Goal: Transaction & Acquisition: Obtain resource

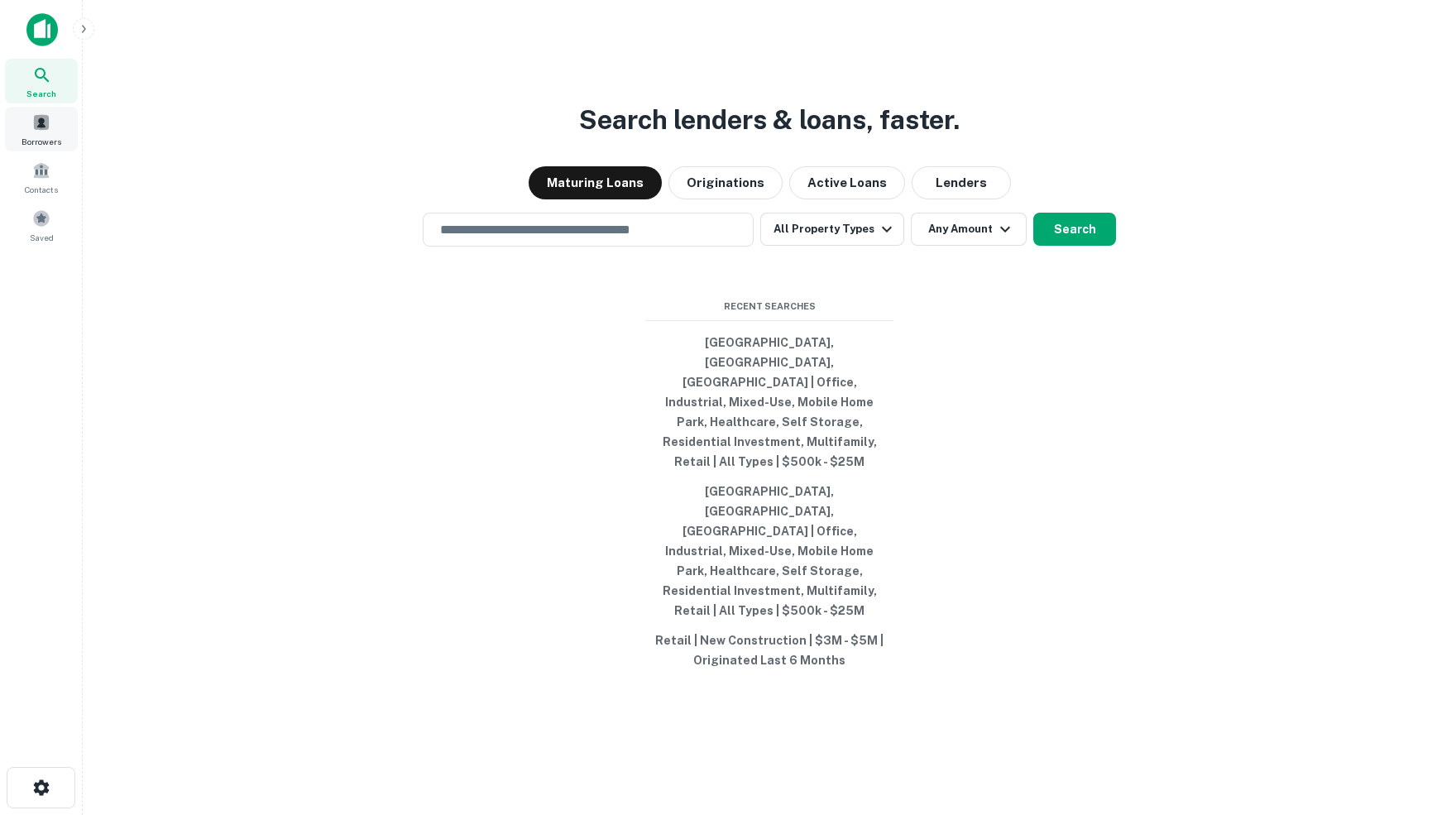
click at [42, 128] on span at bounding box center [41, 122] width 18 height 18
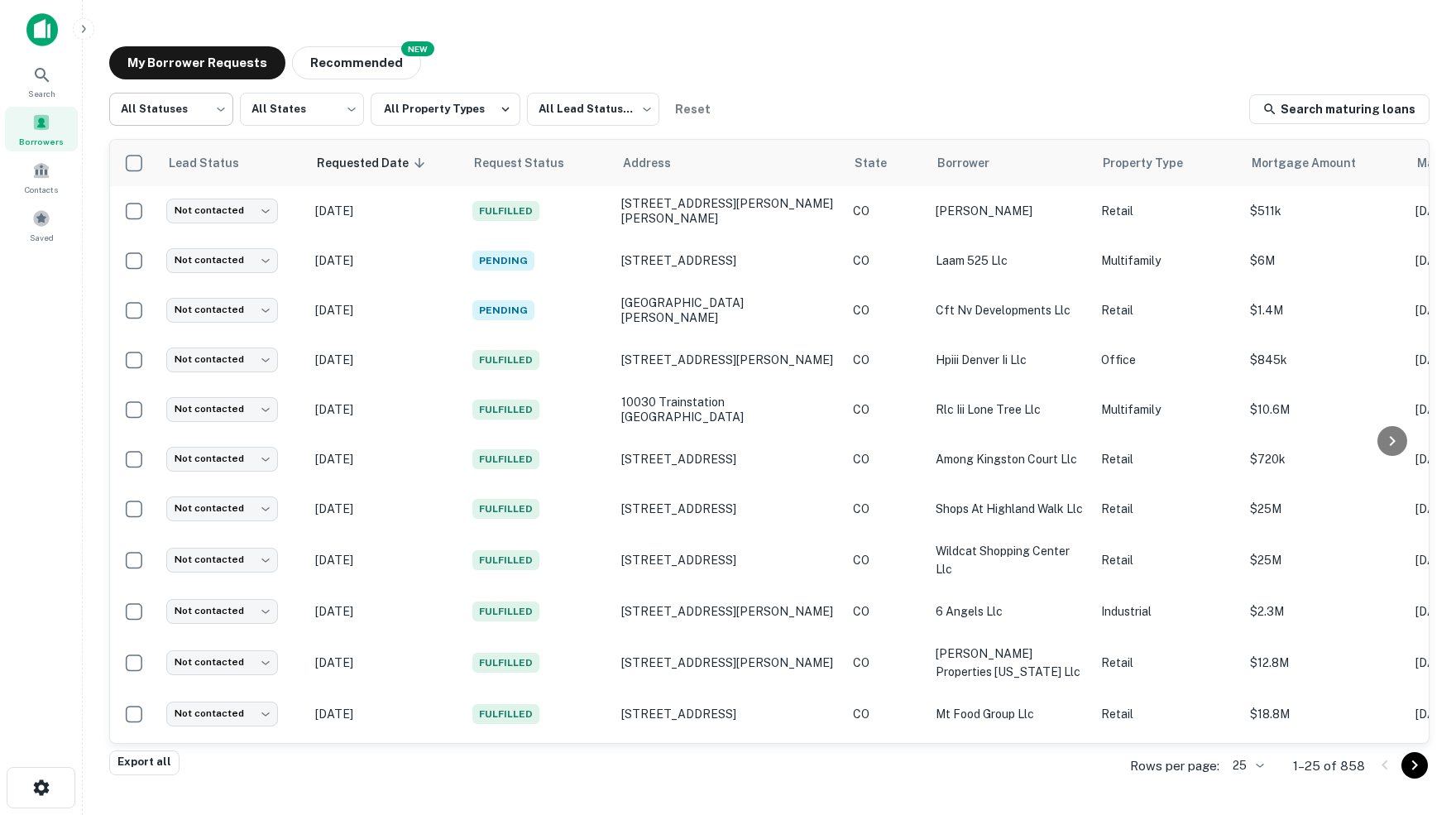
click at [217, 108] on body "Search Borrowers Contacts Saved My Borrower Requests NEW Recommended All Status…" at bounding box center [728, 408] width 1456 height 815
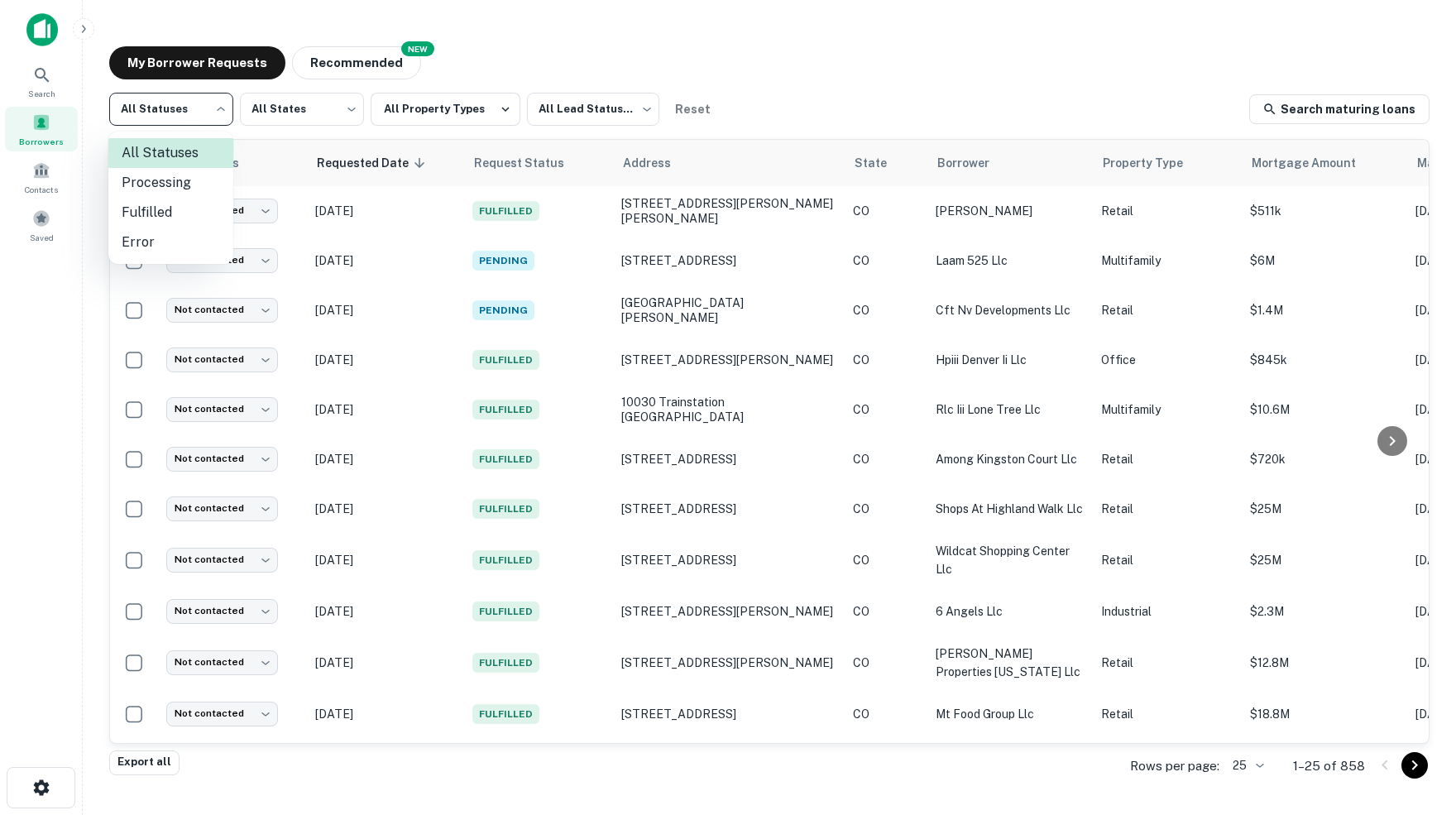
click at [162, 208] on li "Fulfilled" at bounding box center [171, 212] width 125 height 29
type input "*********"
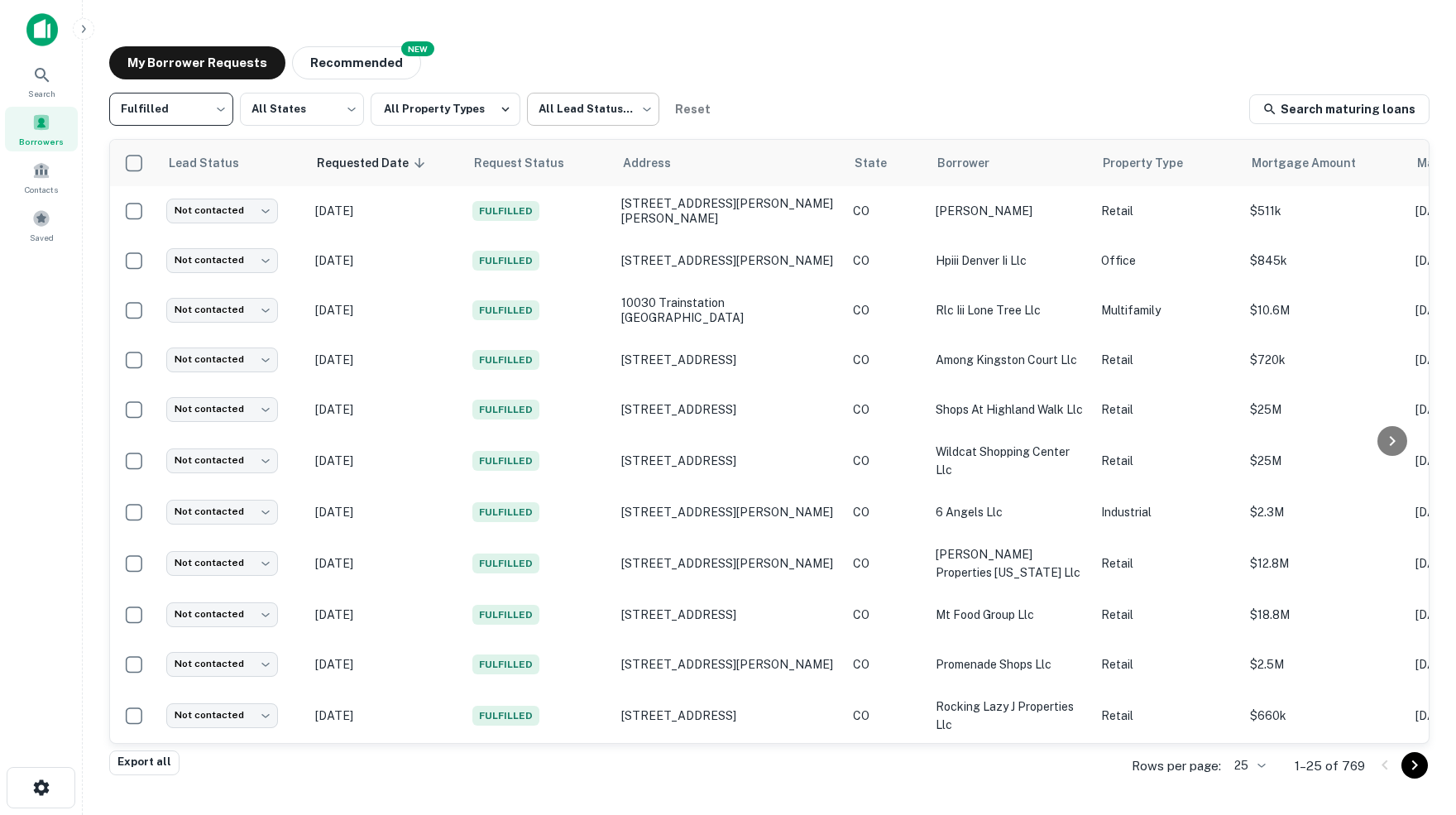
click at [653, 112] on body "Search Borrowers Contacts Saved My Borrower Requests NEW Recommended Fulfilled …" at bounding box center [728, 408] width 1456 height 815
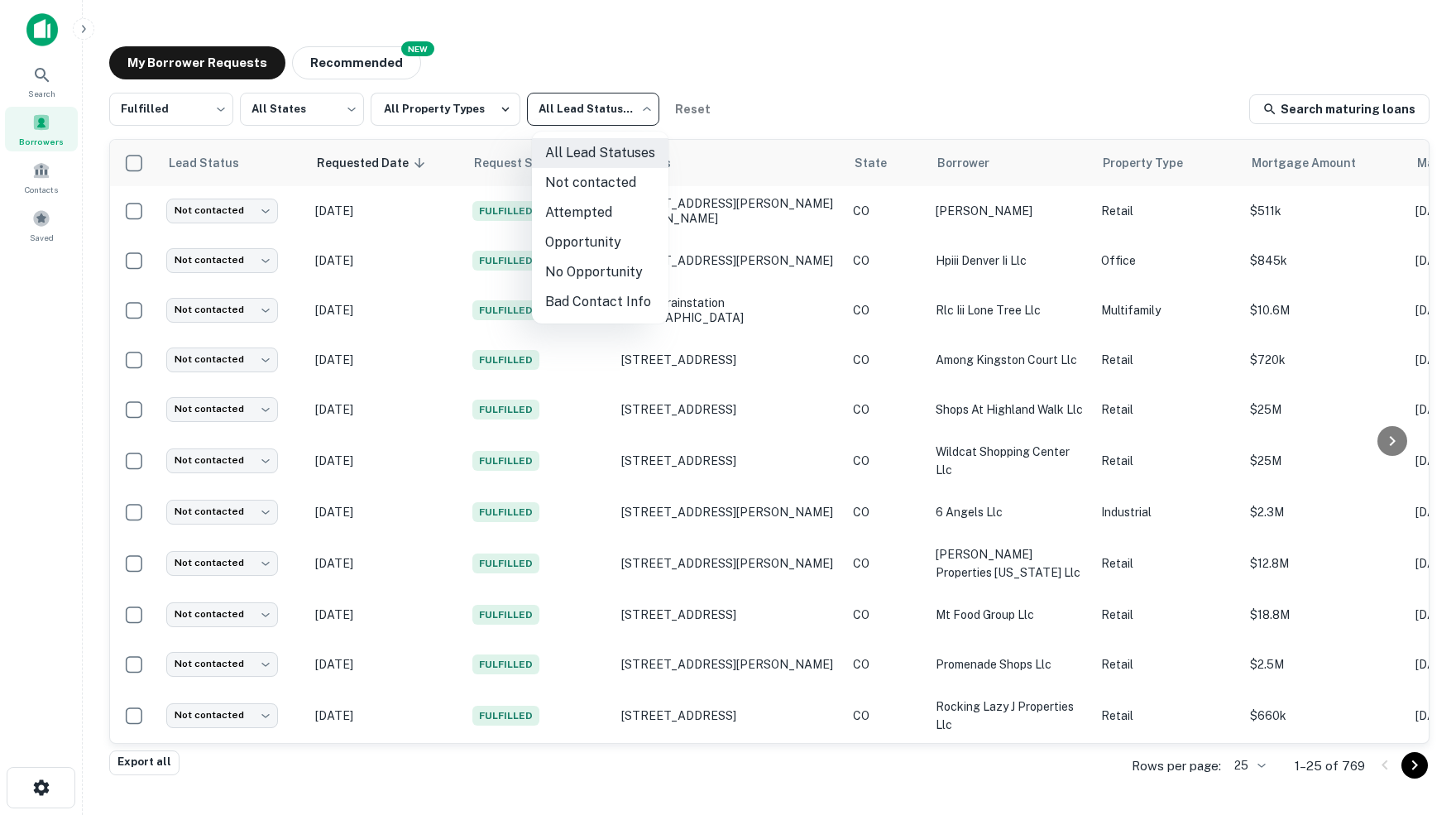
click at [589, 182] on li "Not contacted" at bounding box center [600, 182] width 136 height 29
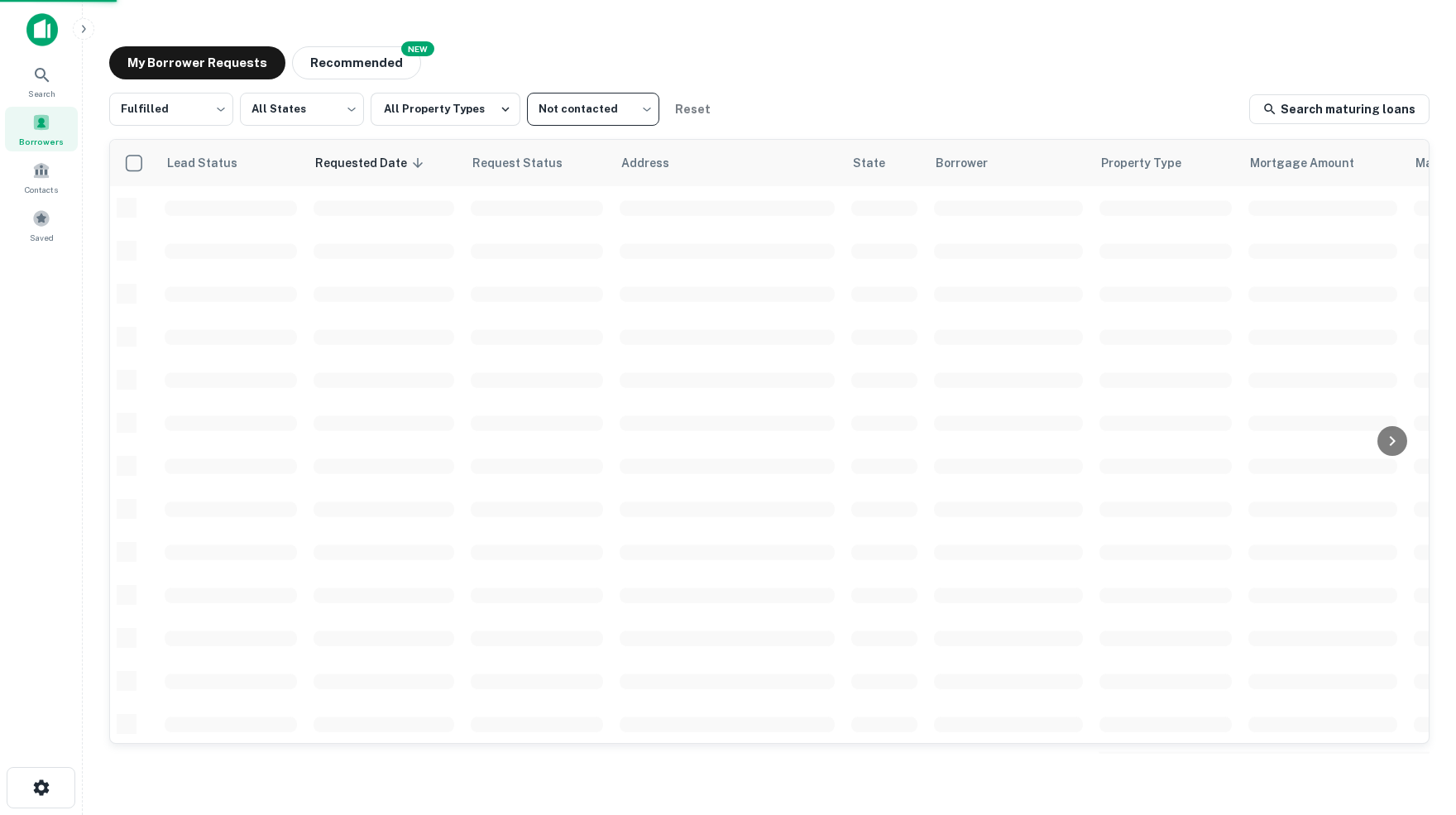
type input "****"
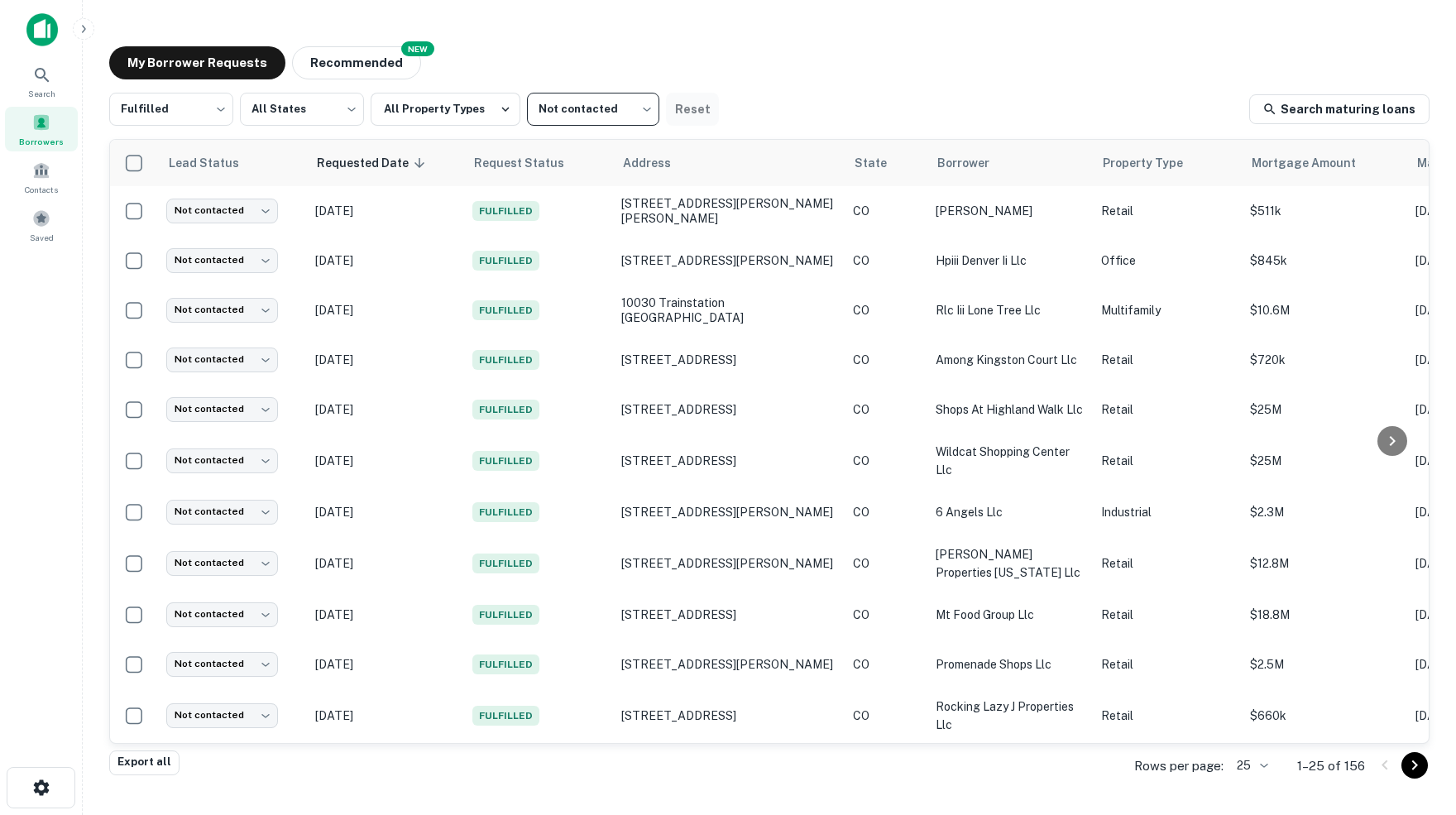
click at [694, 108] on button "Reset" at bounding box center [692, 109] width 53 height 33
type input "***"
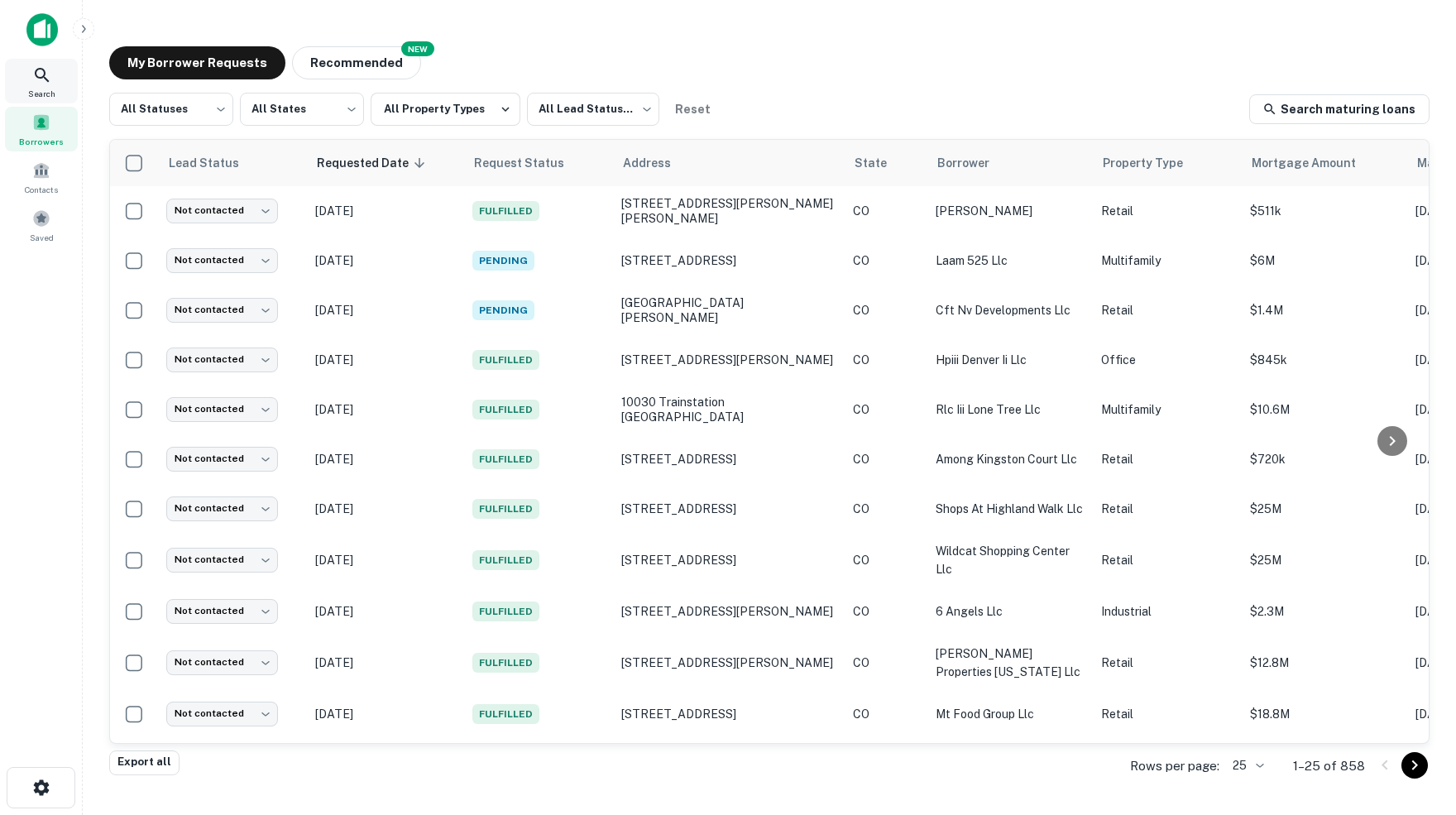
click at [42, 76] on icon at bounding box center [42, 75] width 20 height 20
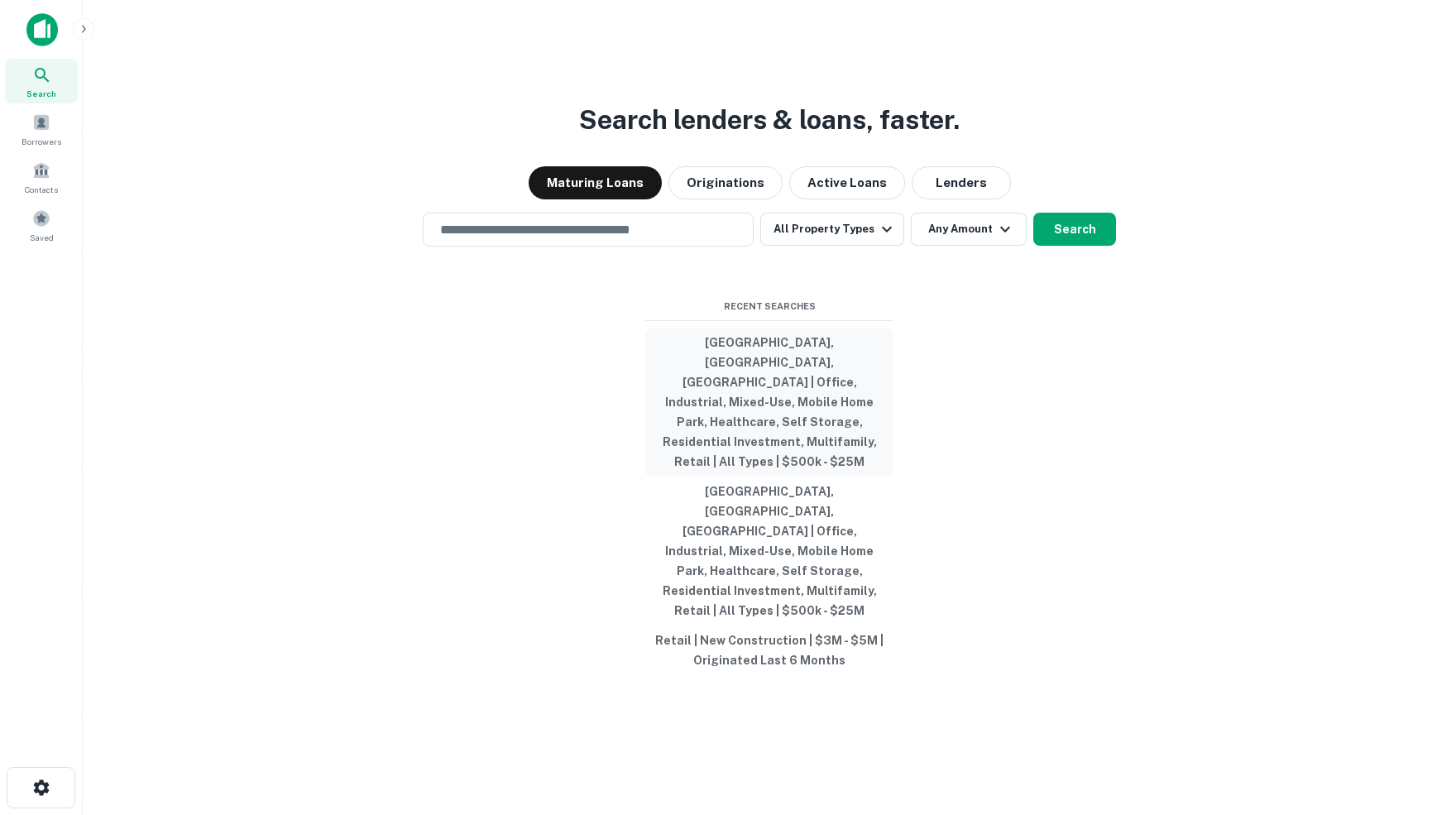
click at [757, 387] on button "[GEOGRAPHIC_DATA], [GEOGRAPHIC_DATA], [GEOGRAPHIC_DATA] | Office, Industrial, M…" at bounding box center [769, 401] width 248 height 148
type input "**********"
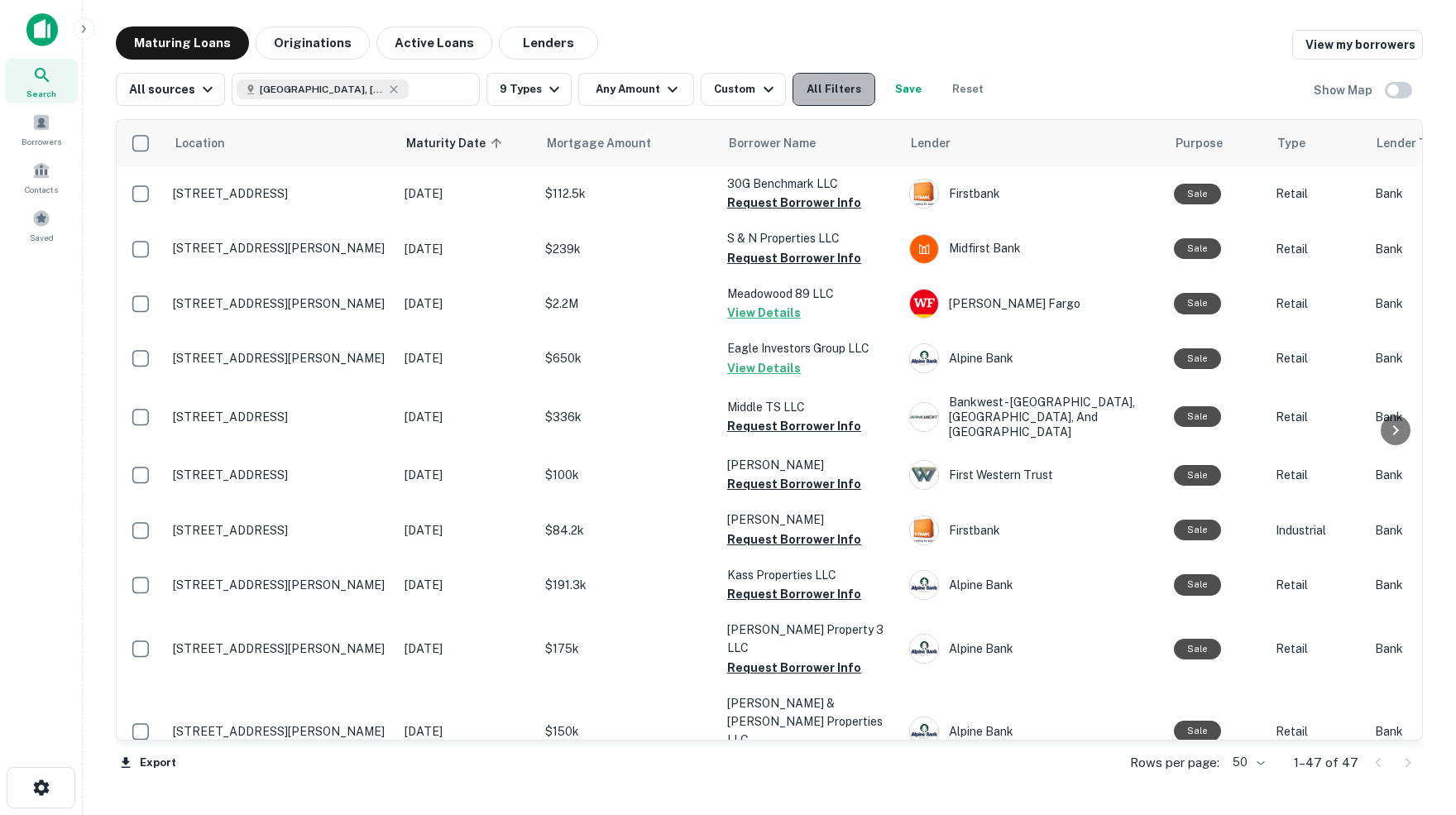
click at [858, 89] on button "All Filters" at bounding box center [833, 89] width 82 height 33
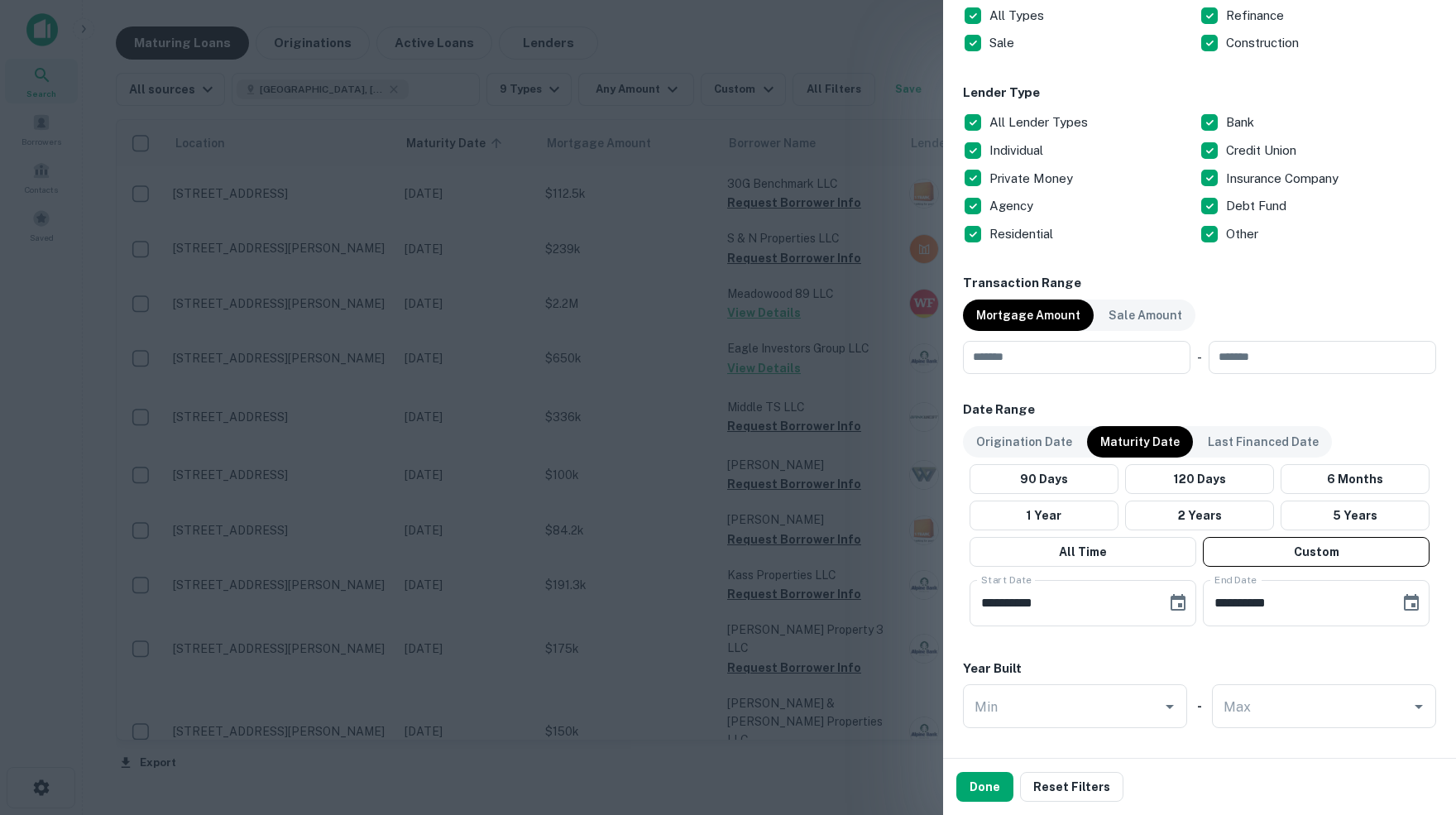
scroll to position [592, 0]
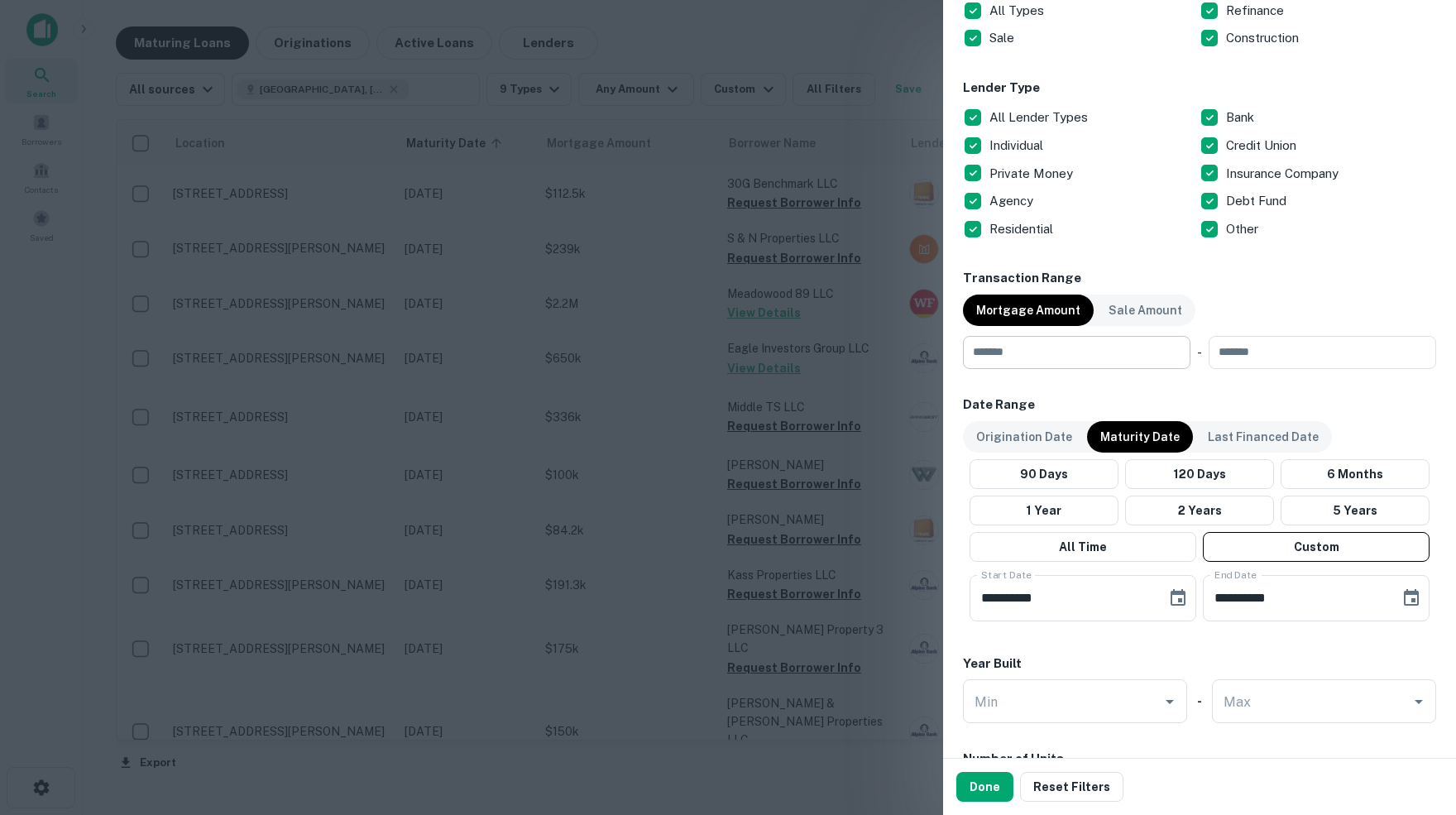
click at [1080, 354] on input "number" at bounding box center [1070, 352] width 216 height 33
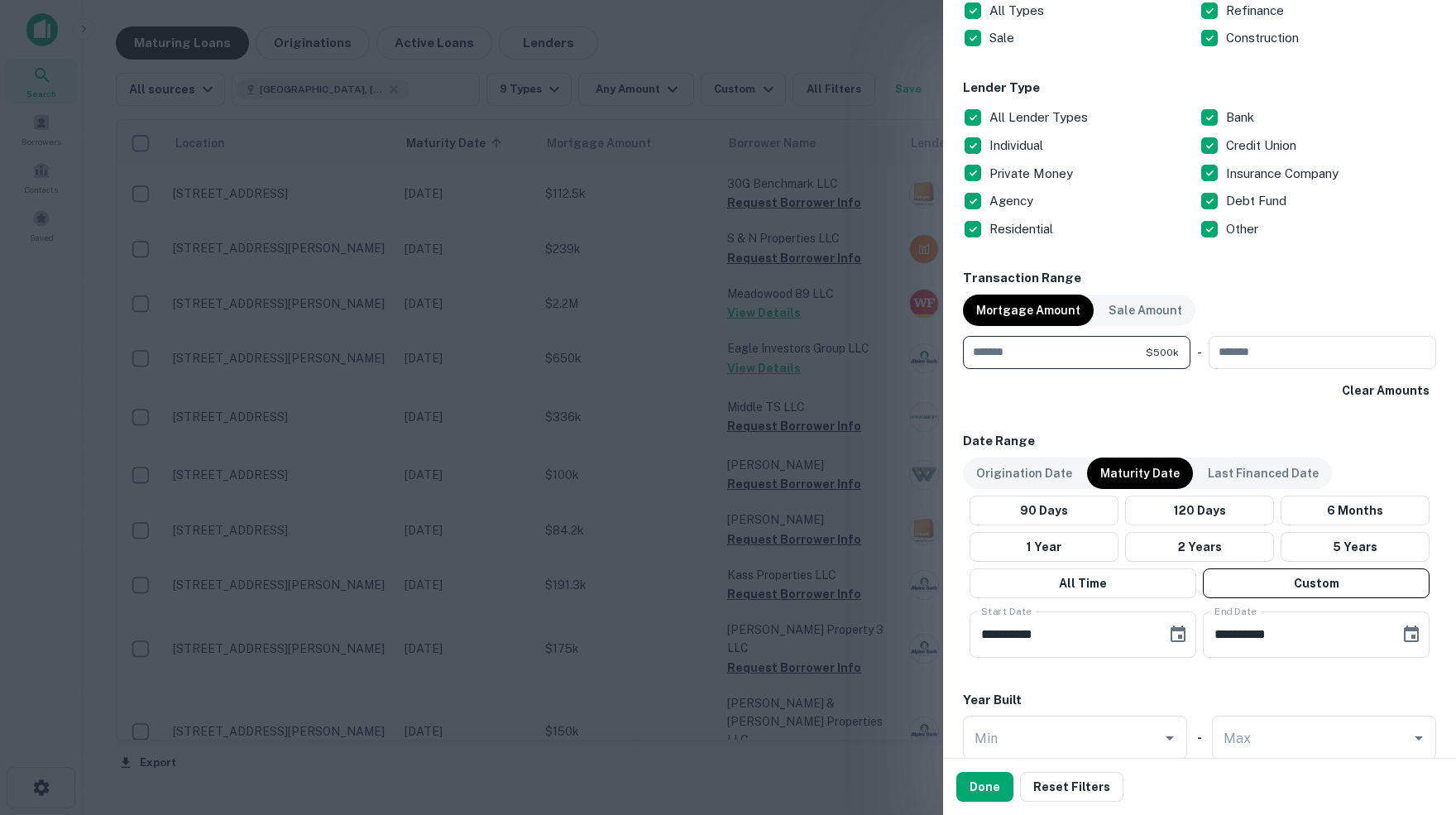
type input "******"
type input "********"
click at [1182, 636] on icon "Choose date, selected date is Oct 1, 2025" at bounding box center [1177, 634] width 20 height 20
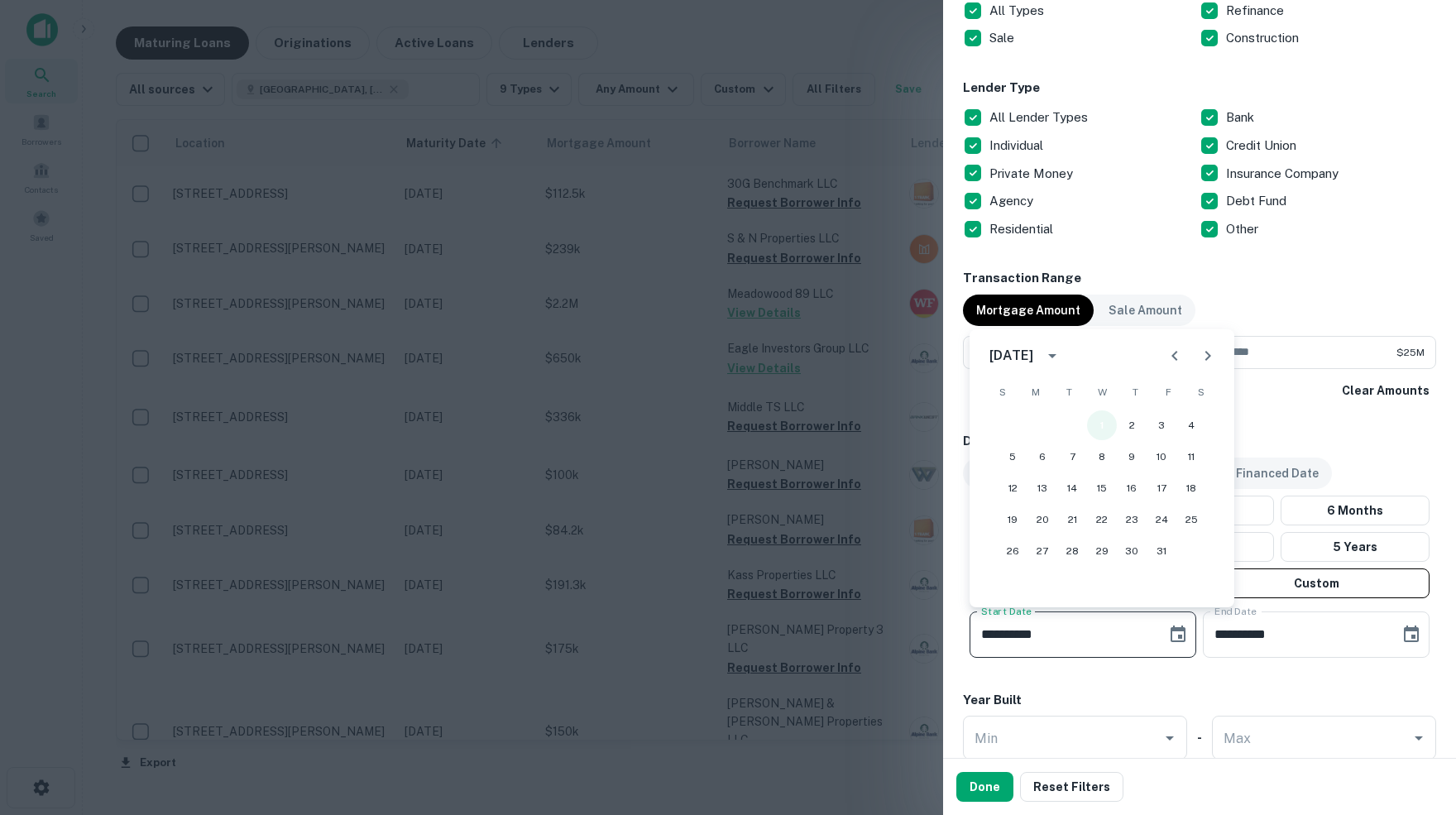
click at [1103, 426] on button "1" at bounding box center [1101, 425] width 29 height 29
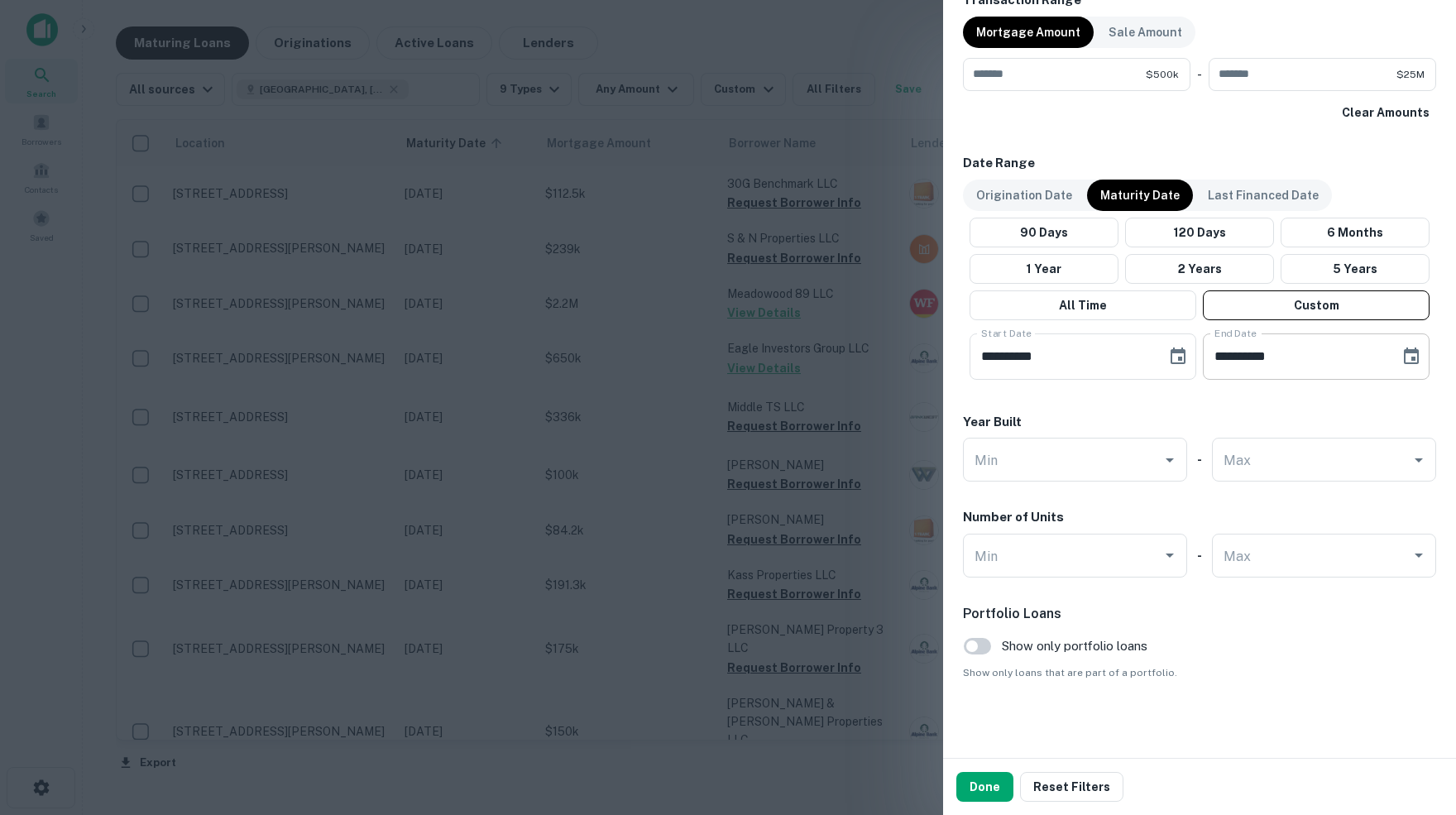
scroll to position [870, 0]
click at [1404, 357] on icon "Choose date, selected date is Apr 30, 2026" at bounding box center [1411, 356] width 20 height 20
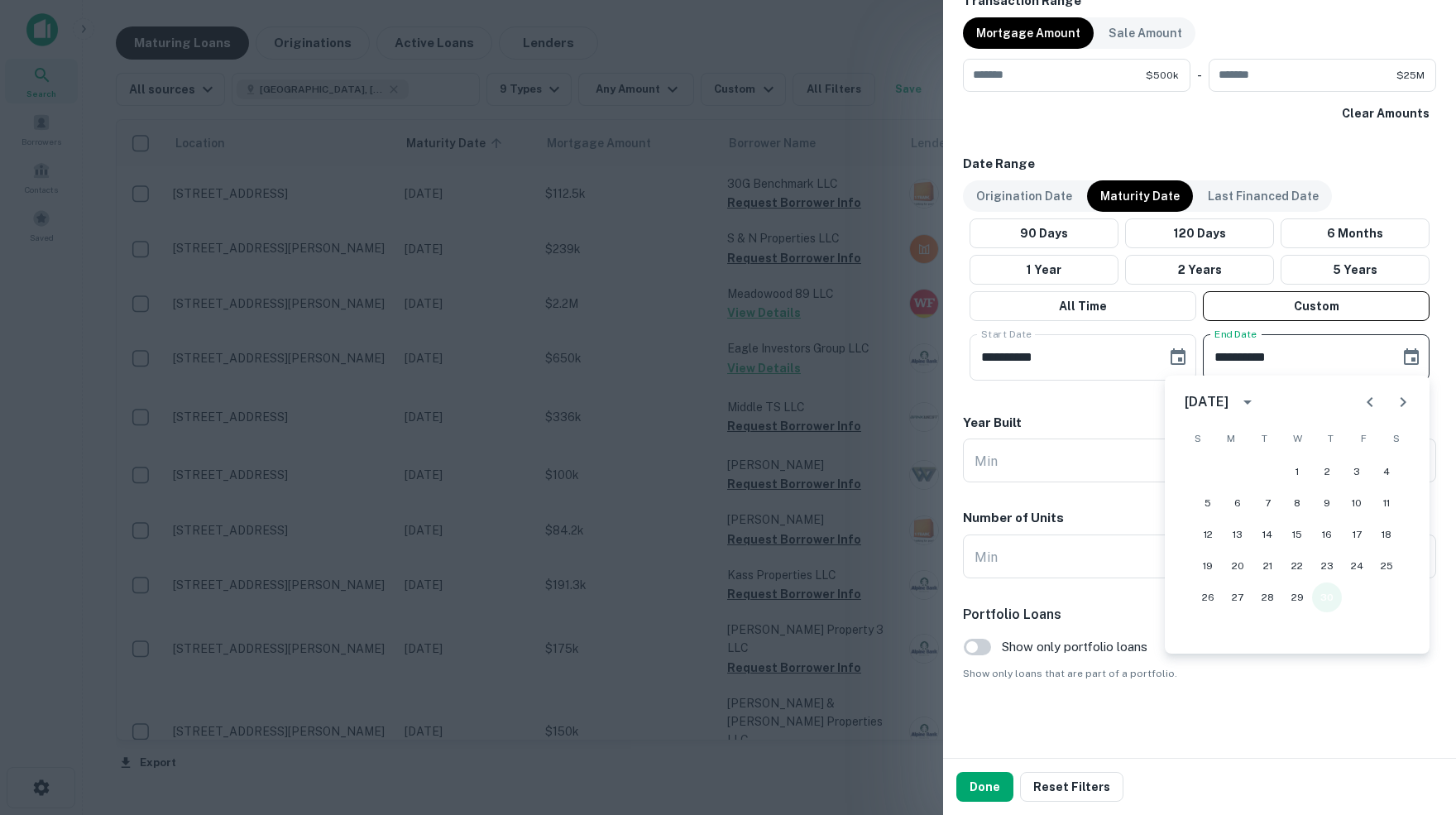
click at [1322, 591] on button "30" at bounding box center [1326, 597] width 29 height 29
click at [981, 796] on button "Done" at bounding box center [984, 786] width 57 height 29
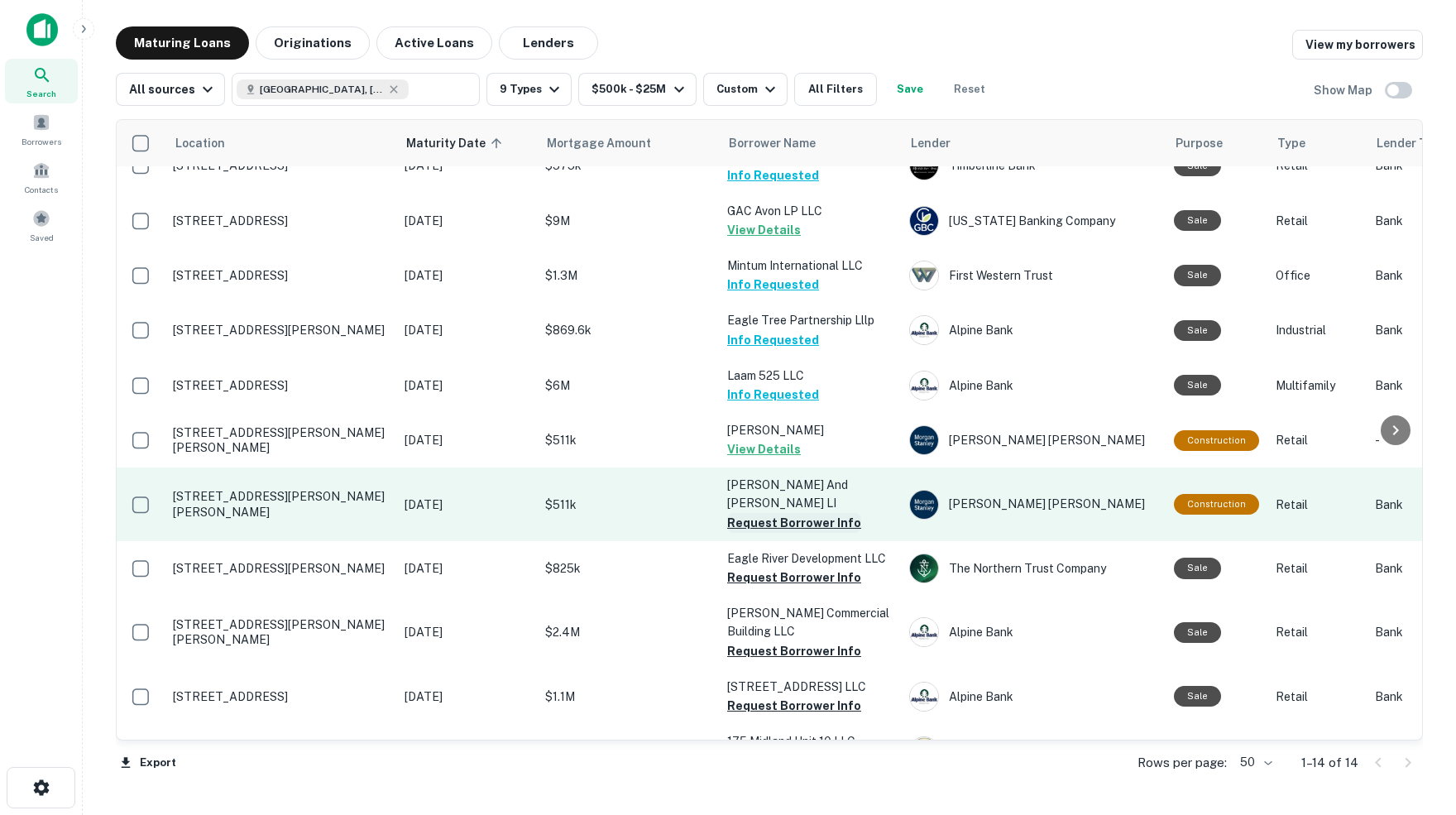
click at [792, 512] on button "Request Borrower Info" at bounding box center [794, 522] width 134 height 20
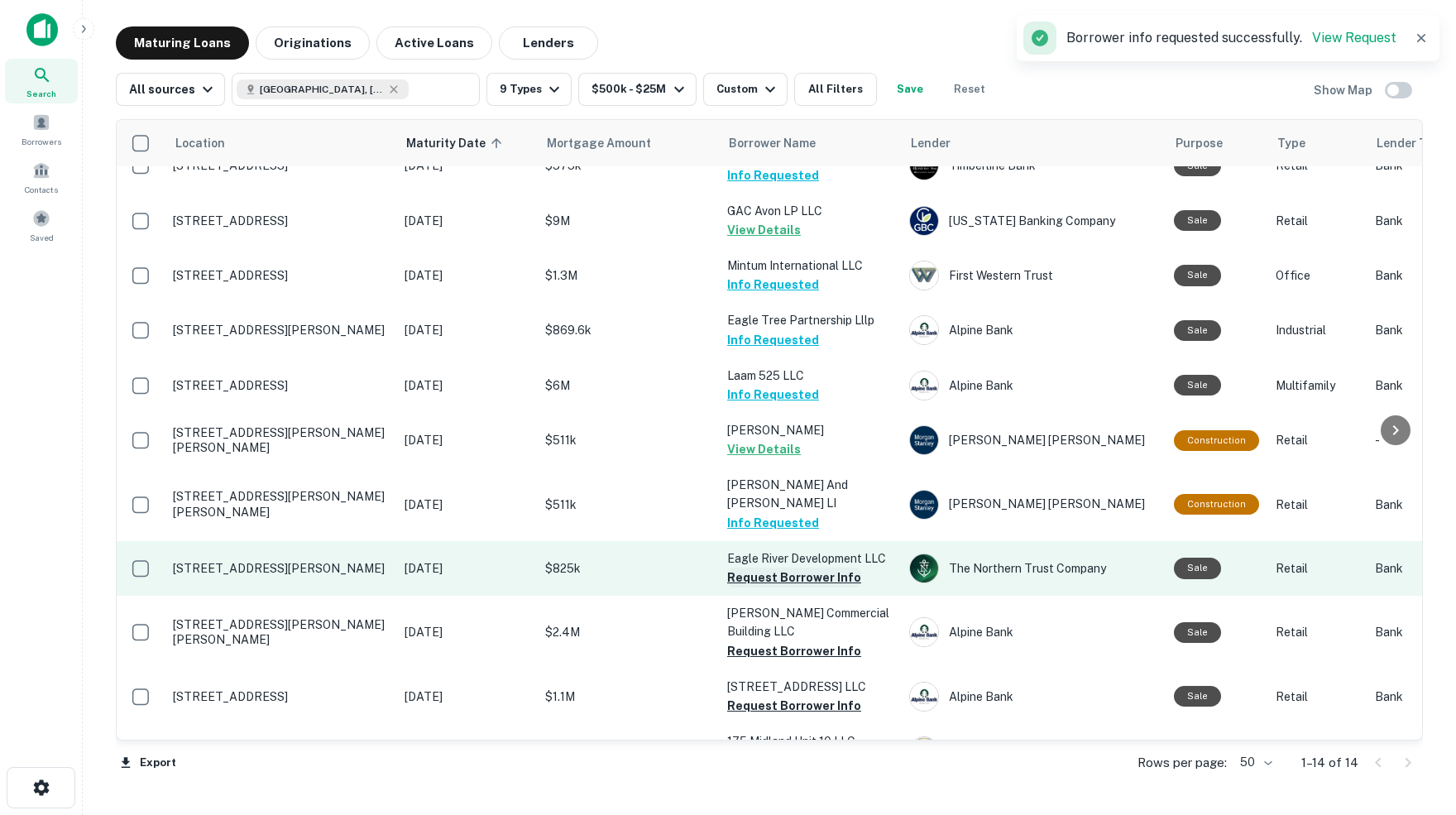
click at [785, 567] on button "Request Borrower Info" at bounding box center [794, 577] width 134 height 20
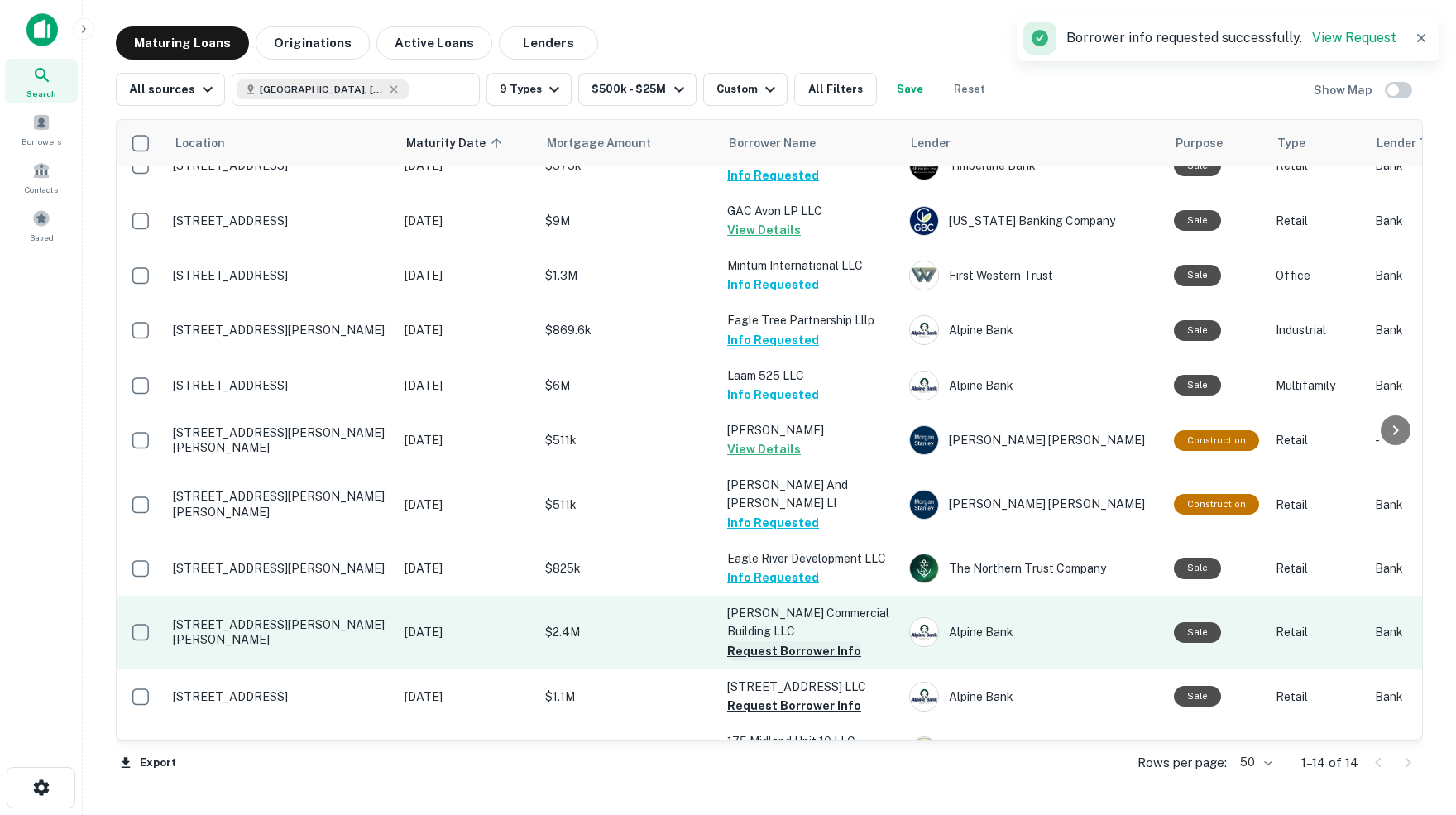
click at [765, 641] on button "Request Borrower Info" at bounding box center [794, 650] width 134 height 20
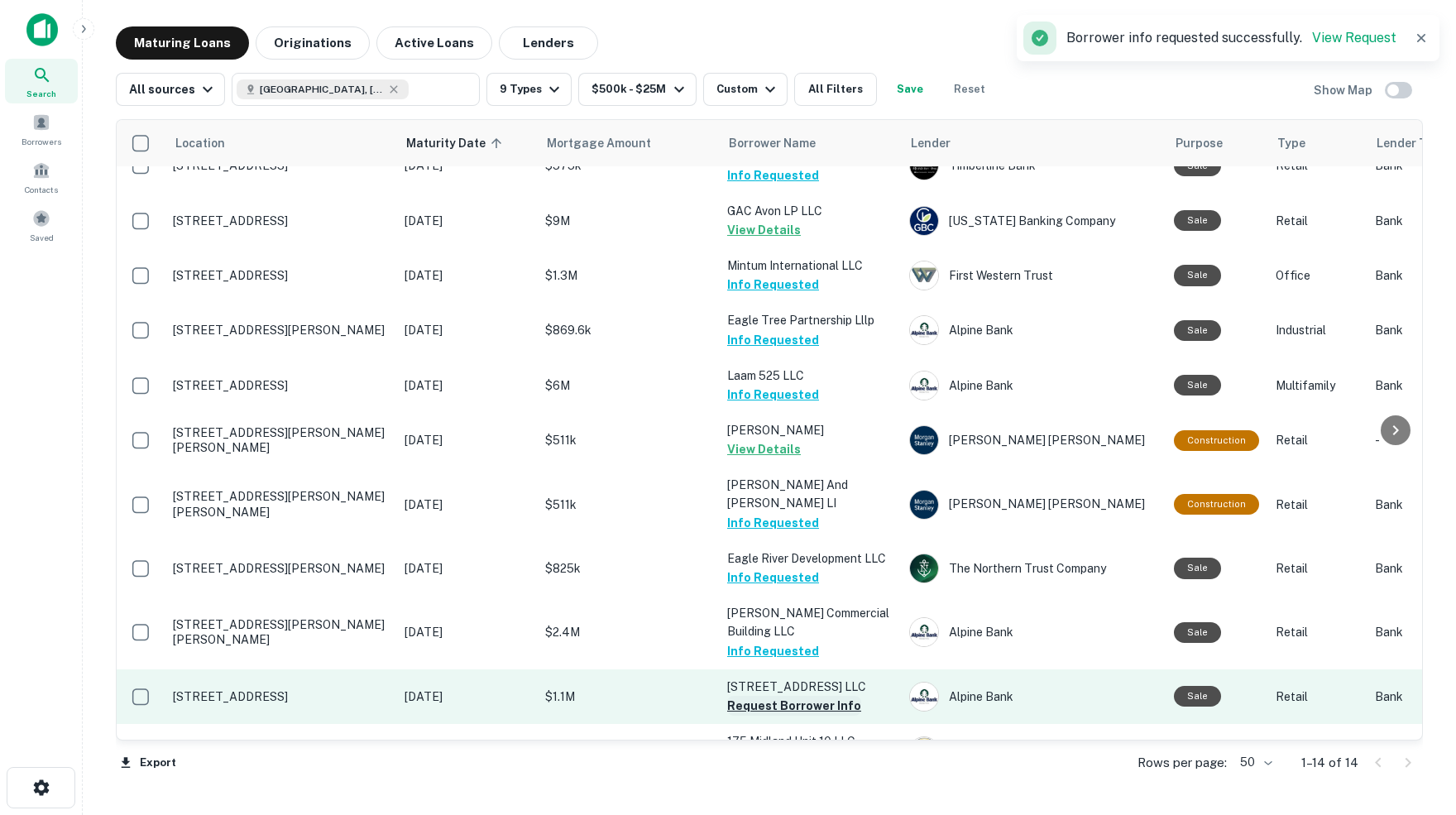
click at [752, 696] on button "Request Borrower Info" at bounding box center [794, 705] width 134 height 20
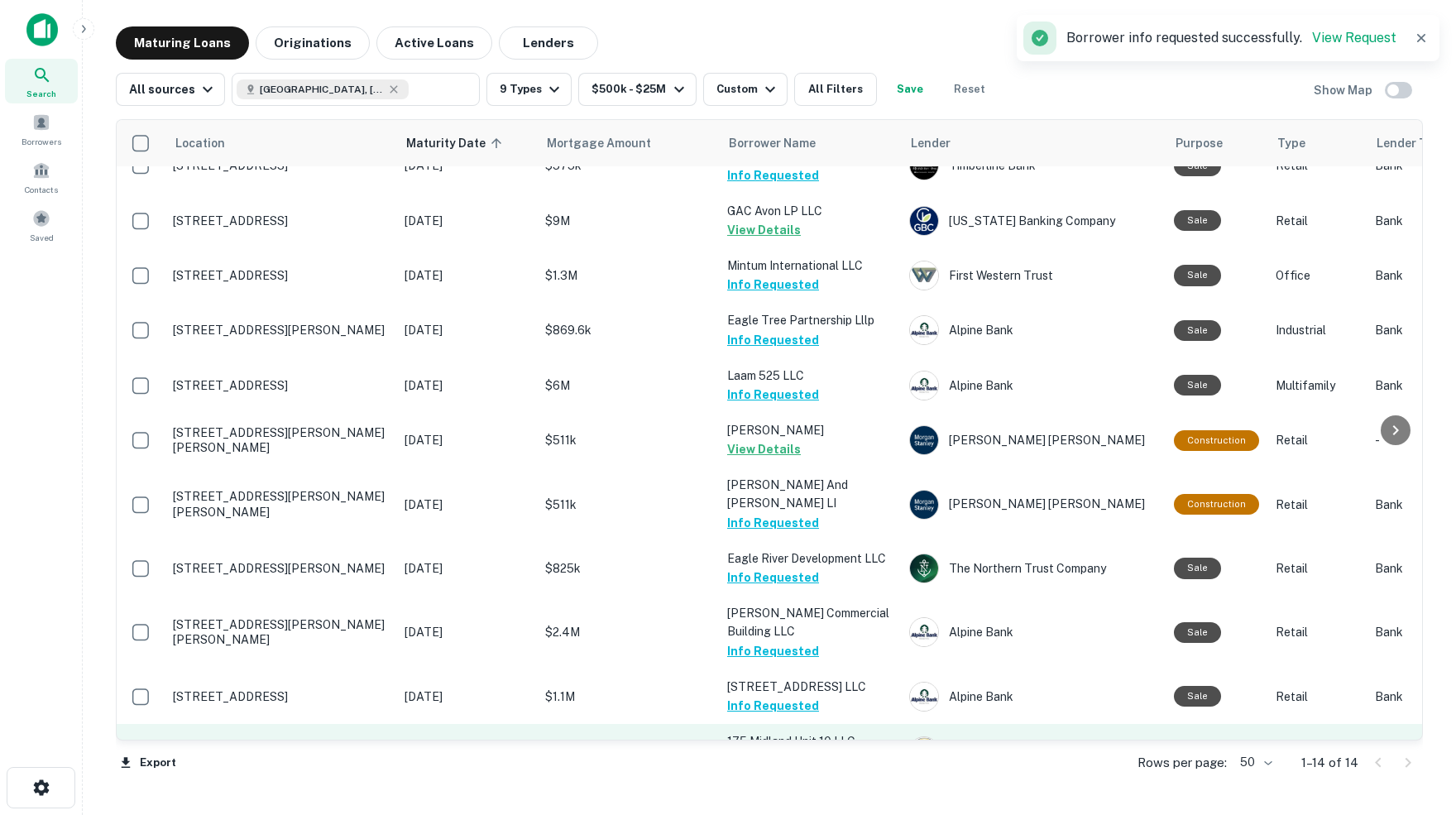
click at [792, 751] on button "Request Borrower Info" at bounding box center [794, 760] width 134 height 20
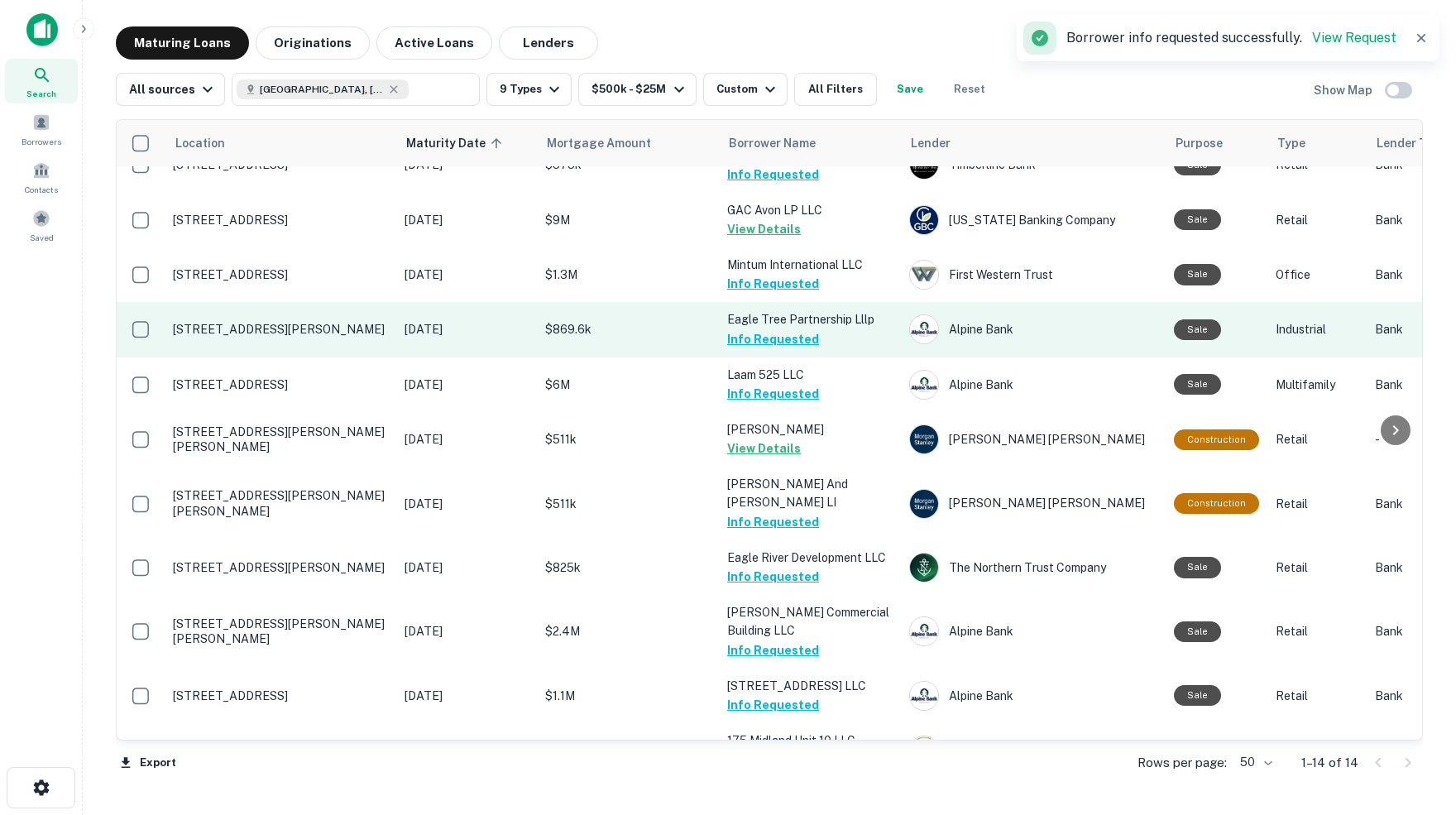
scroll to position [211, 0]
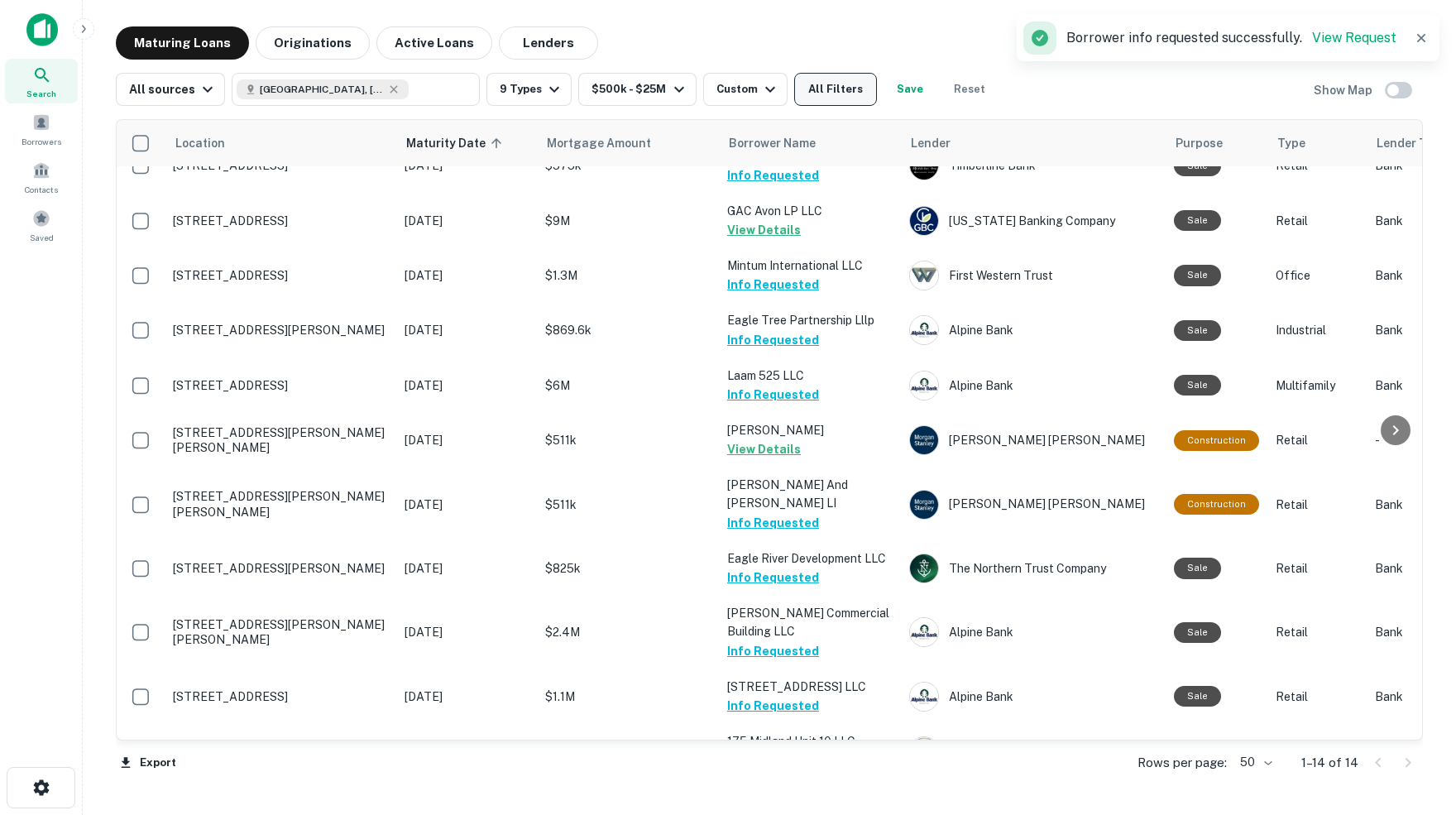
click at [864, 83] on button "All Filters" at bounding box center [835, 89] width 82 height 33
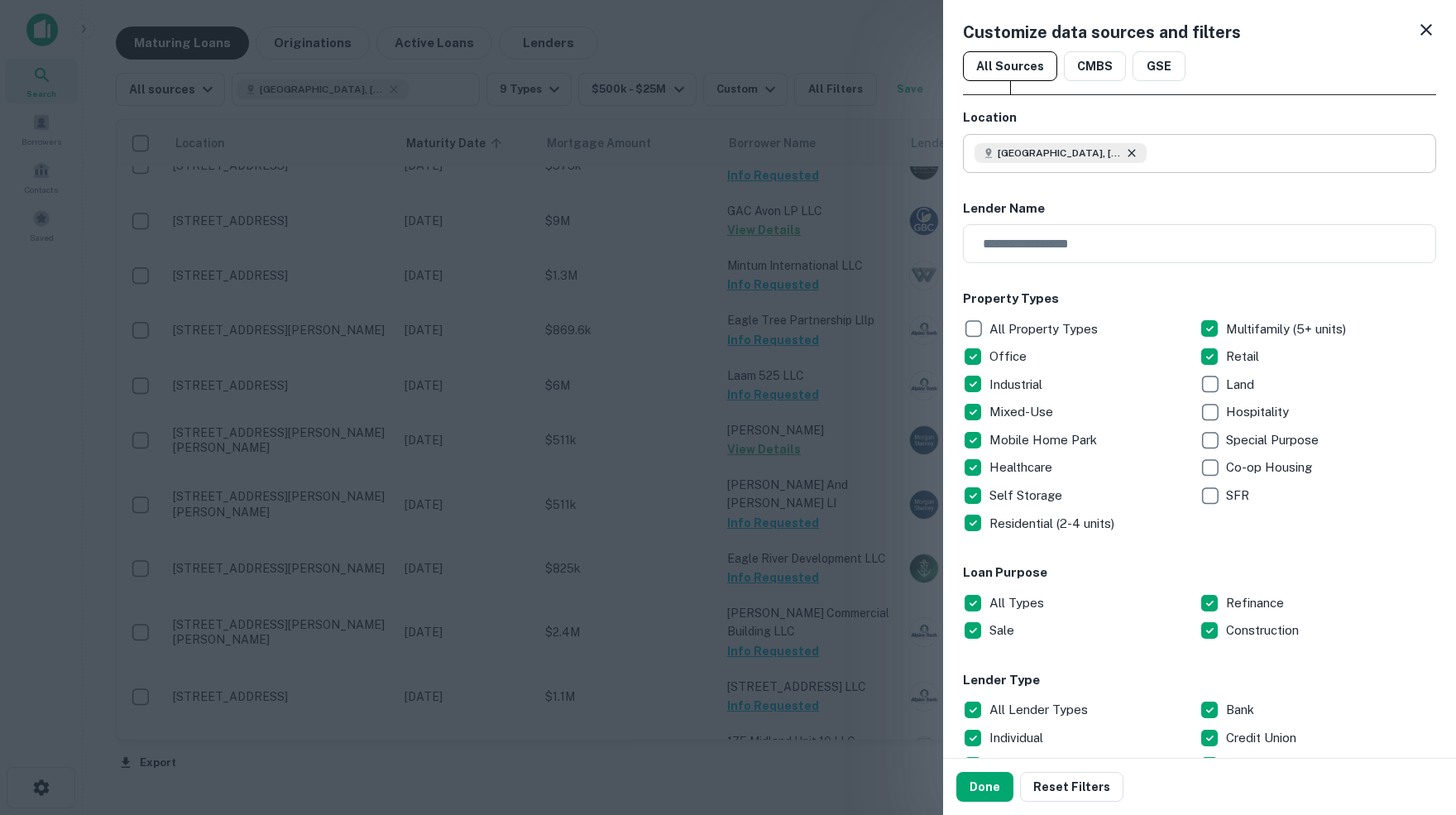
click at [1135, 155] on icon at bounding box center [1131, 152] width 8 height 8
click at [1109, 155] on input "text" at bounding box center [1205, 153] width 461 height 39
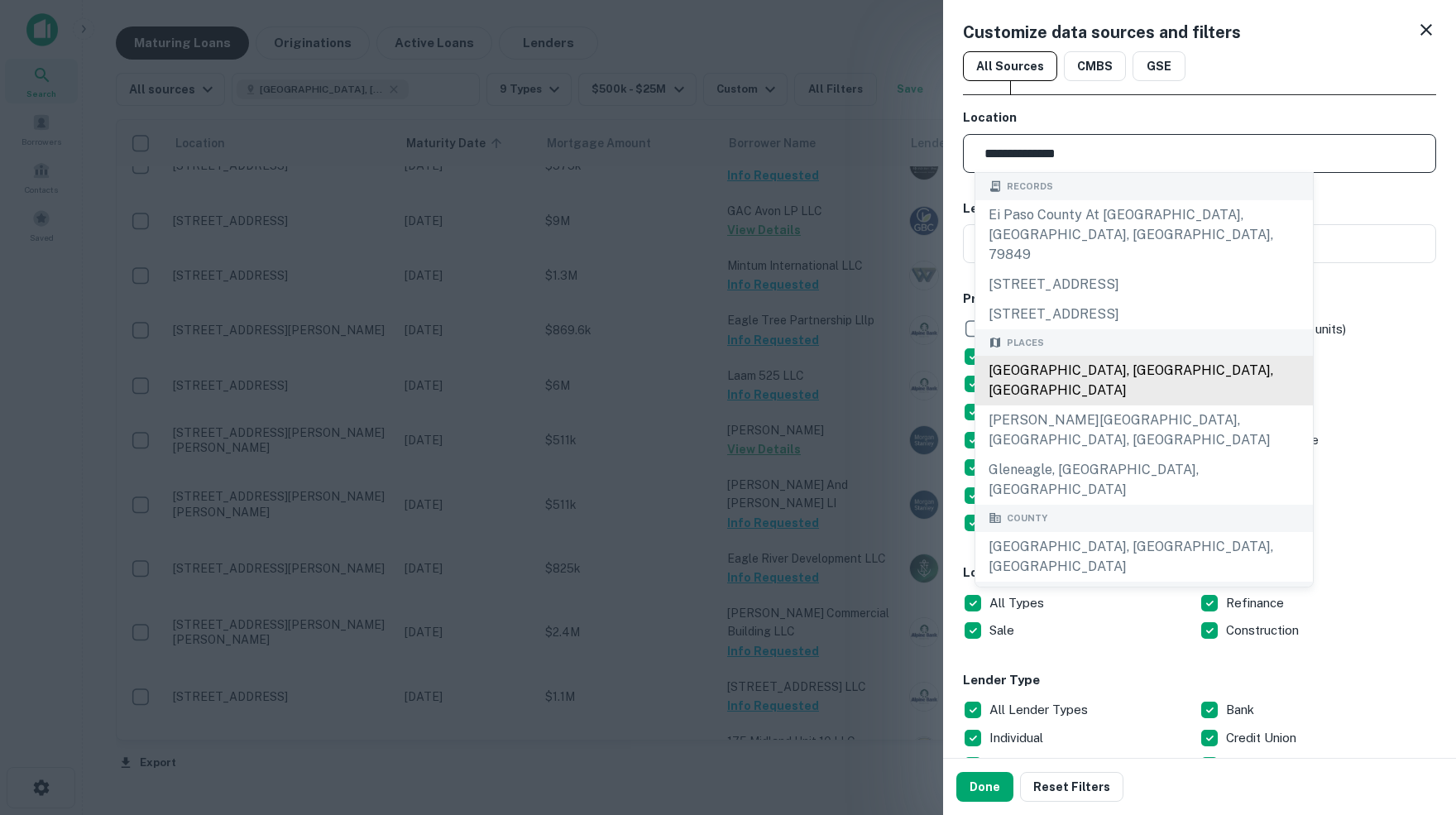
click at [1074, 355] on div "[GEOGRAPHIC_DATA], [GEOGRAPHIC_DATA], [GEOGRAPHIC_DATA]" at bounding box center [1143, 380] width 338 height 49
type input "**********"
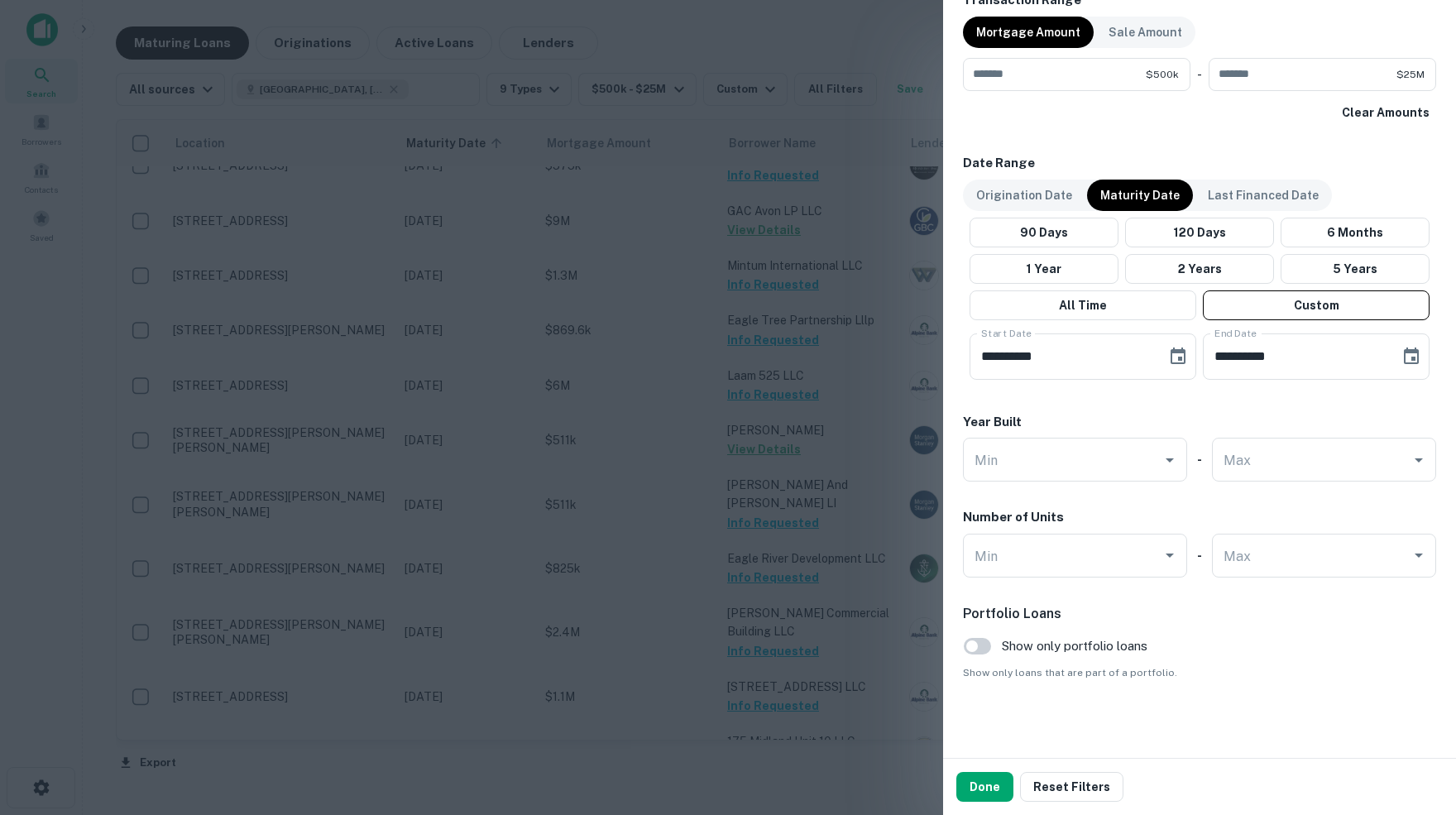
scroll to position [870, 0]
click at [980, 786] on button "Done" at bounding box center [984, 786] width 57 height 29
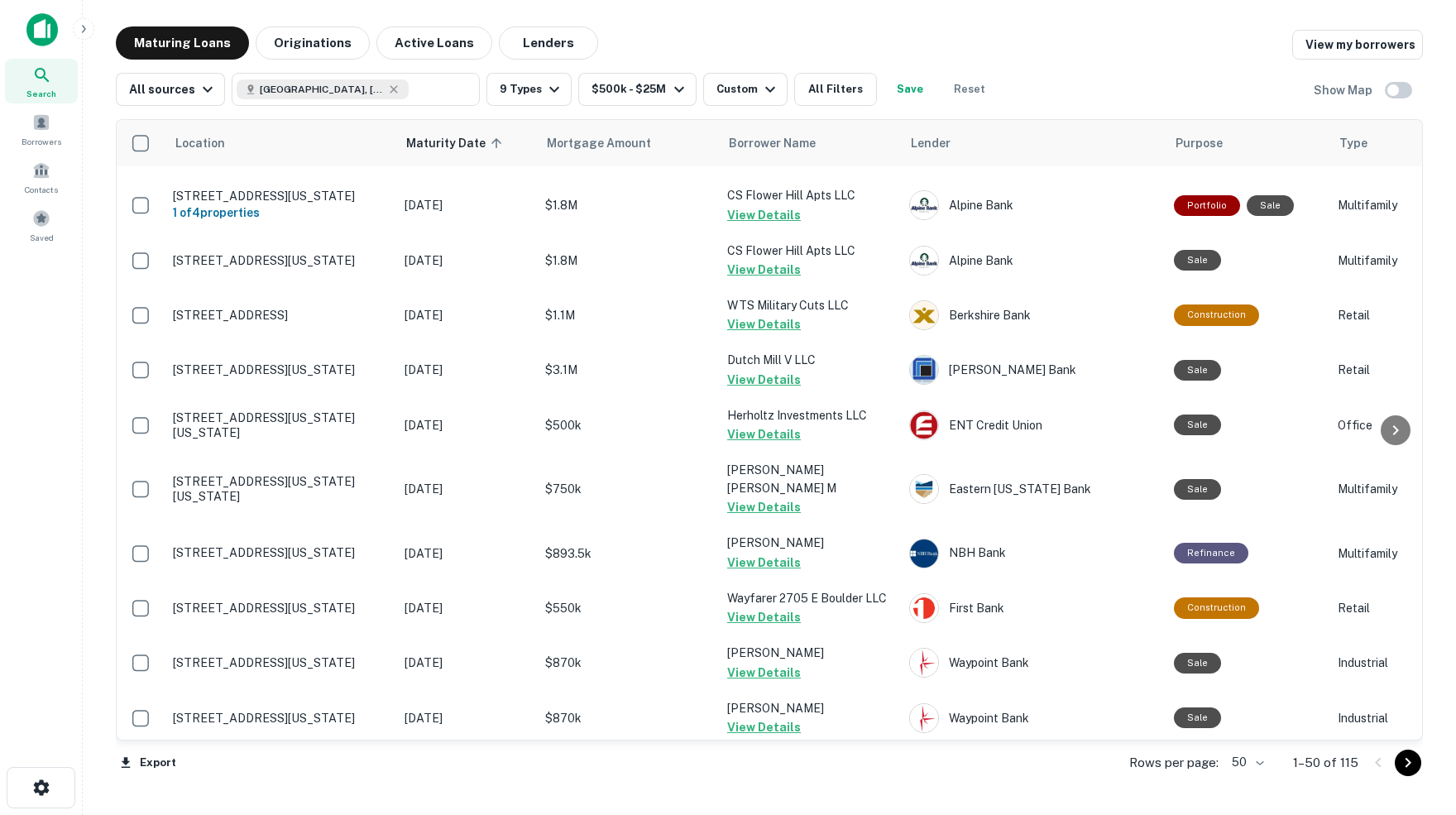
click at [1253, 760] on body "Search Borrowers Contacts Saved Maturing Loans Originations Active Loans Lender…" at bounding box center [728, 408] width 1456 height 815
click at [1248, 779] on li "100" at bounding box center [1240, 781] width 48 height 29
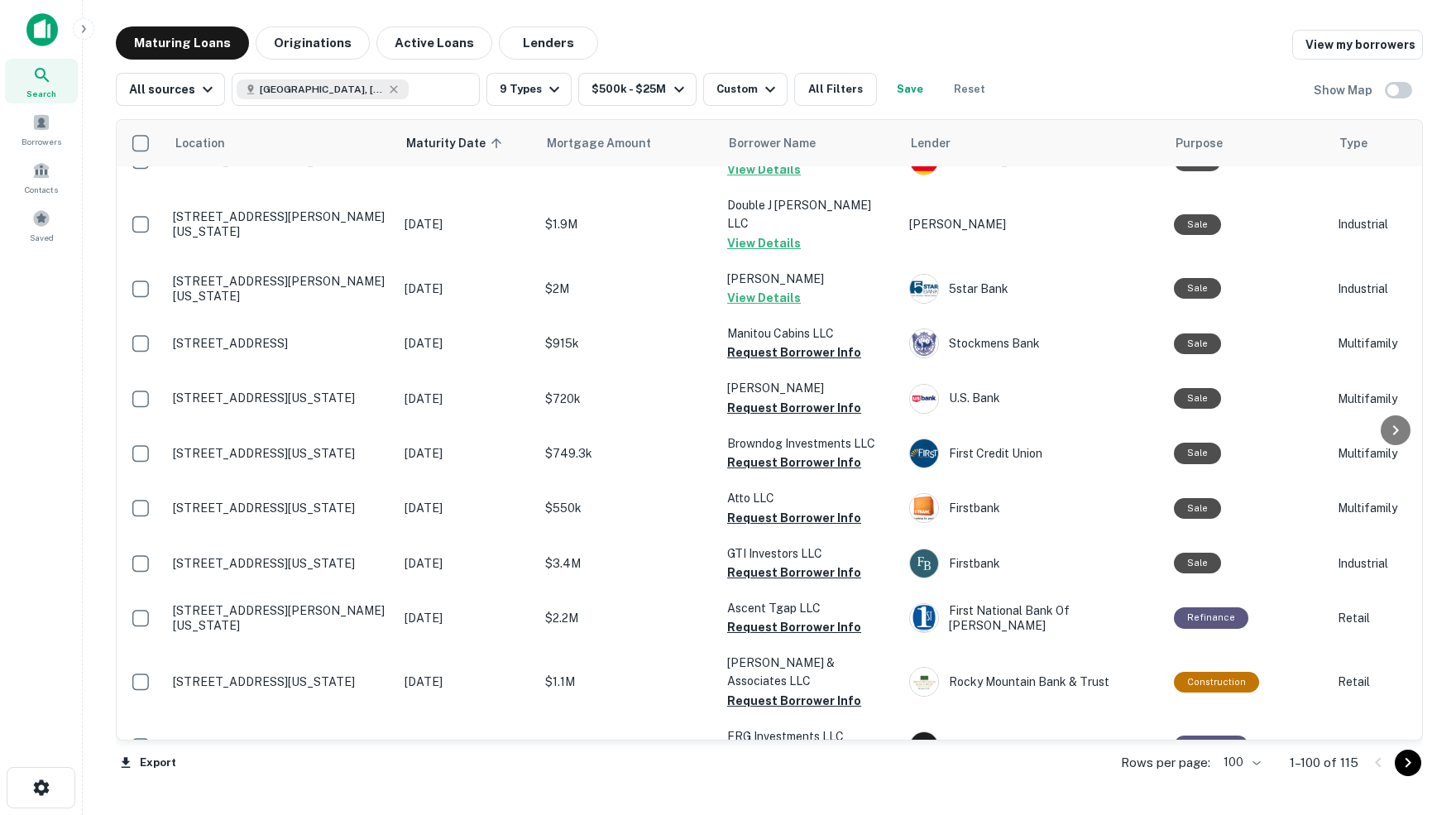
scroll to position [2748, 2]
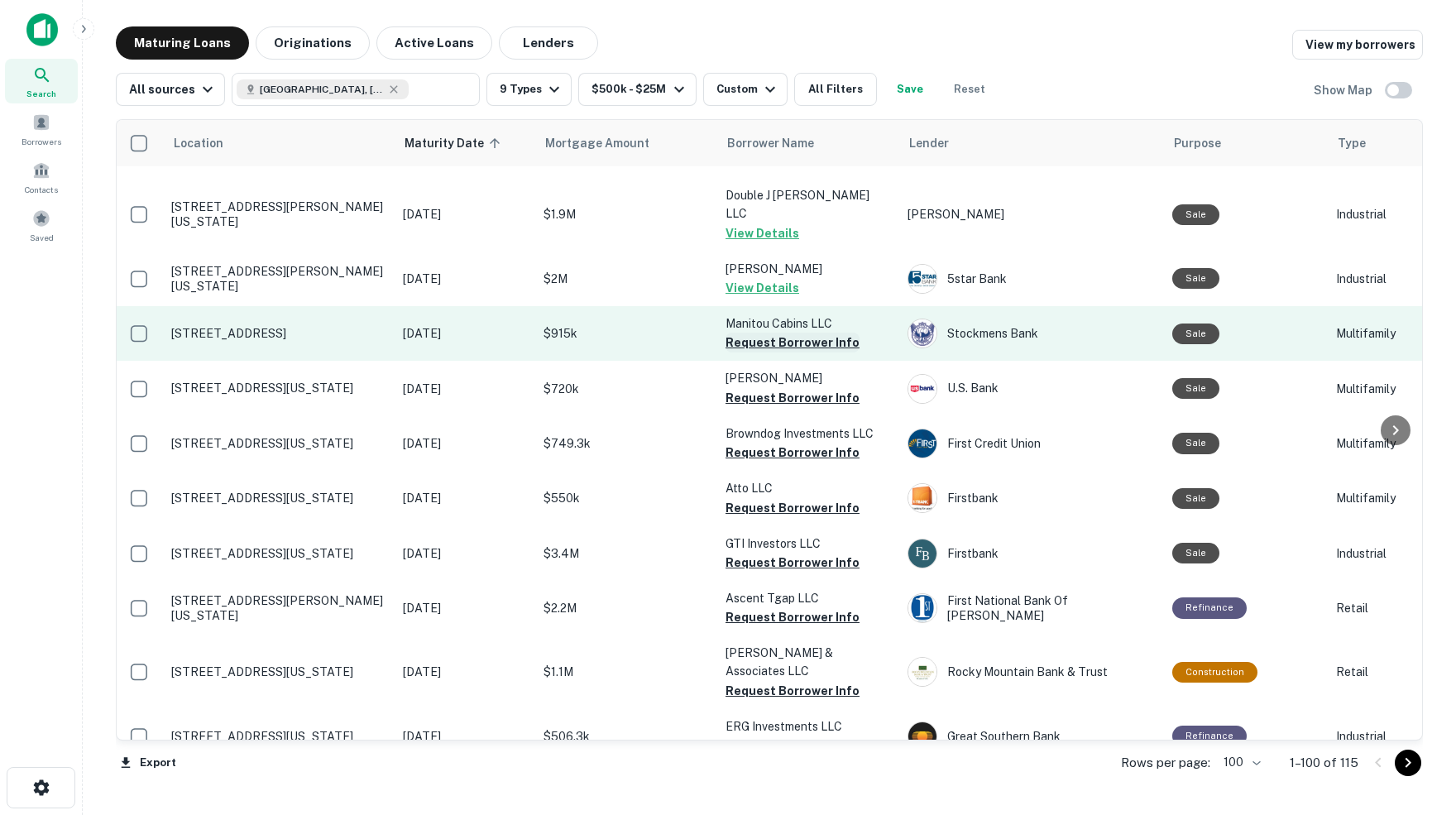
click at [772, 333] on button "Request Borrower Info" at bounding box center [792, 342] width 134 height 20
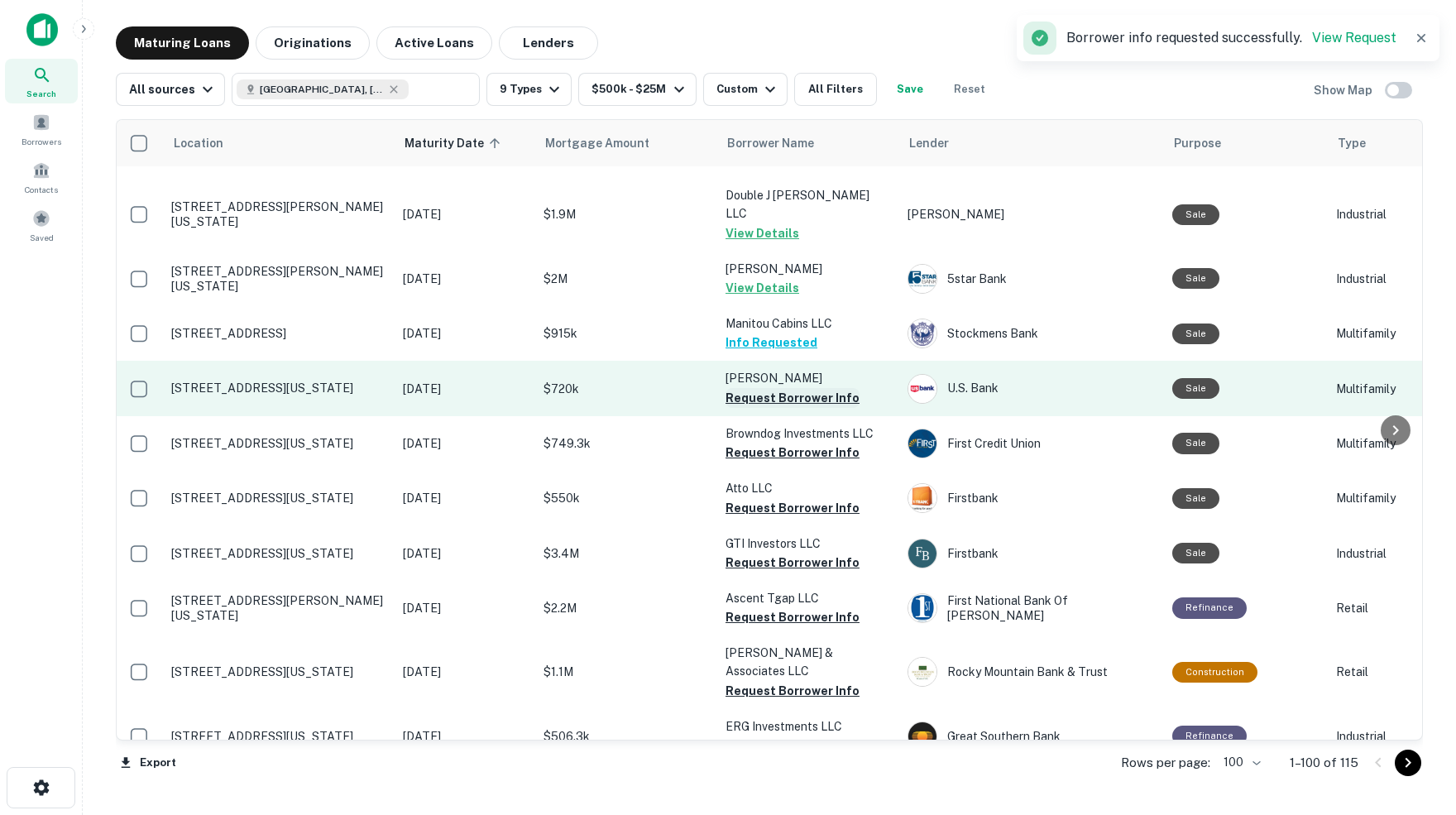
click at [745, 388] on button "Request Borrower Info" at bounding box center [792, 397] width 134 height 20
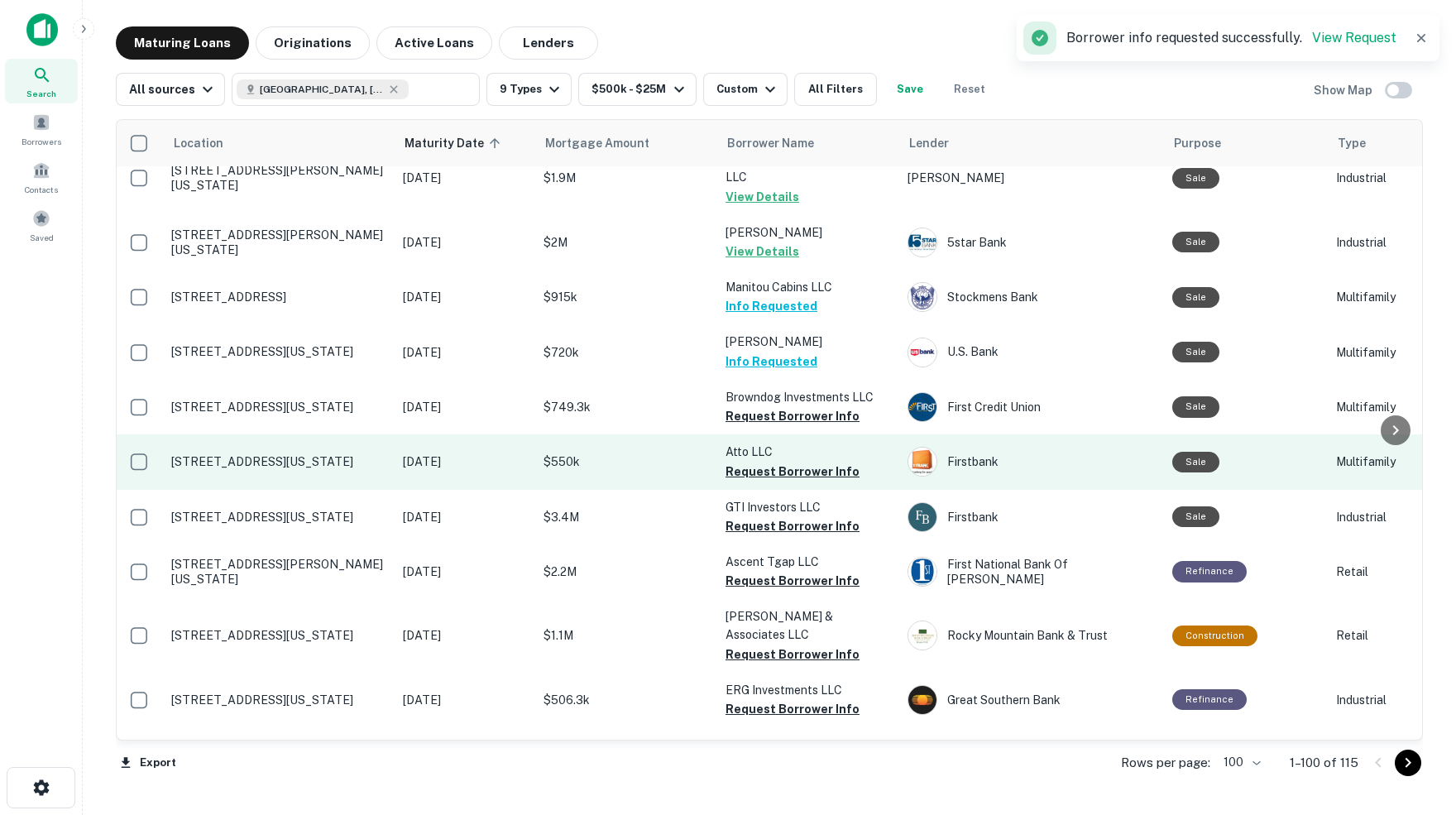
scroll to position [2793, 2]
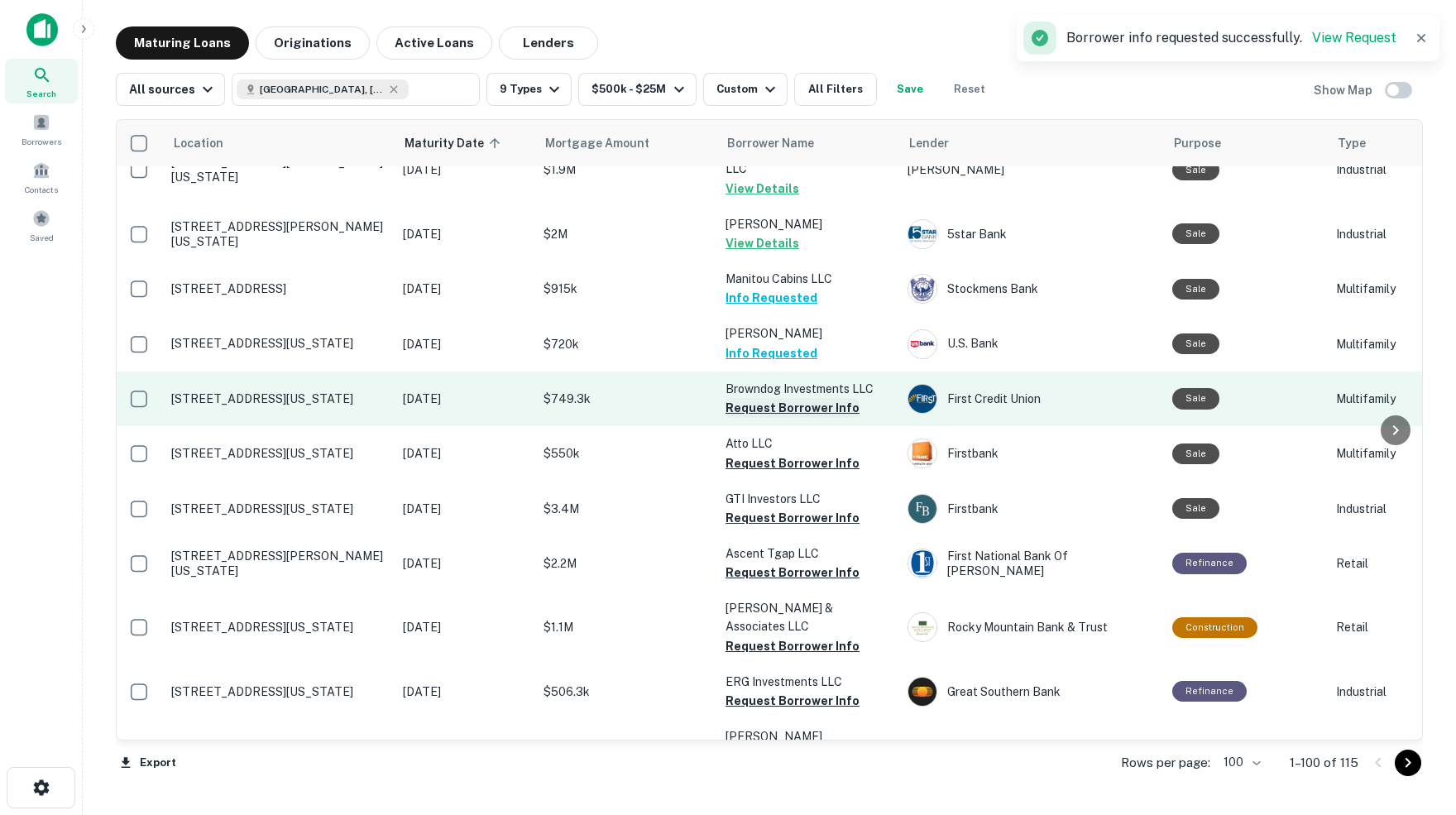
click at [774, 398] on button "Request Borrower Info" at bounding box center [792, 408] width 134 height 20
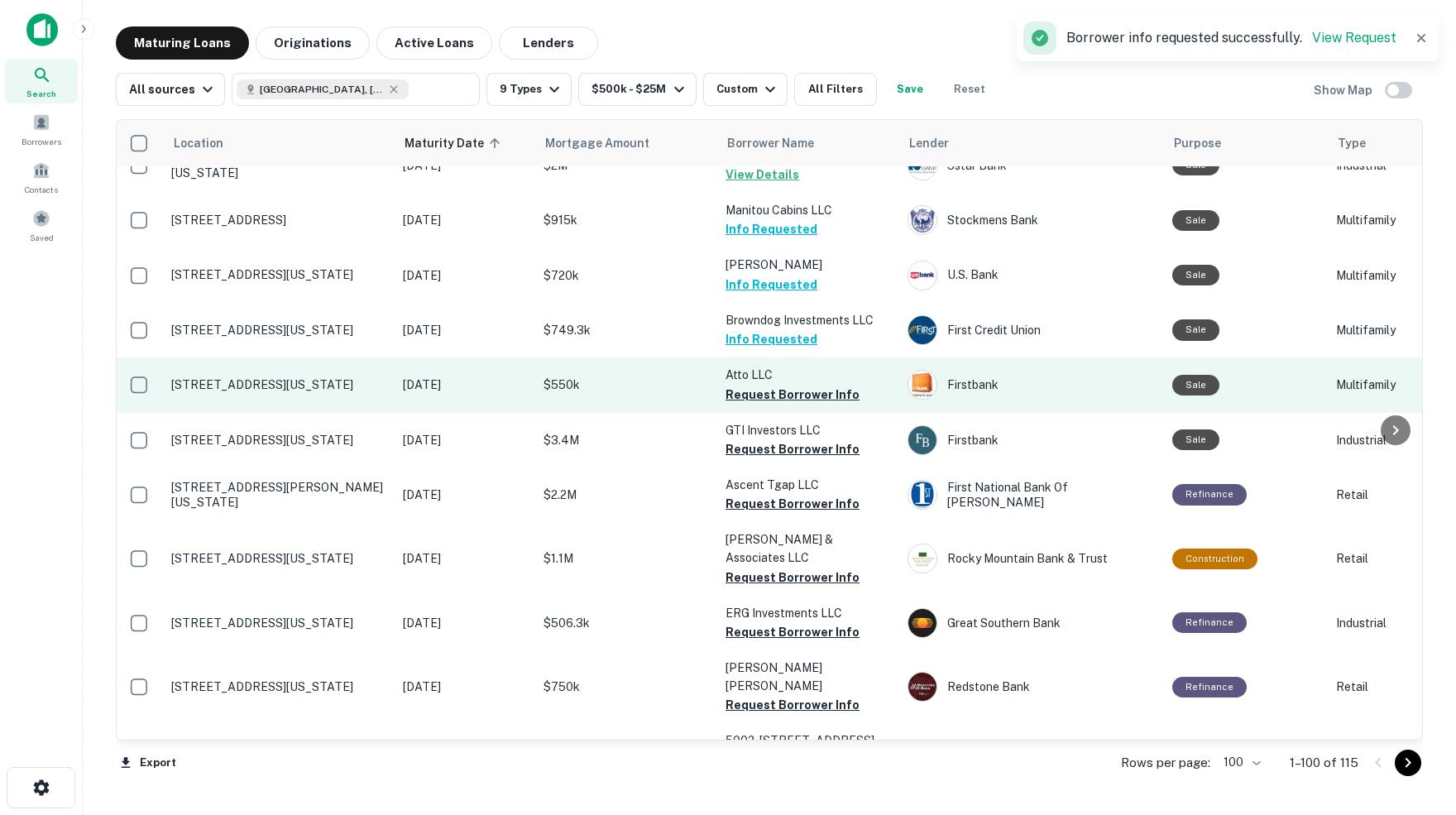
scroll to position [2868, 2]
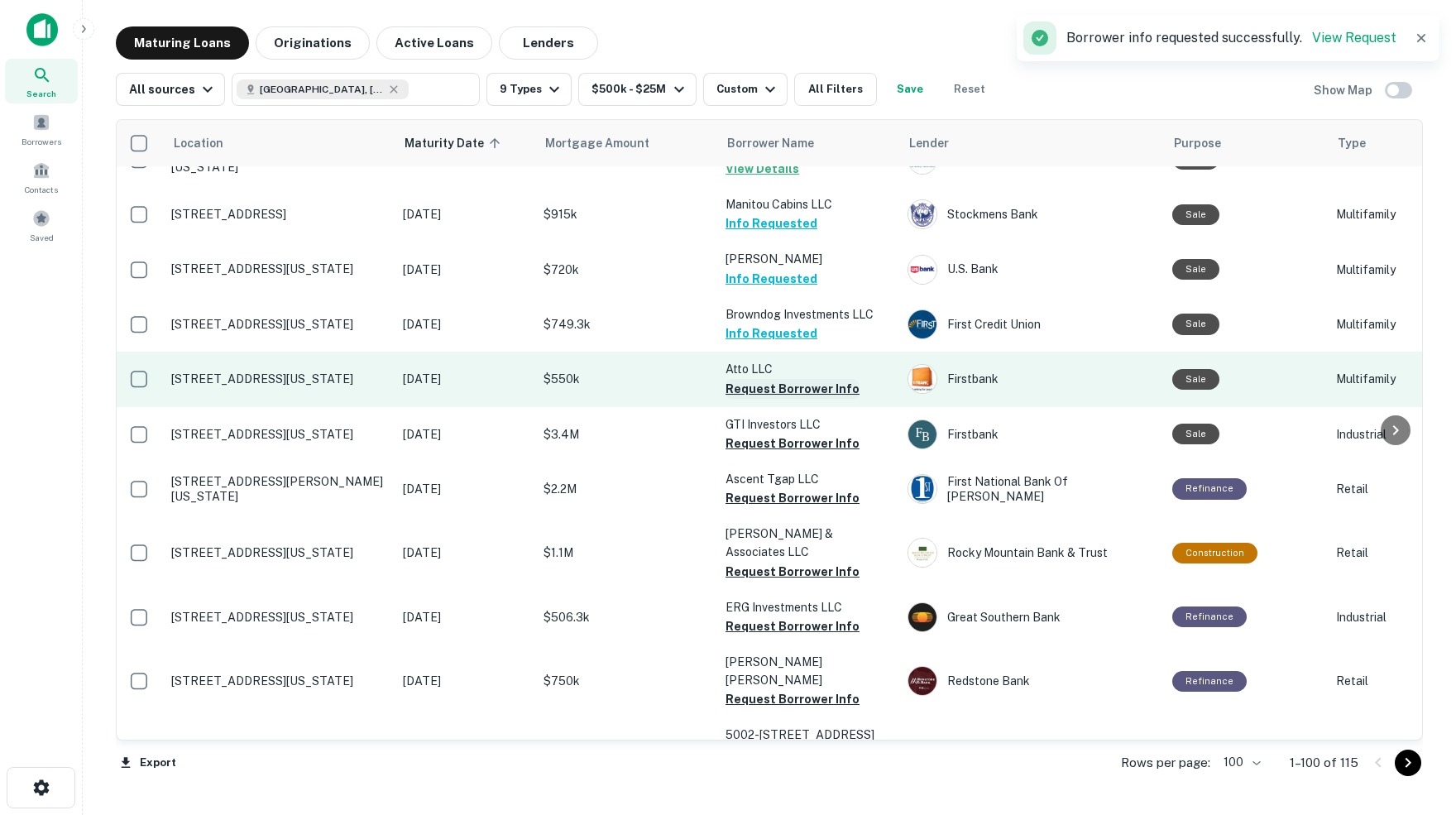
click at [770, 379] on button "Request Borrower Info" at bounding box center [792, 389] width 134 height 20
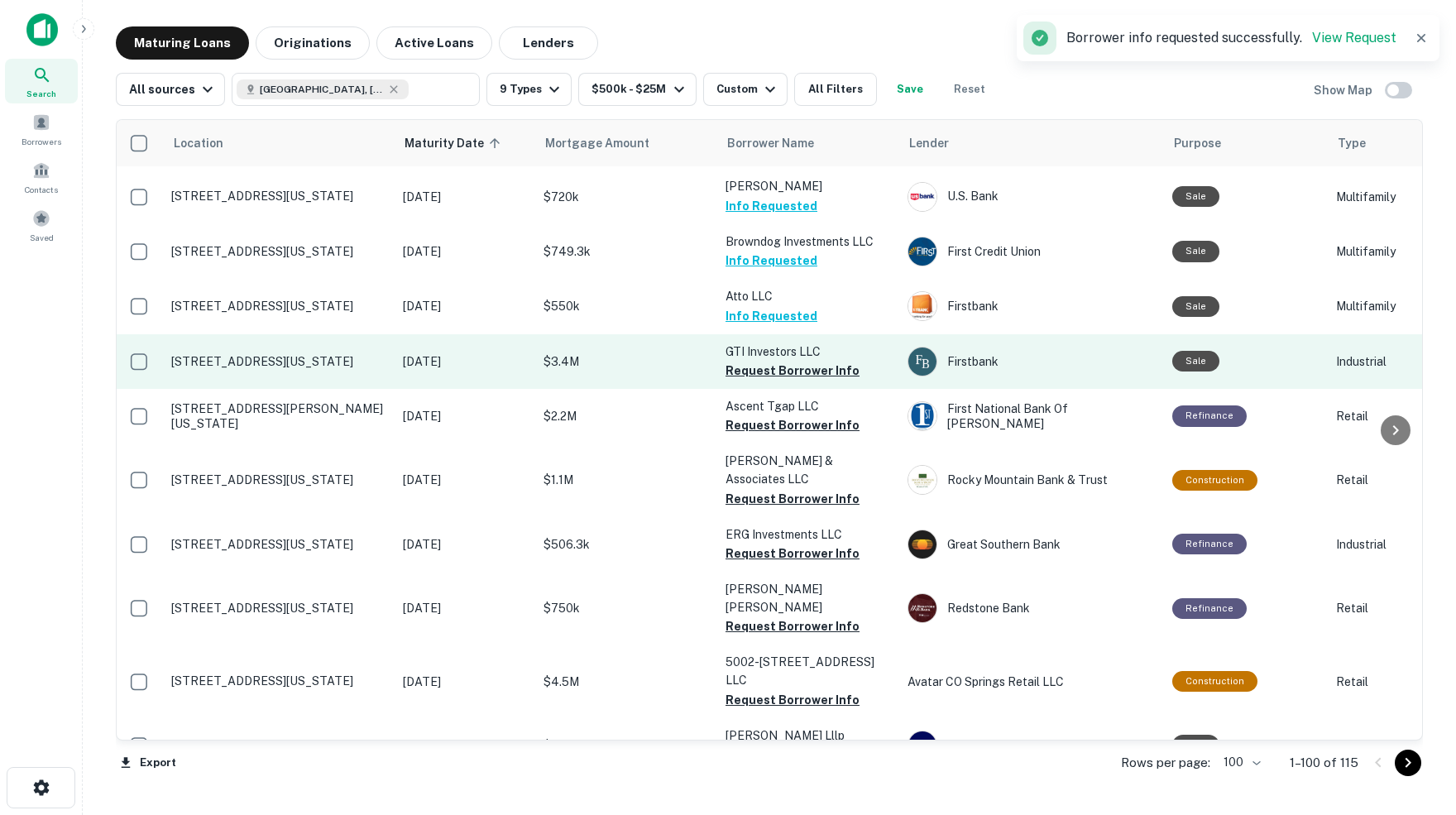
scroll to position [2952, 2]
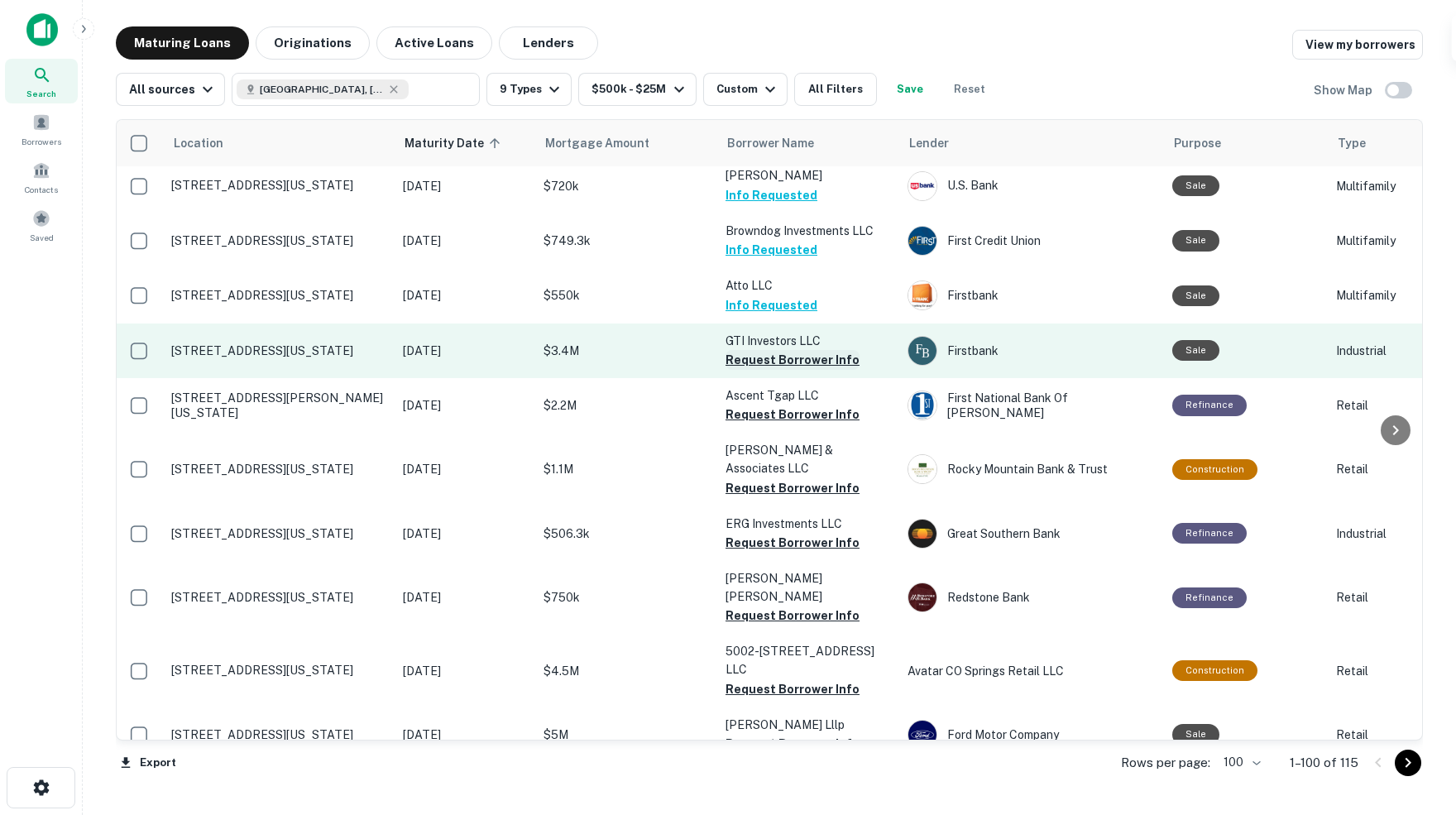
click at [759, 350] on button "Request Borrower Info" at bounding box center [792, 359] width 134 height 20
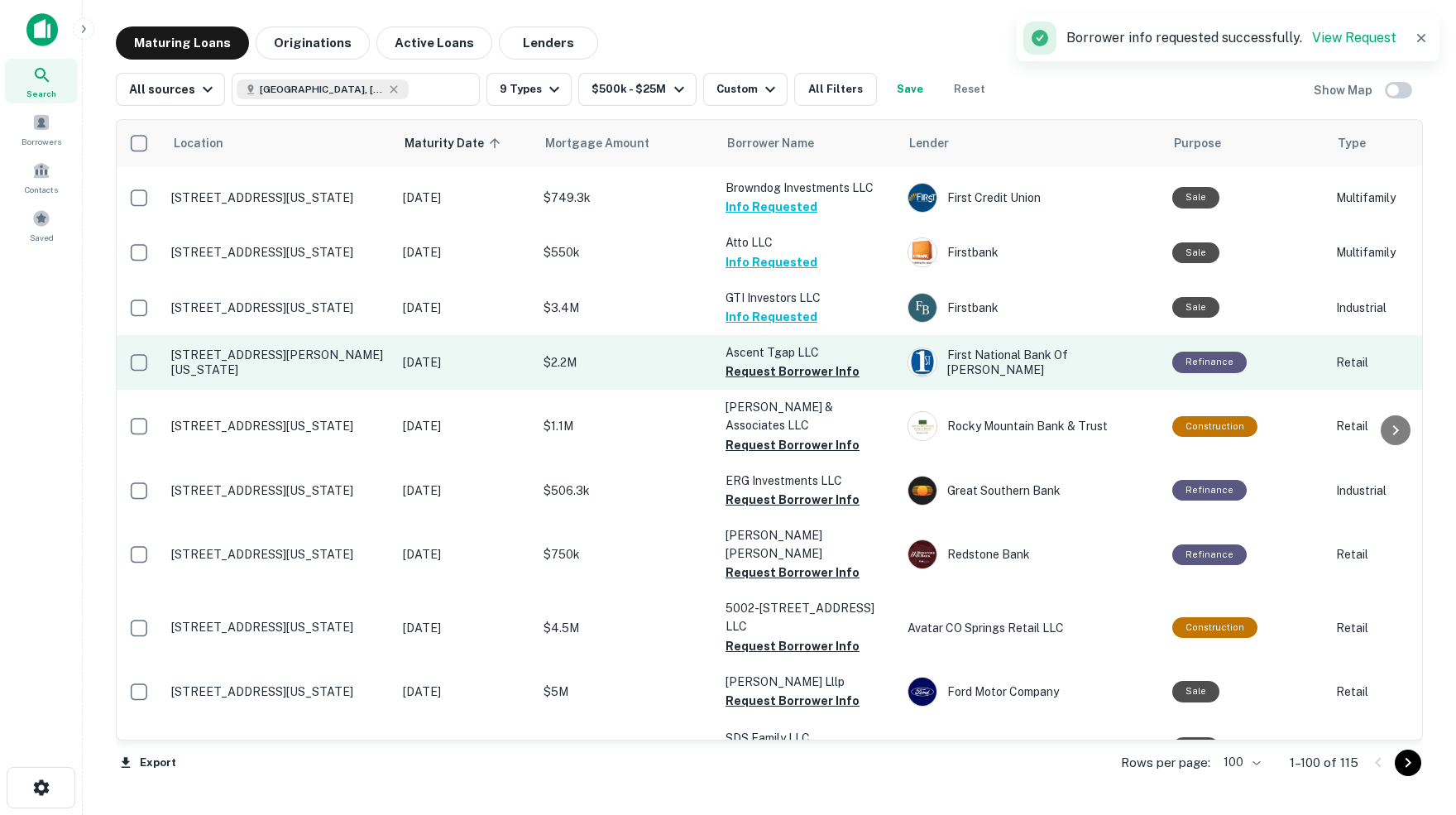
scroll to position [2998, 2]
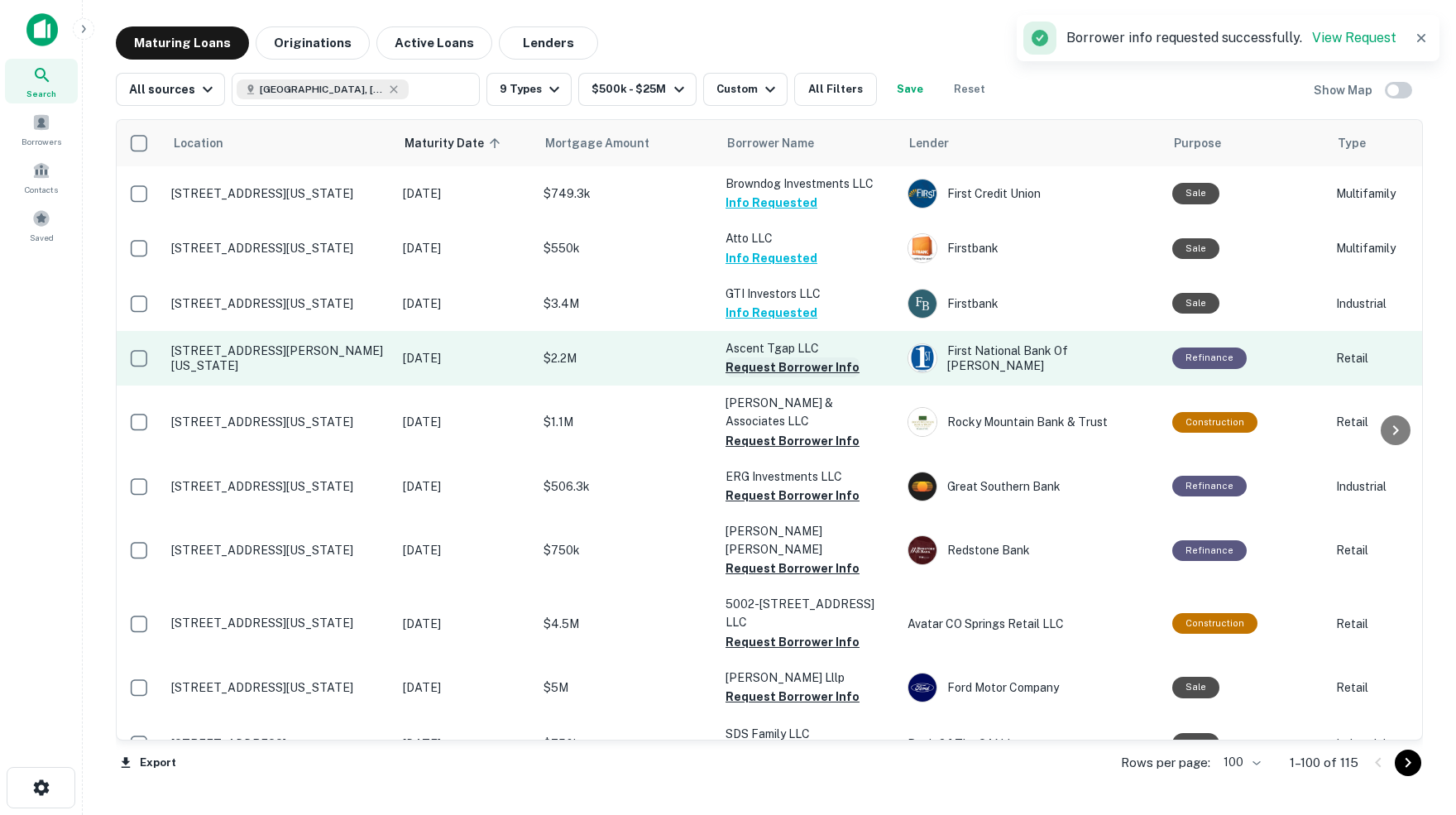
click at [770, 357] on button "Request Borrower Info" at bounding box center [792, 367] width 134 height 20
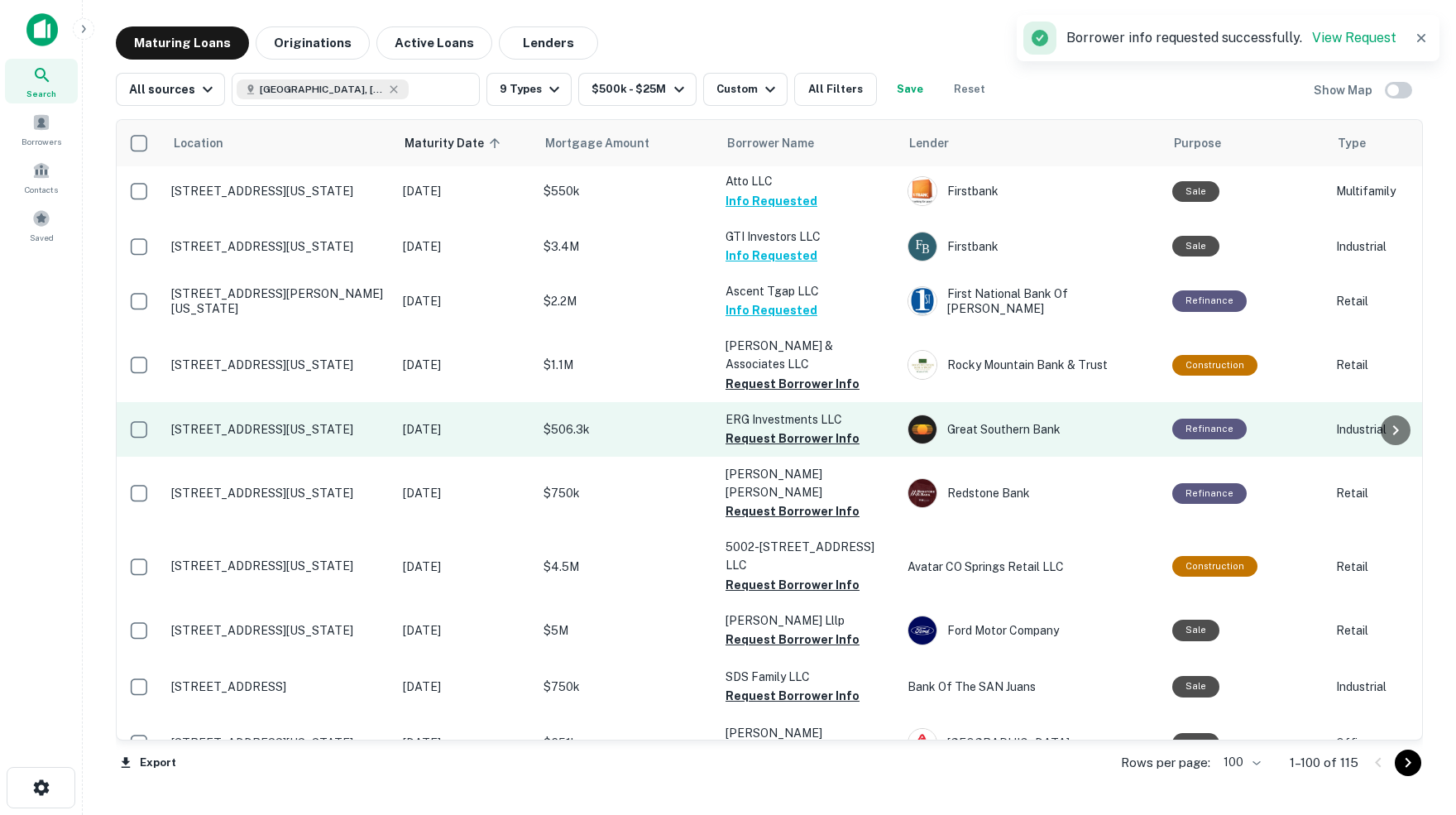
scroll to position [3058, 2]
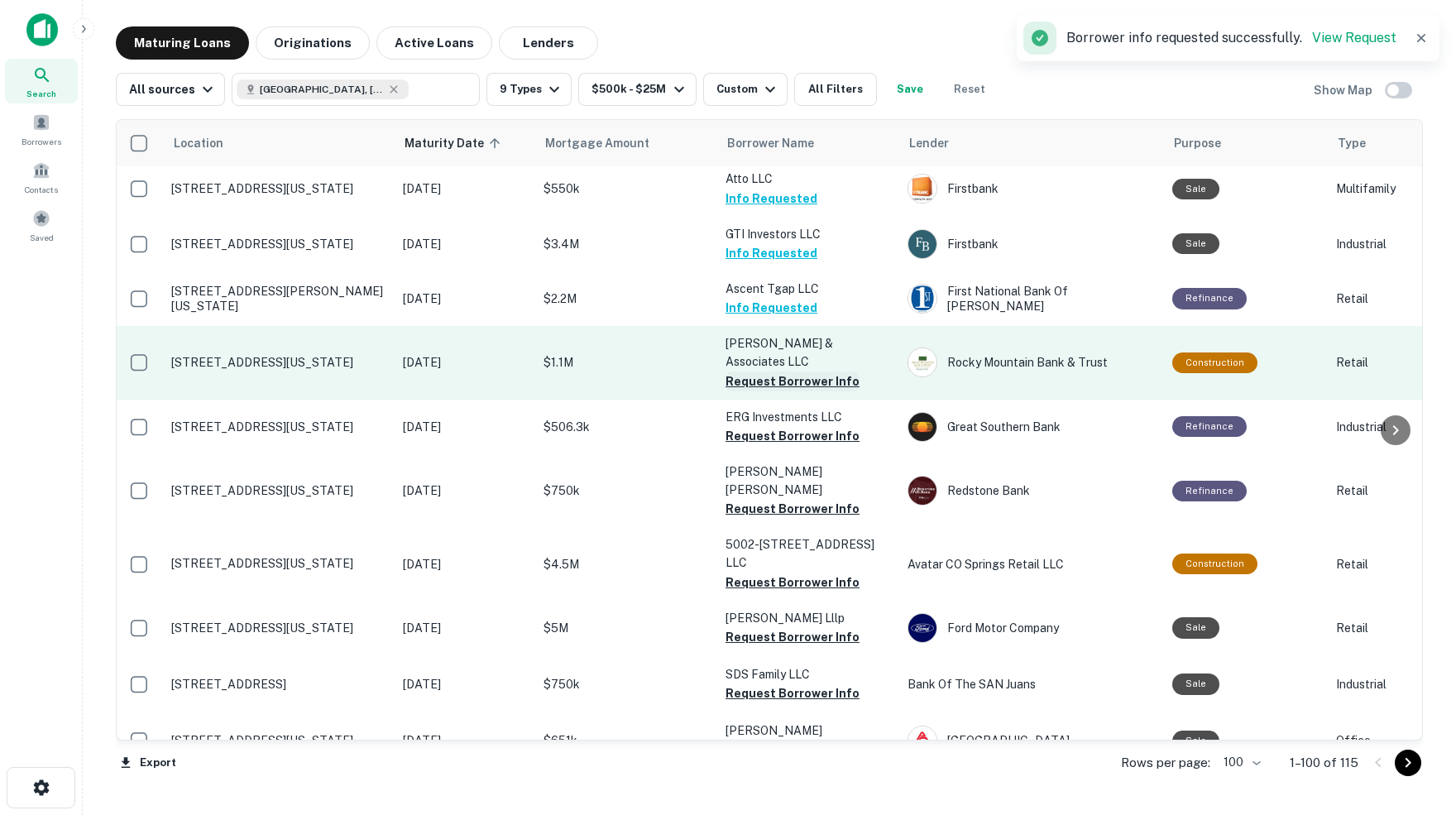
click at [796, 372] on button "Request Borrower Info" at bounding box center [792, 381] width 134 height 20
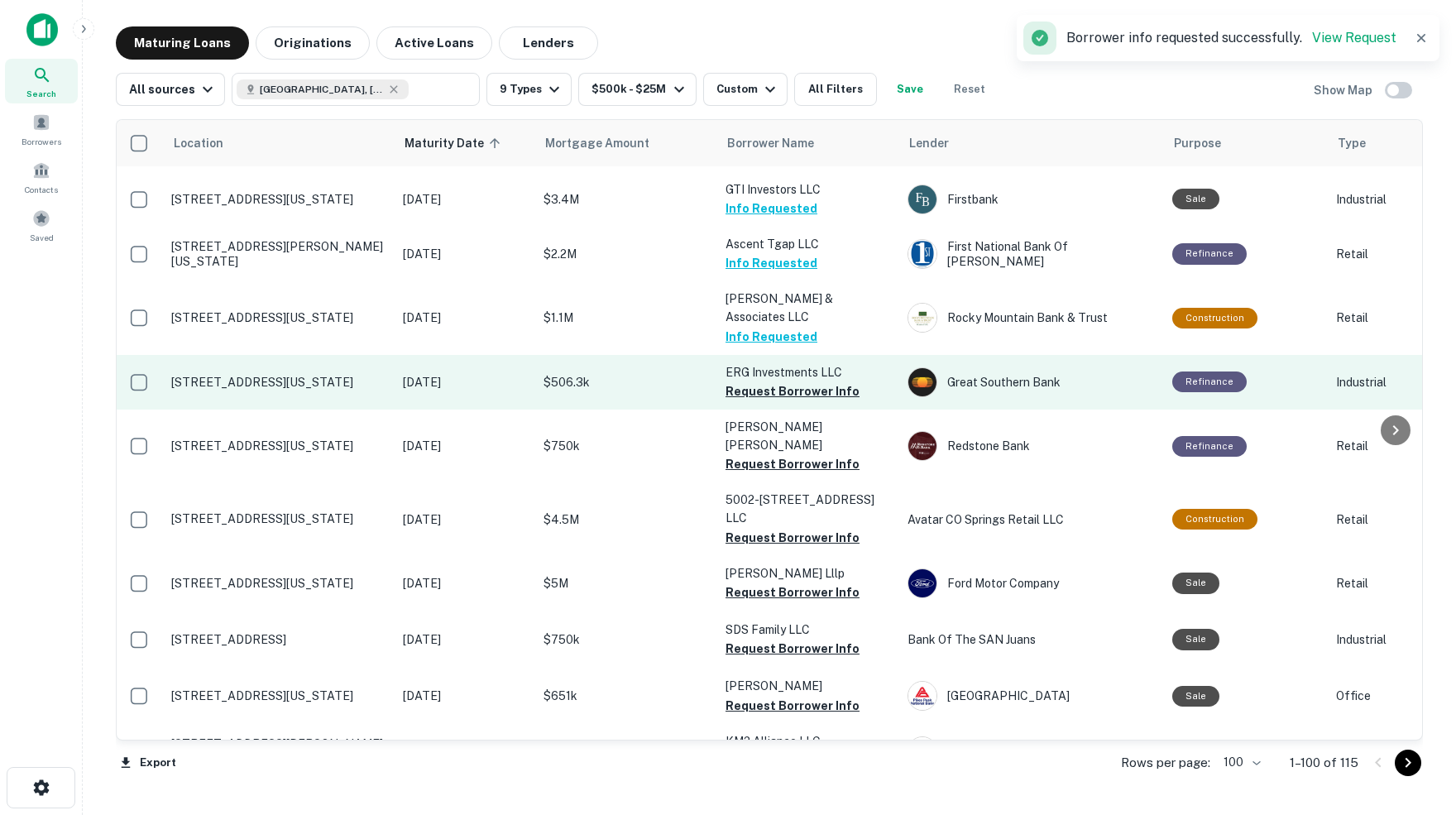
scroll to position [3104, 2]
click at [790, 380] on button "Request Borrower Info" at bounding box center [792, 390] width 134 height 20
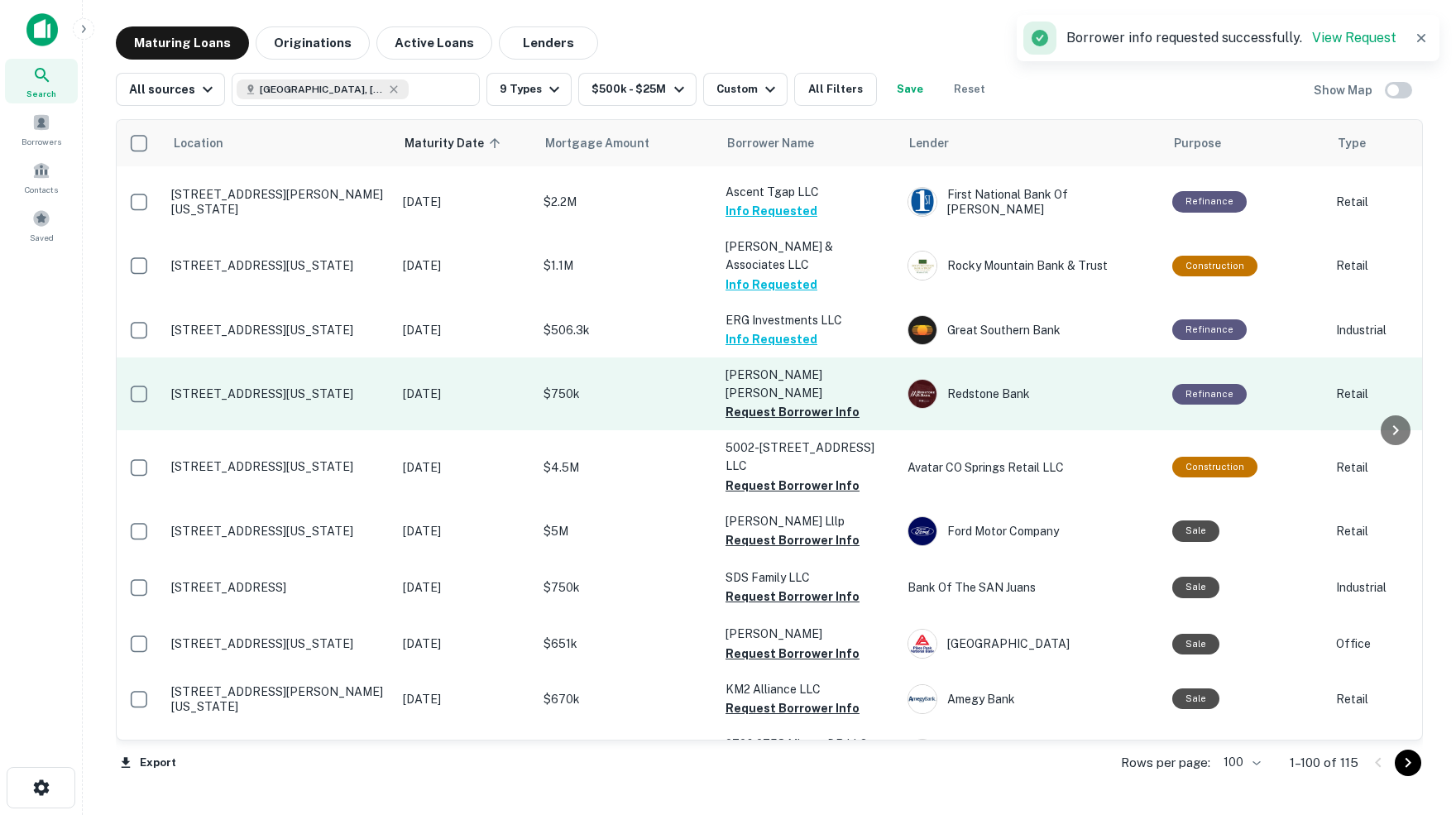
scroll to position [3157, 2]
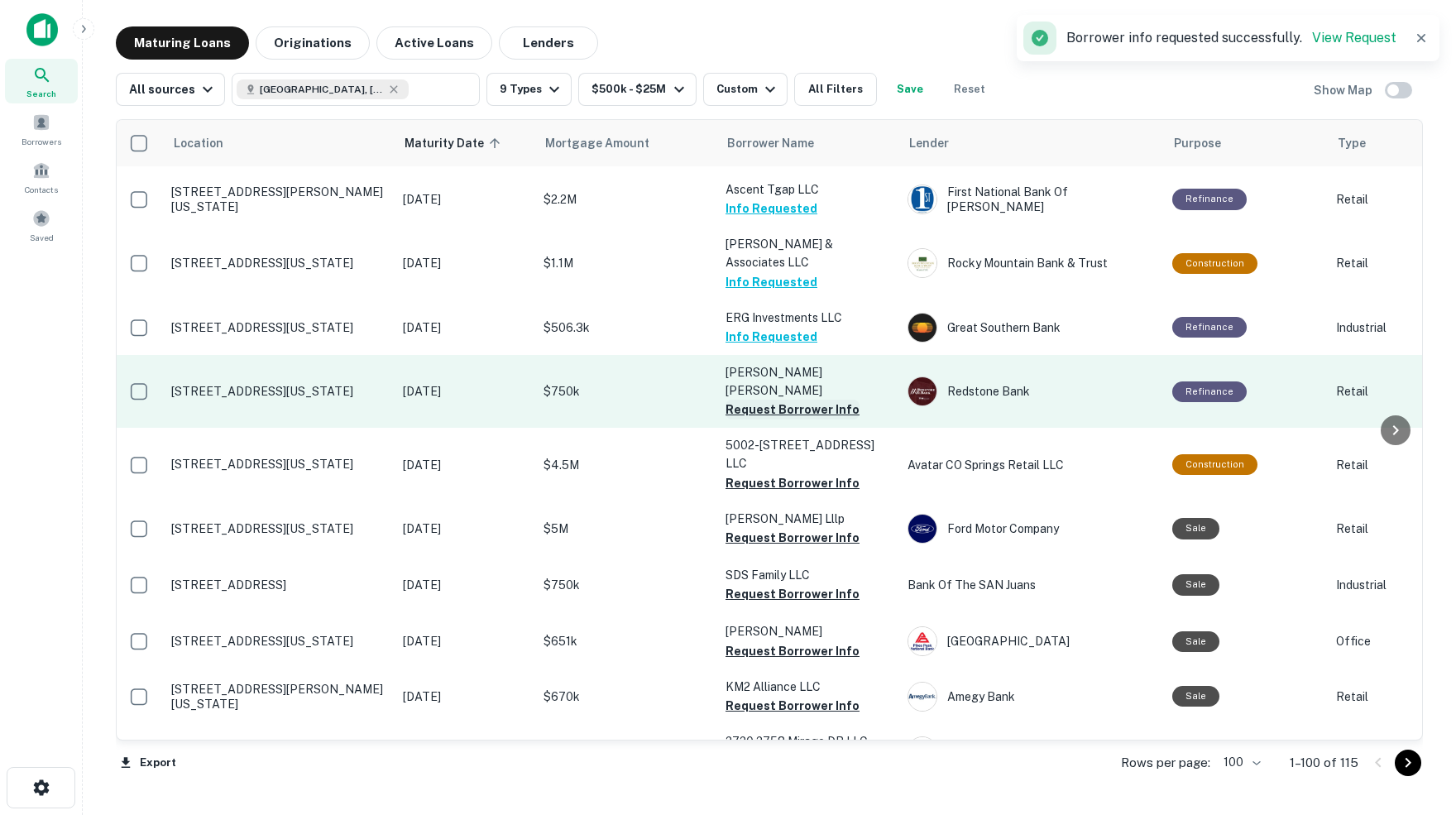
click at [781, 400] on button "Request Borrower Info" at bounding box center [792, 409] width 134 height 20
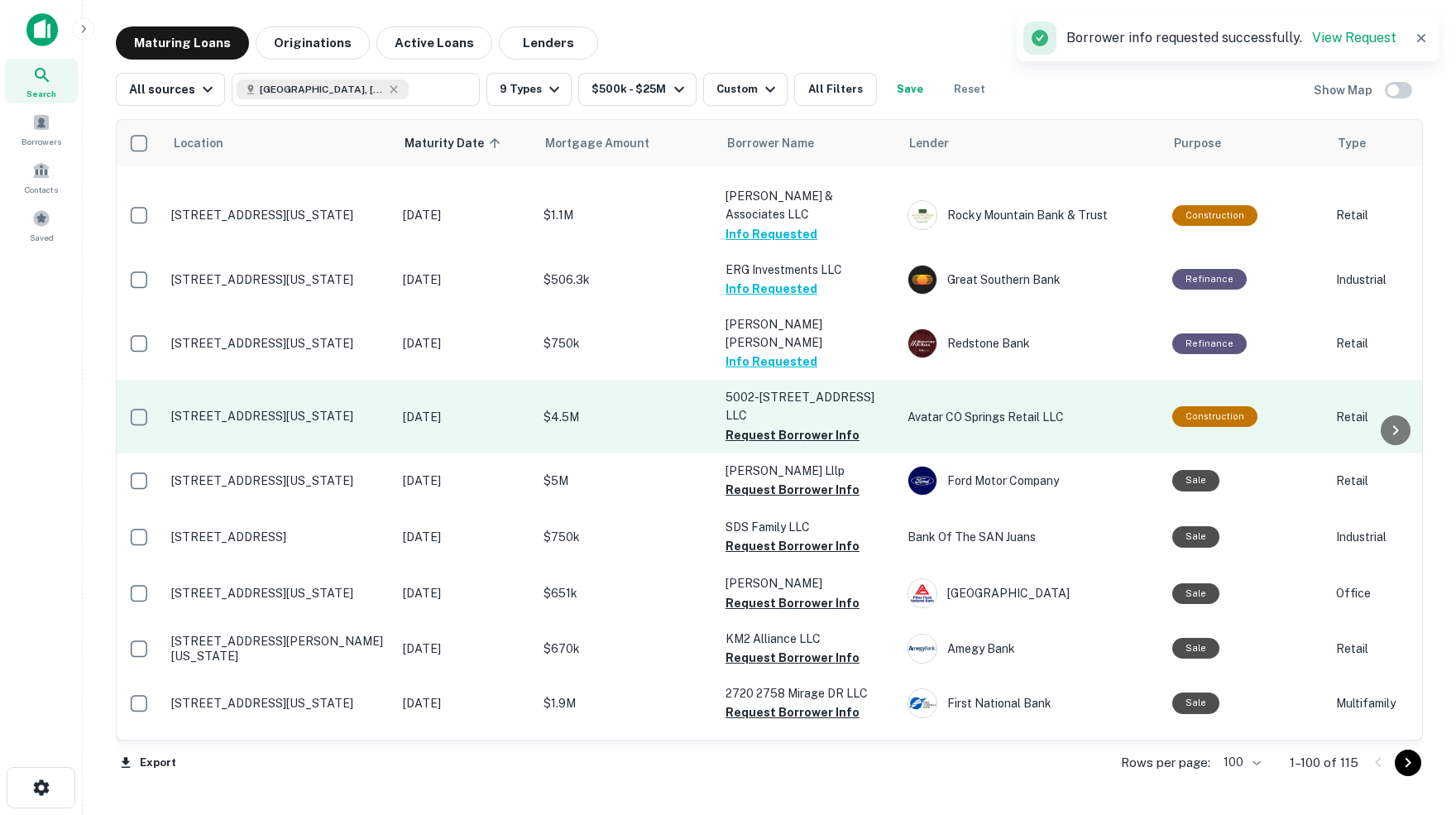
scroll to position [3211, 1]
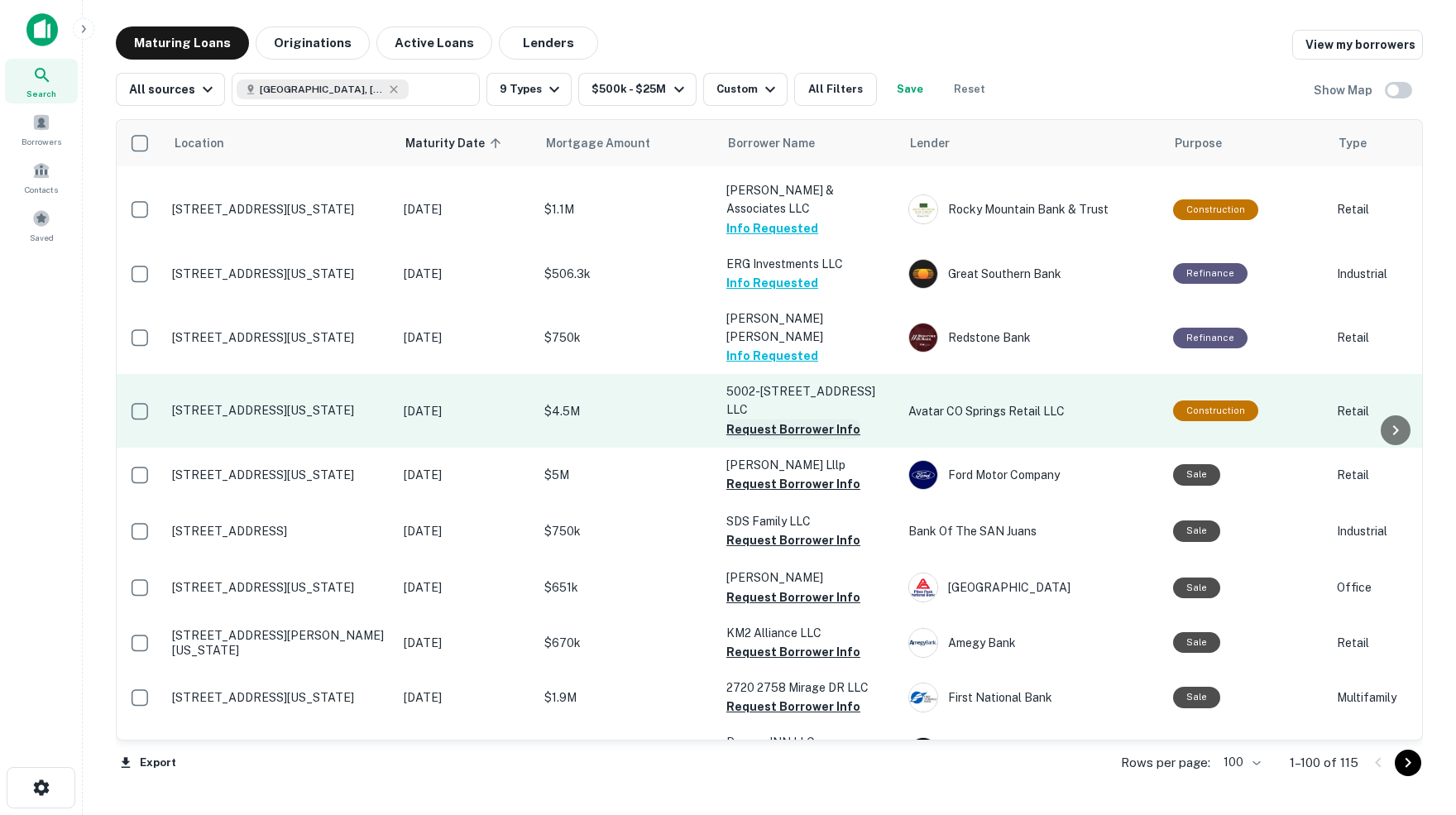
click at [772, 420] on button "Request Borrower Info" at bounding box center [793, 429] width 134 height 20
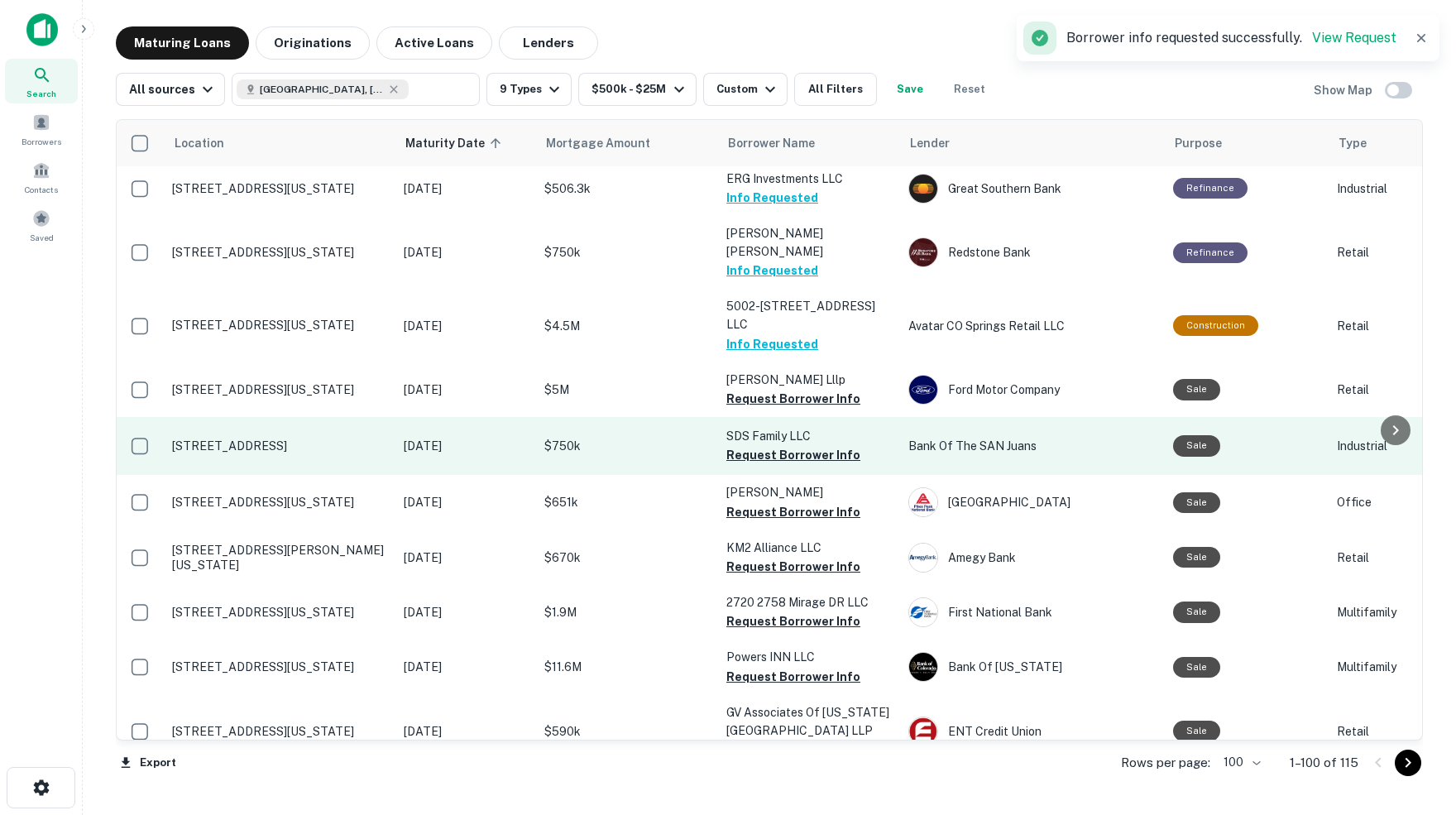
scroll to position [3303, 2]
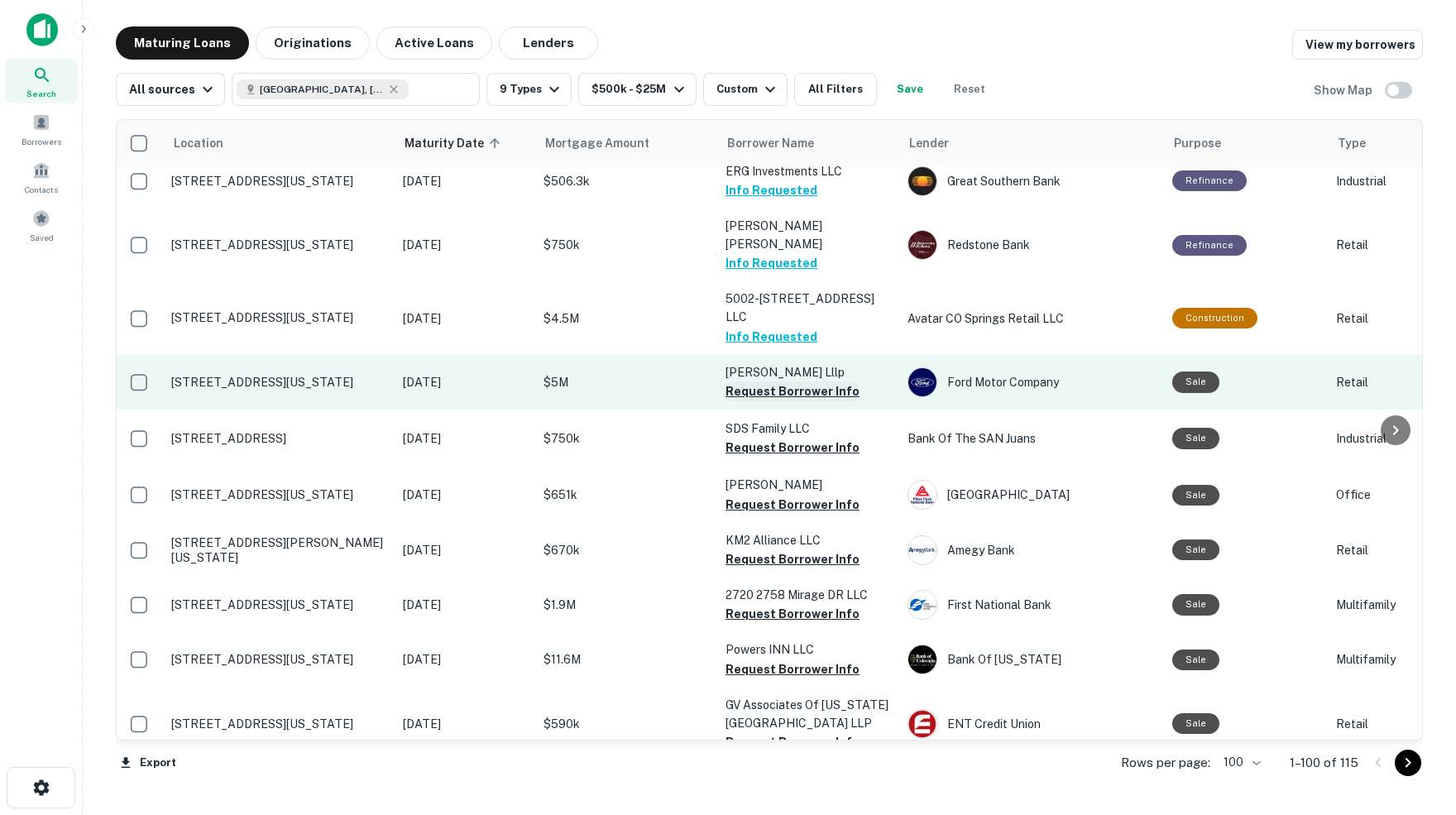
click at [806, 381] on button "Request Borrower Info" at bounding box center [792, 390] width 134 height 20
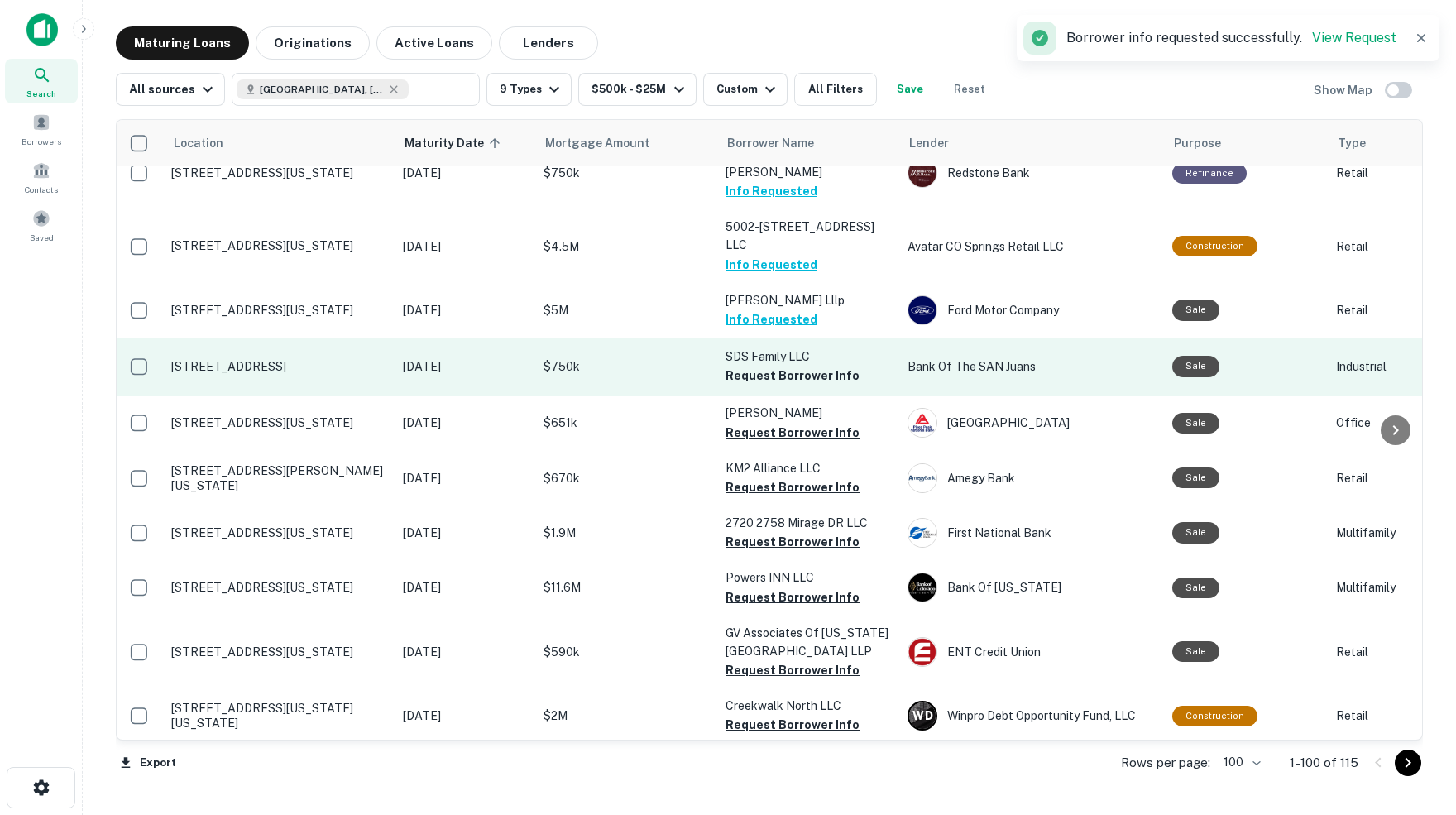
scroll to position [3377, 3]
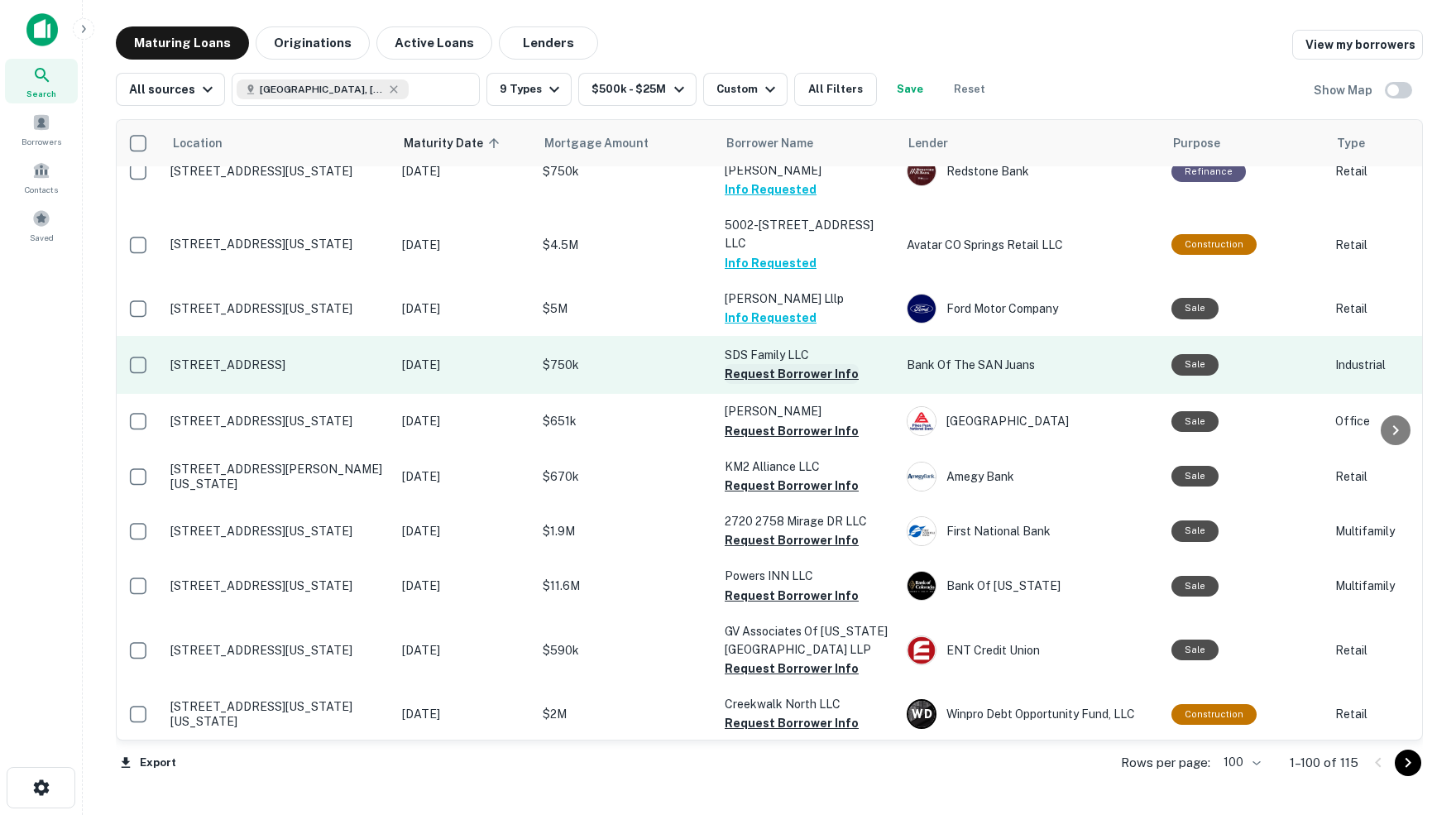
click at [810, 364] on button "Request Borrower Info" at bounding box center [791, 373] width 134 height 20
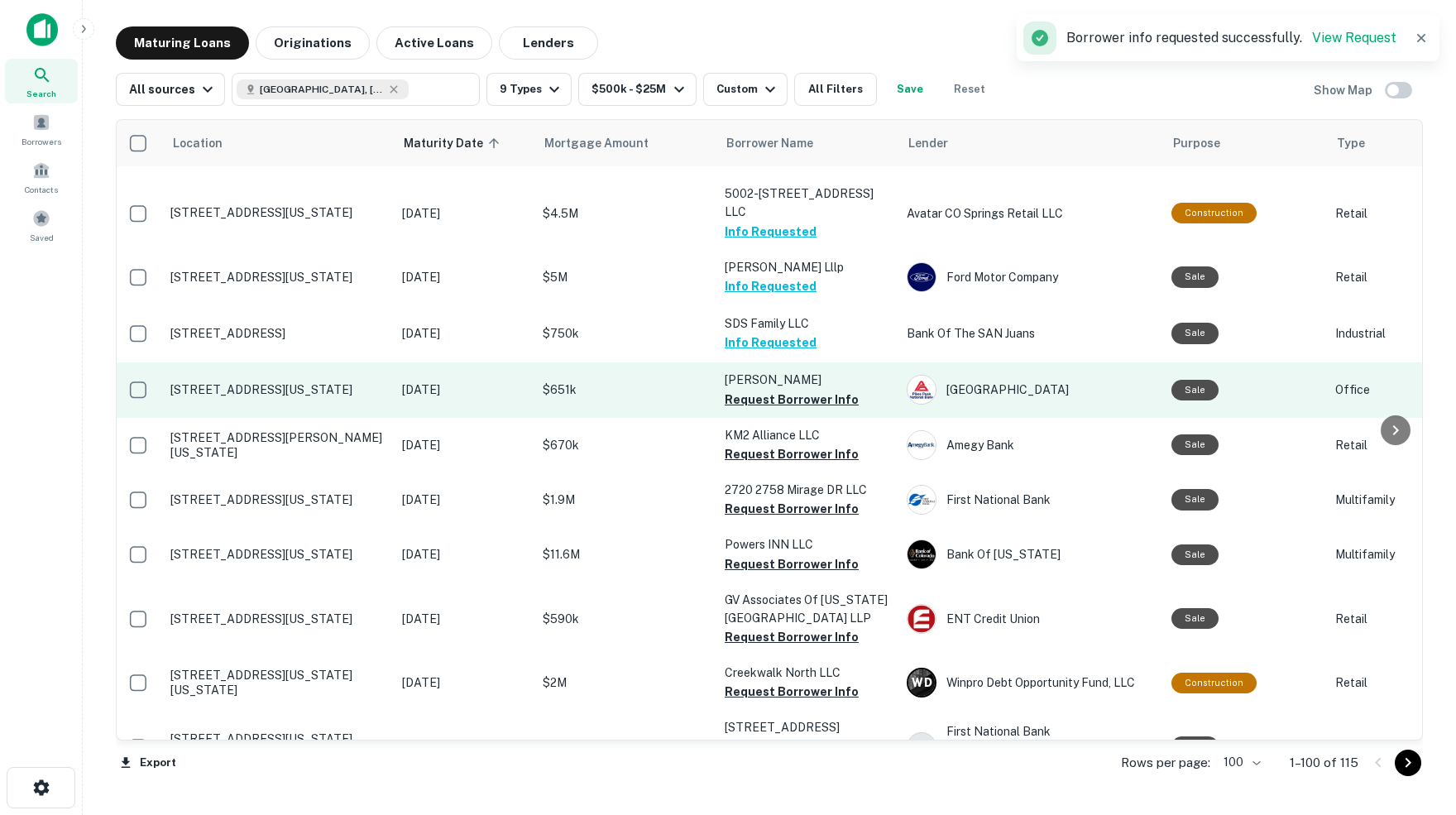
scroll to position [3421, 3]
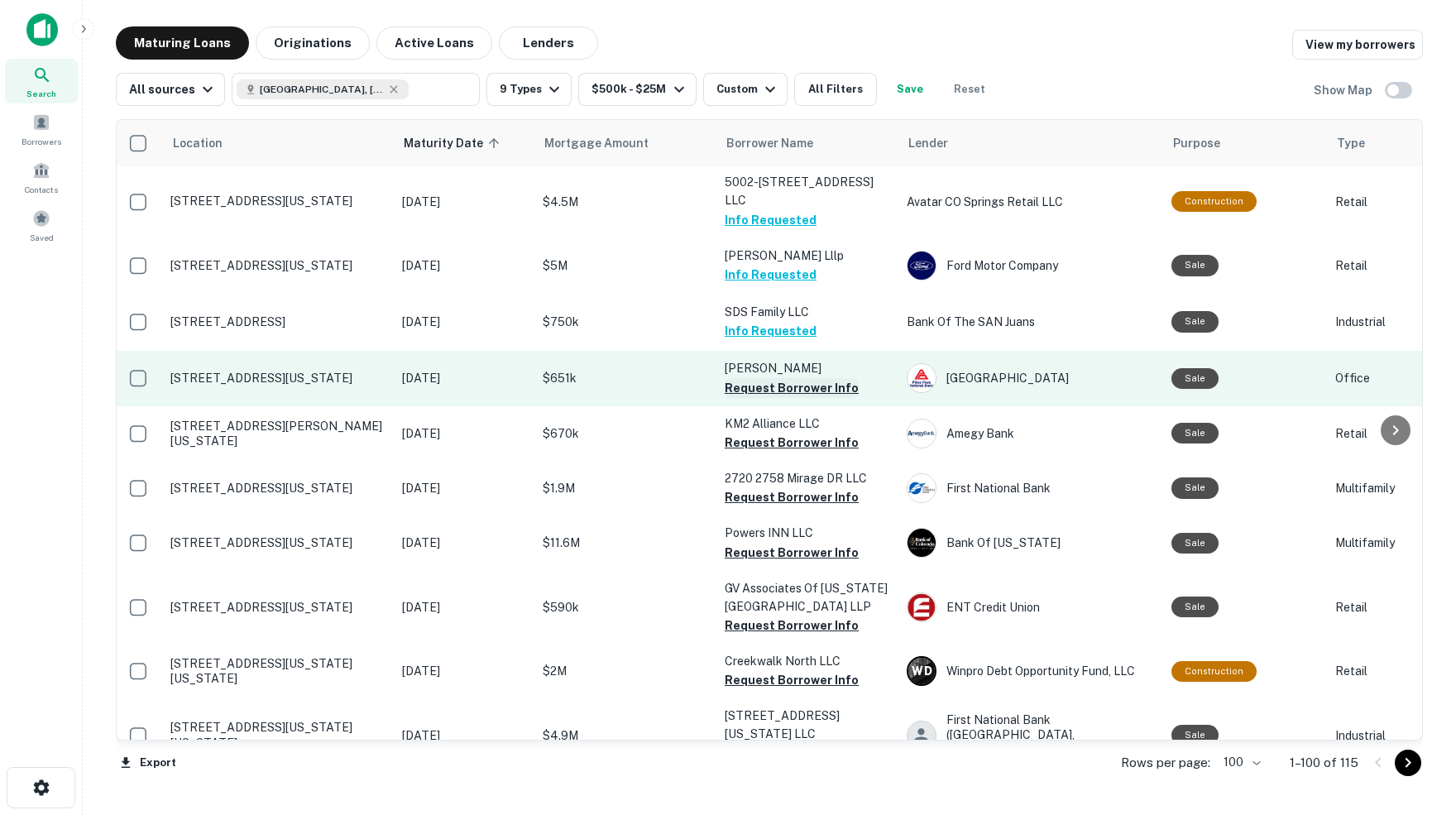
click at [771, 378] on button "Request Borrower Info" at bounding box center [791, 388] width 134 height 20
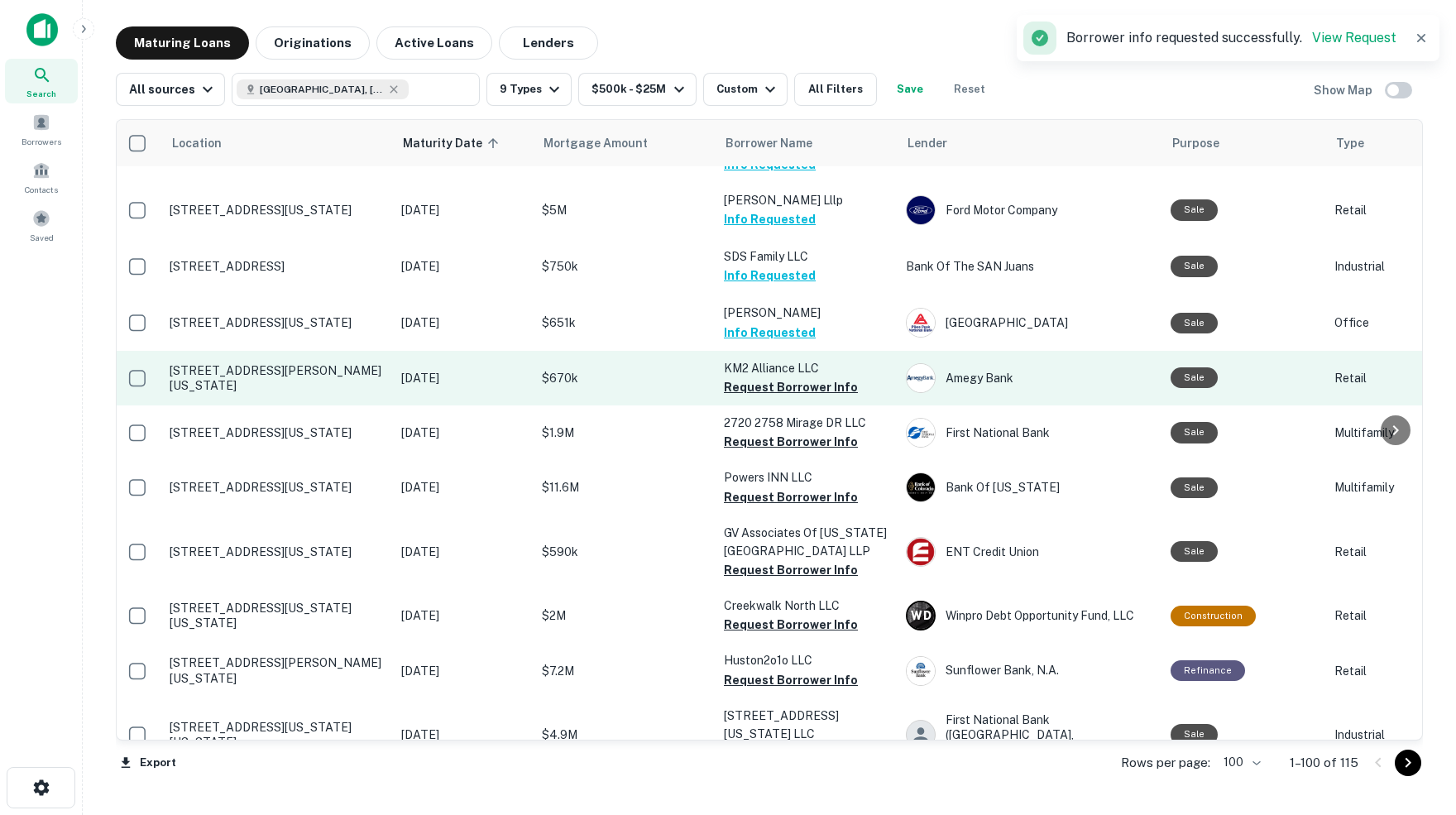
scroll to position [3481, 3]
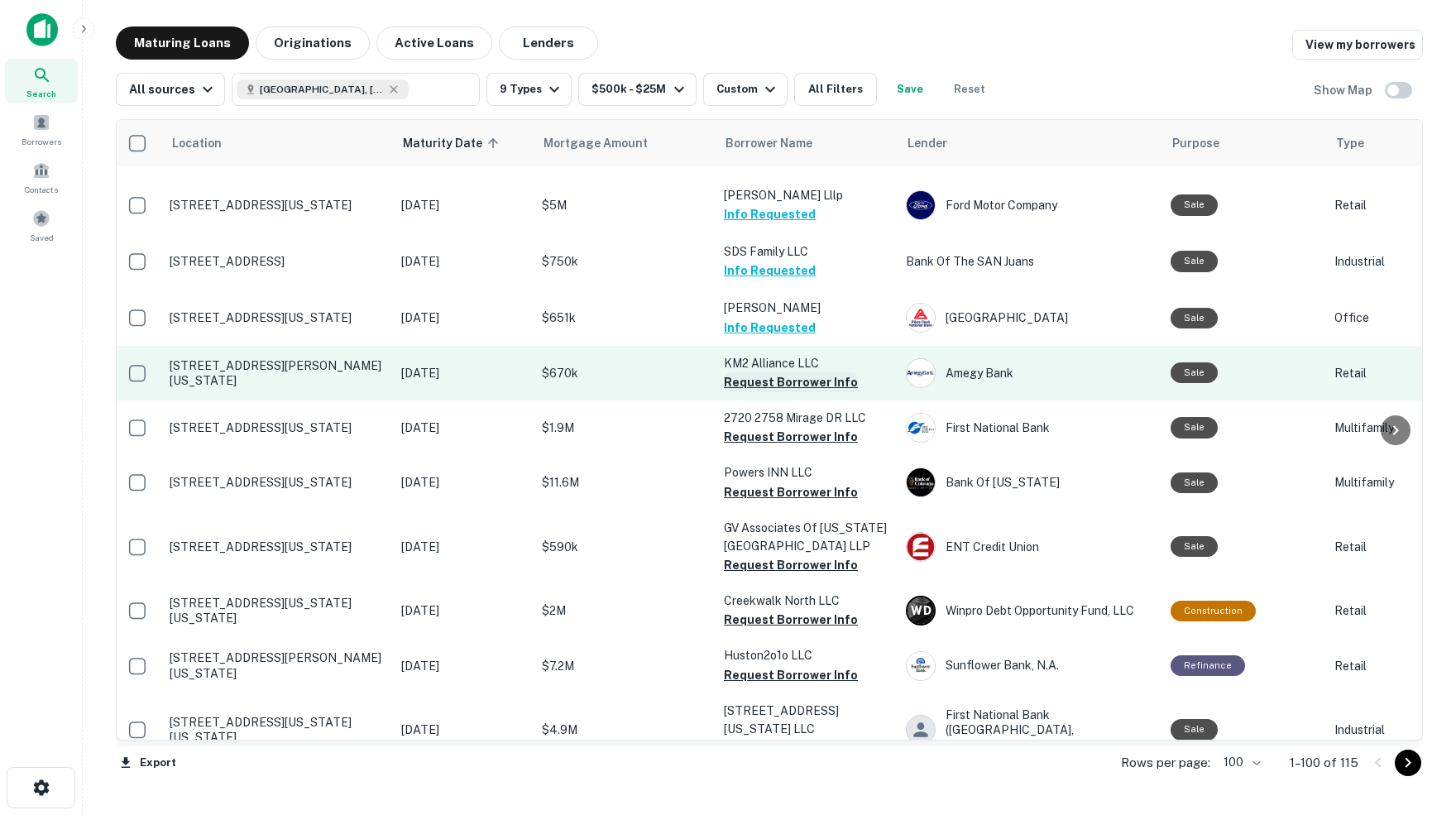
click at [759, 373] on button "Request Borrower Info" at bounding box center [791, 382] width 134 height 20
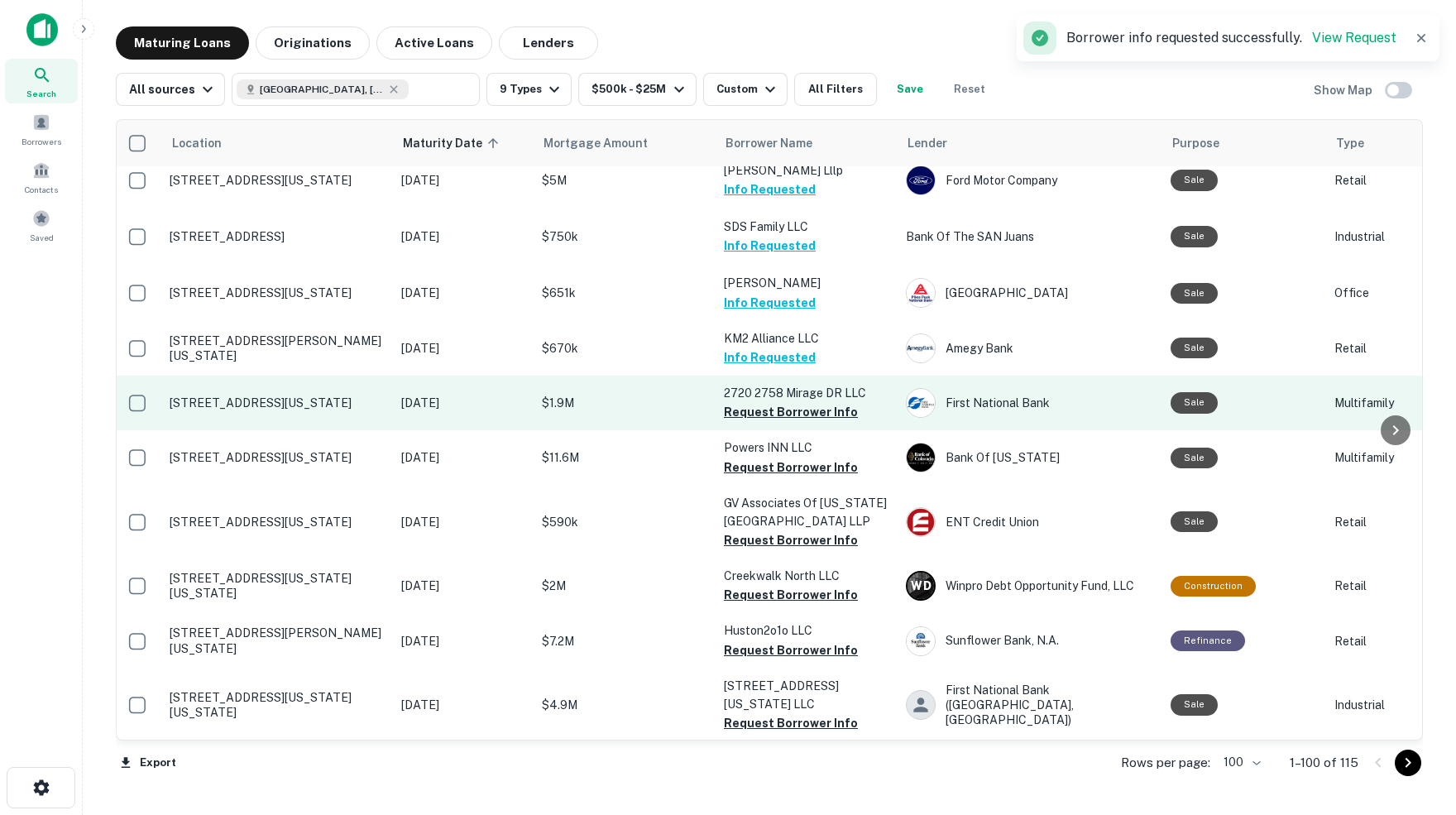
scroll to position [3514, 3]
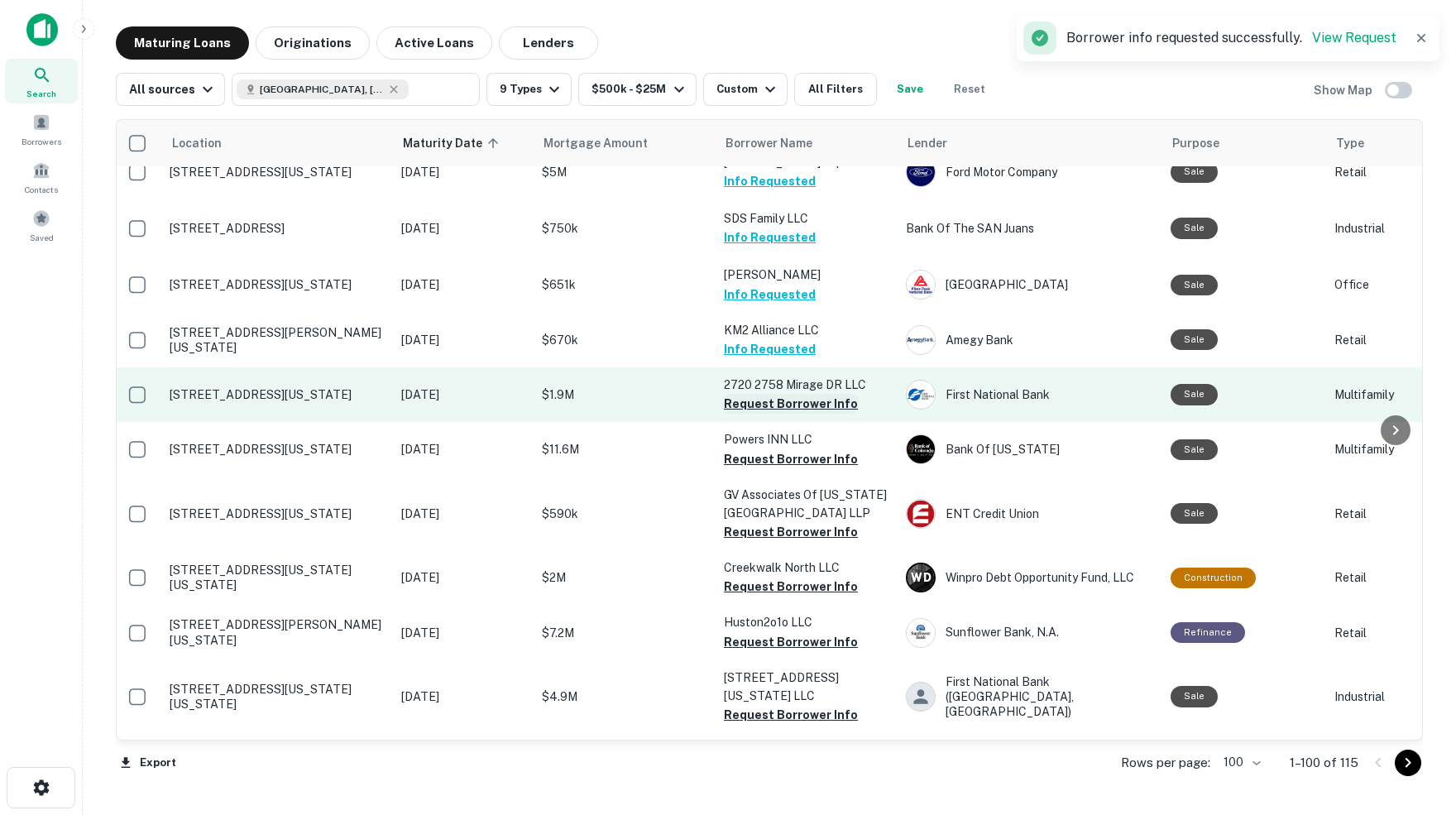
click at [757, 393] on button "Request Borrower Info" at bounding box center [791, 403] width 134 height 20
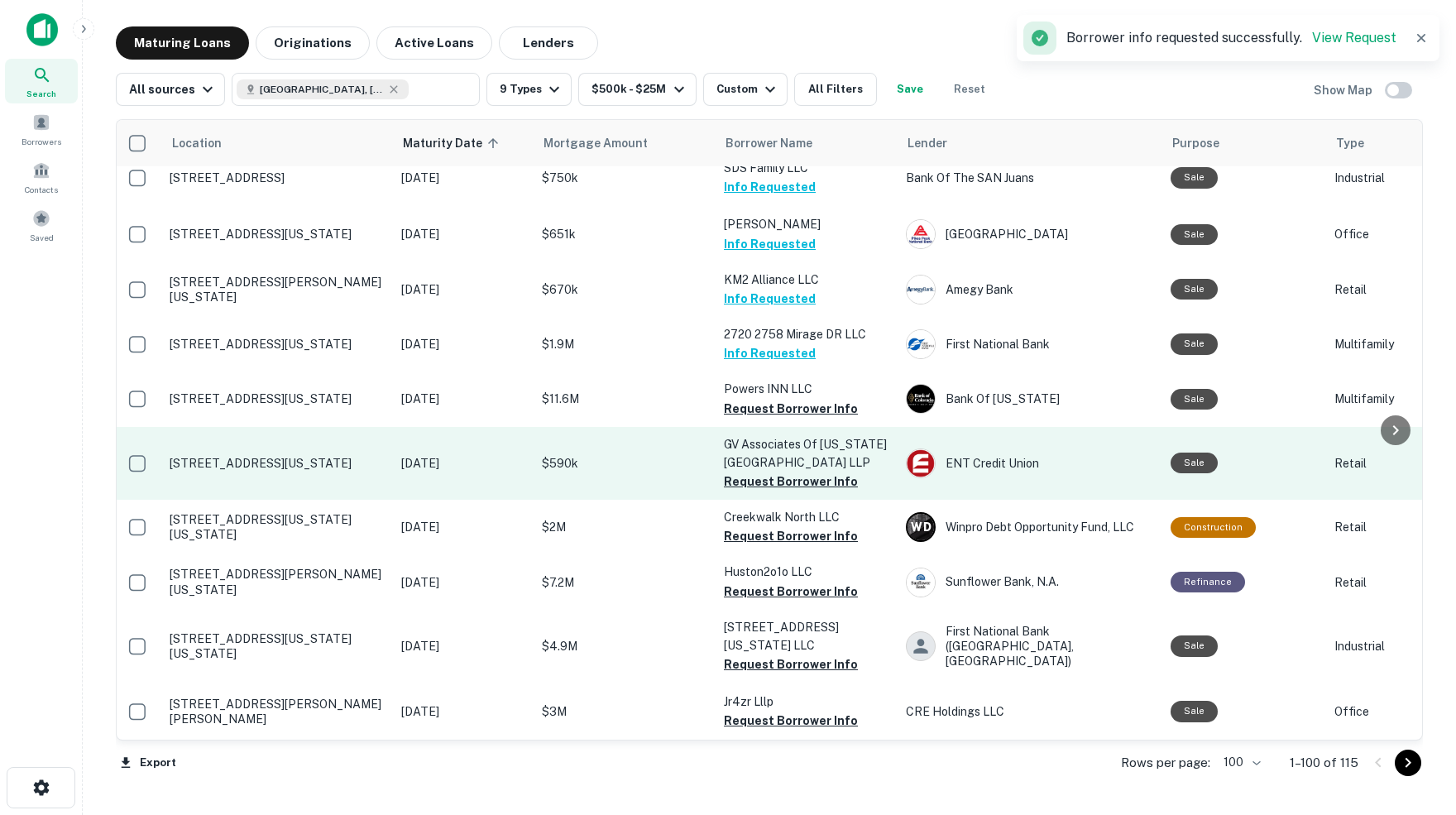
scroll to position [3571, 3]
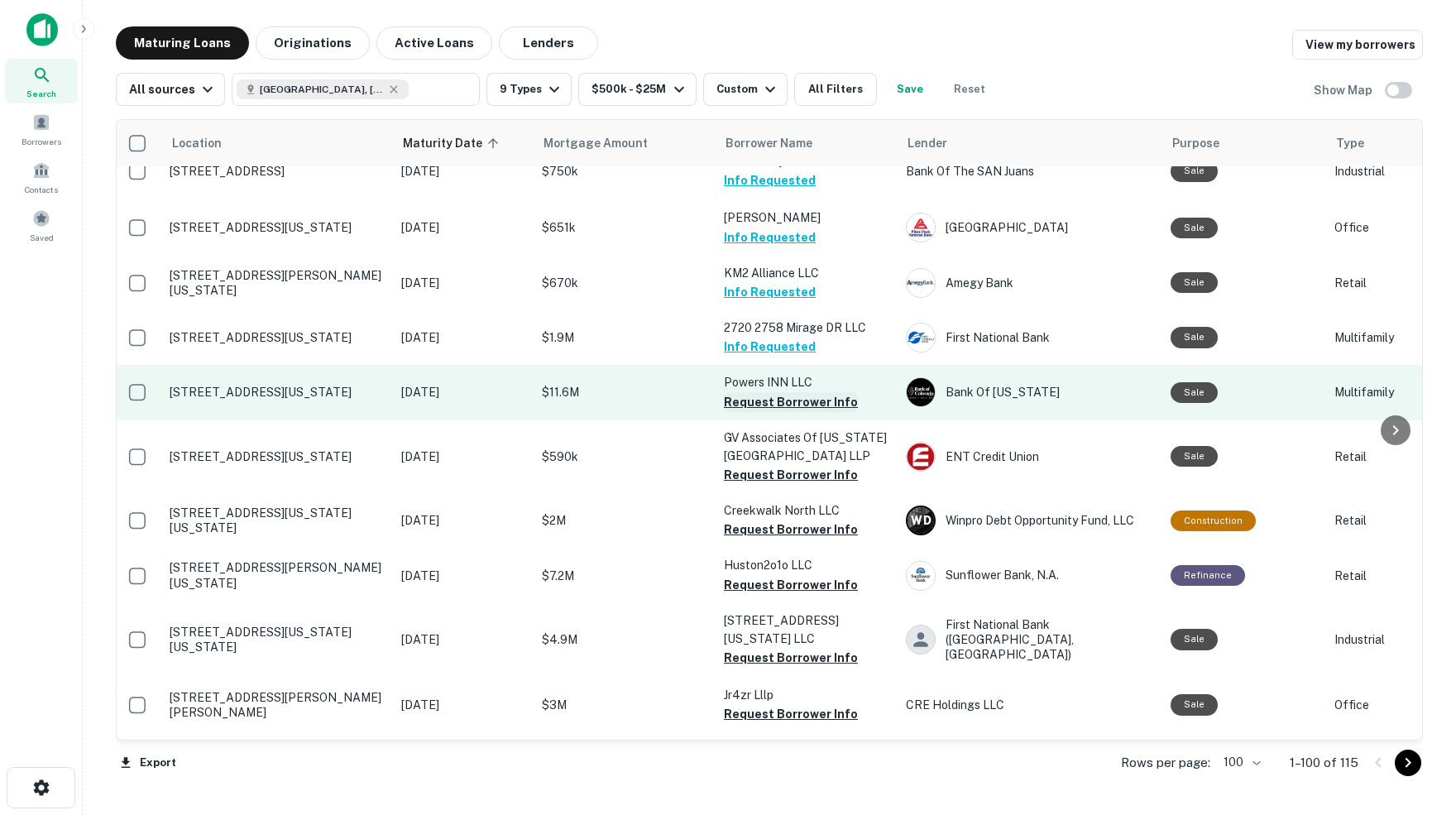
click at [752, 392] on button "Request Borrower Info" at bounding box center [791, 402] width 134 height 20
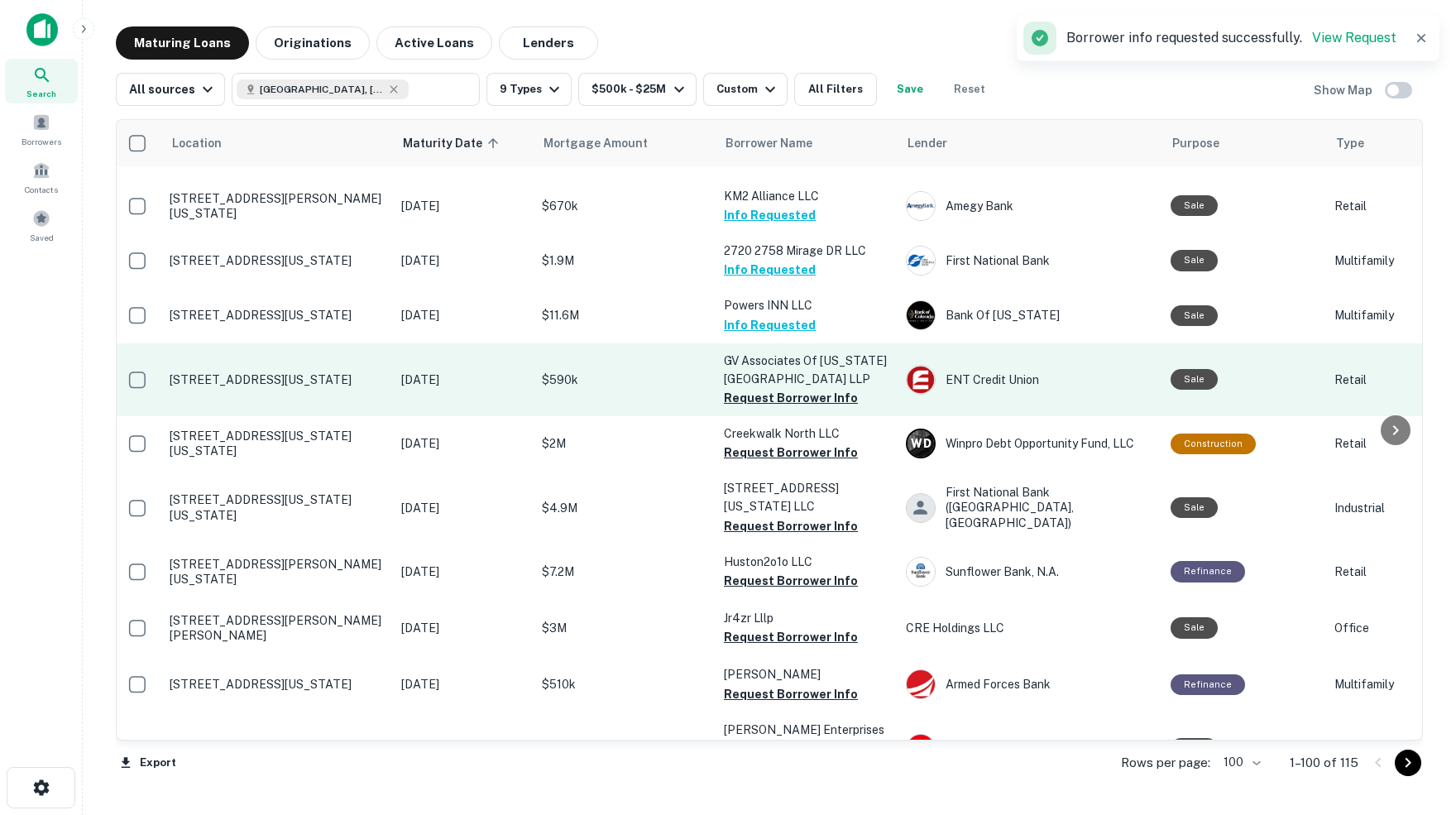
scroll to position [3649, 3]
click at [769, 387] on button "Request Borrower Info" at bounding box center [791, 396] width 134 height 20
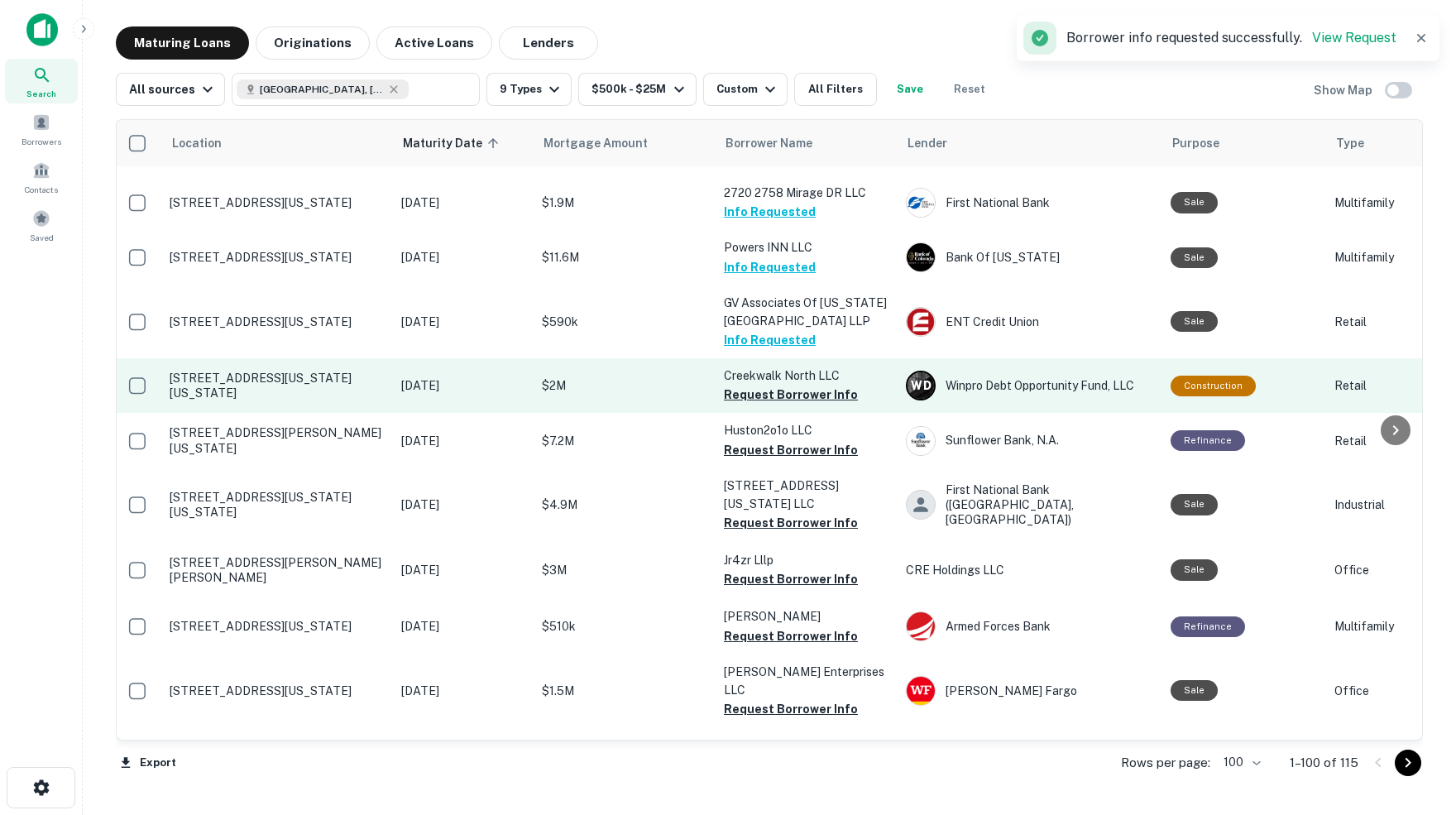
scroll to position [3715, 3]
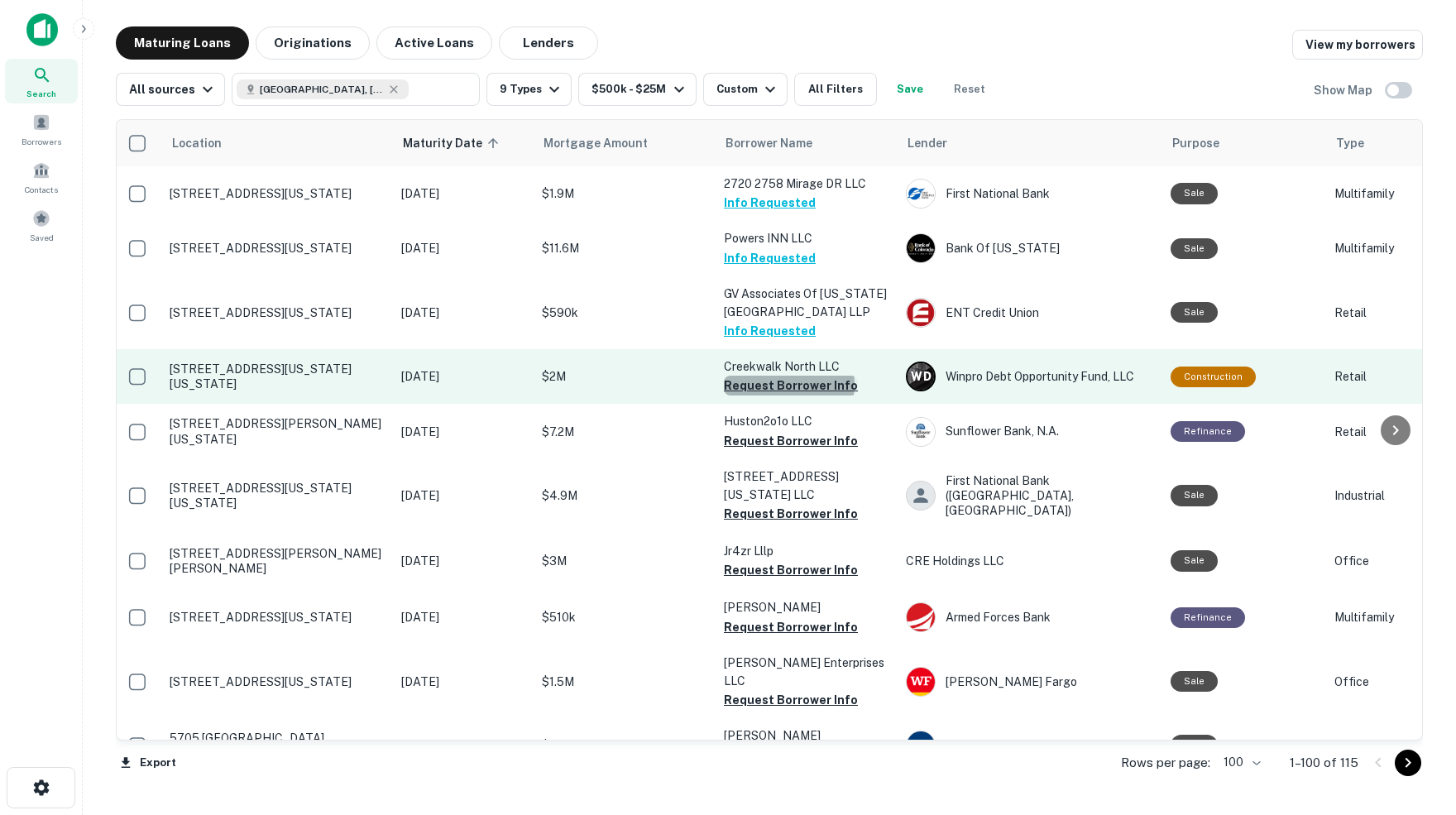
click at [788, 375] on button "Request Borrower Info" at bounding box center [791, 385] width 134 height 20
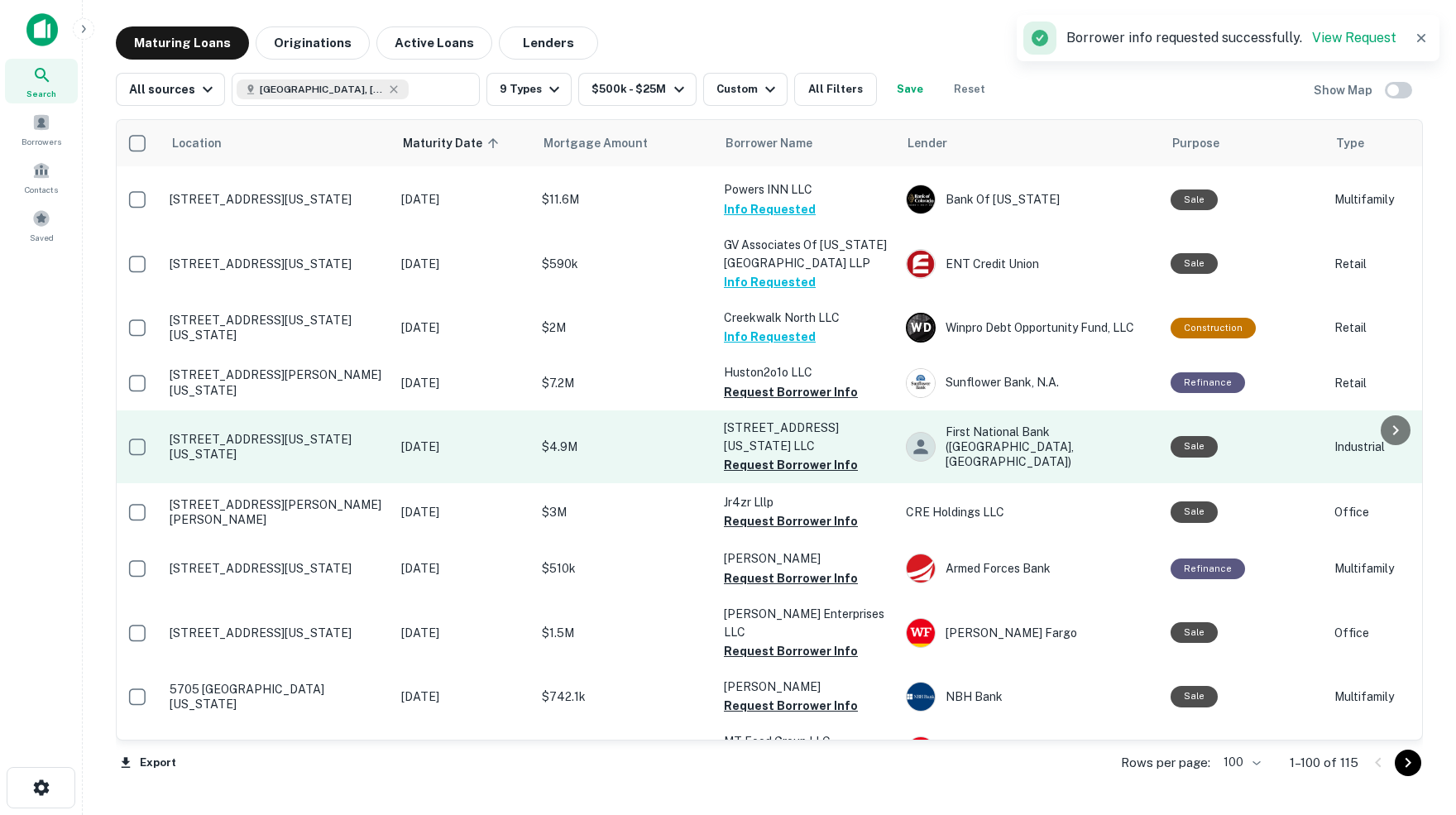
scroll to position [3775, 3]
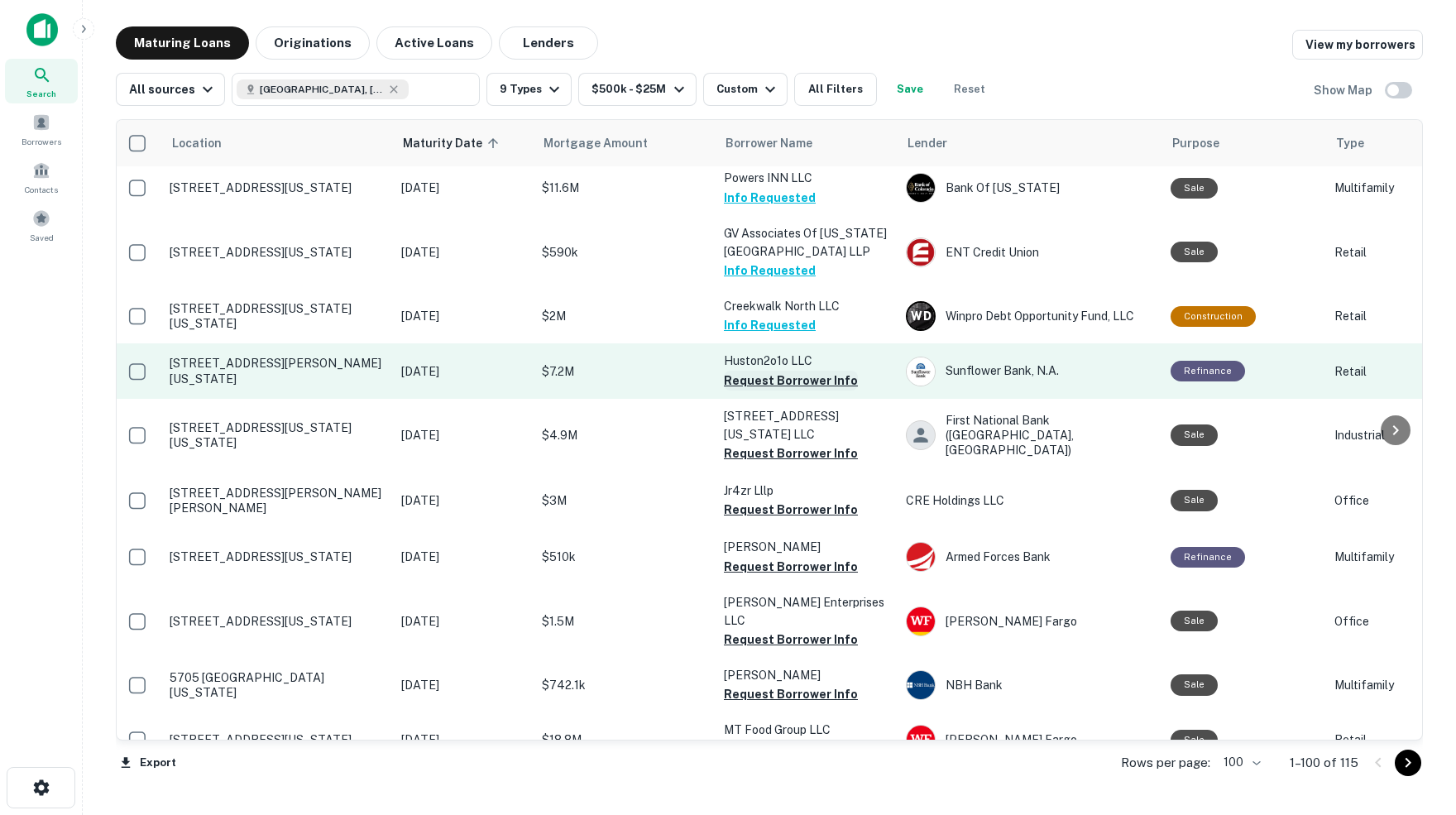
click at [762, 371] on button "Request Borrower Info" at bounding box center [791, 380] width 134 height 20
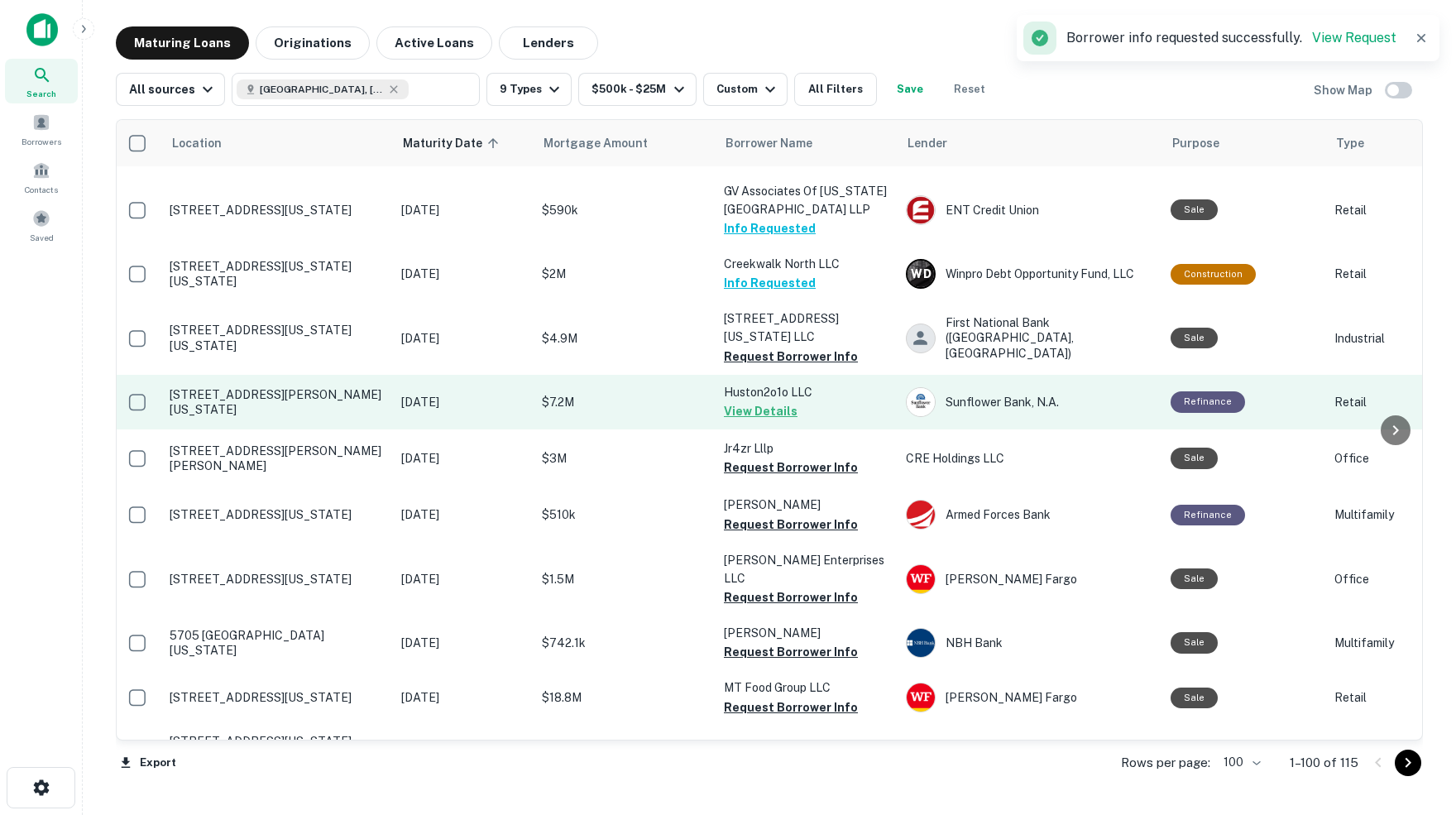
scroll to position [3823, 3]
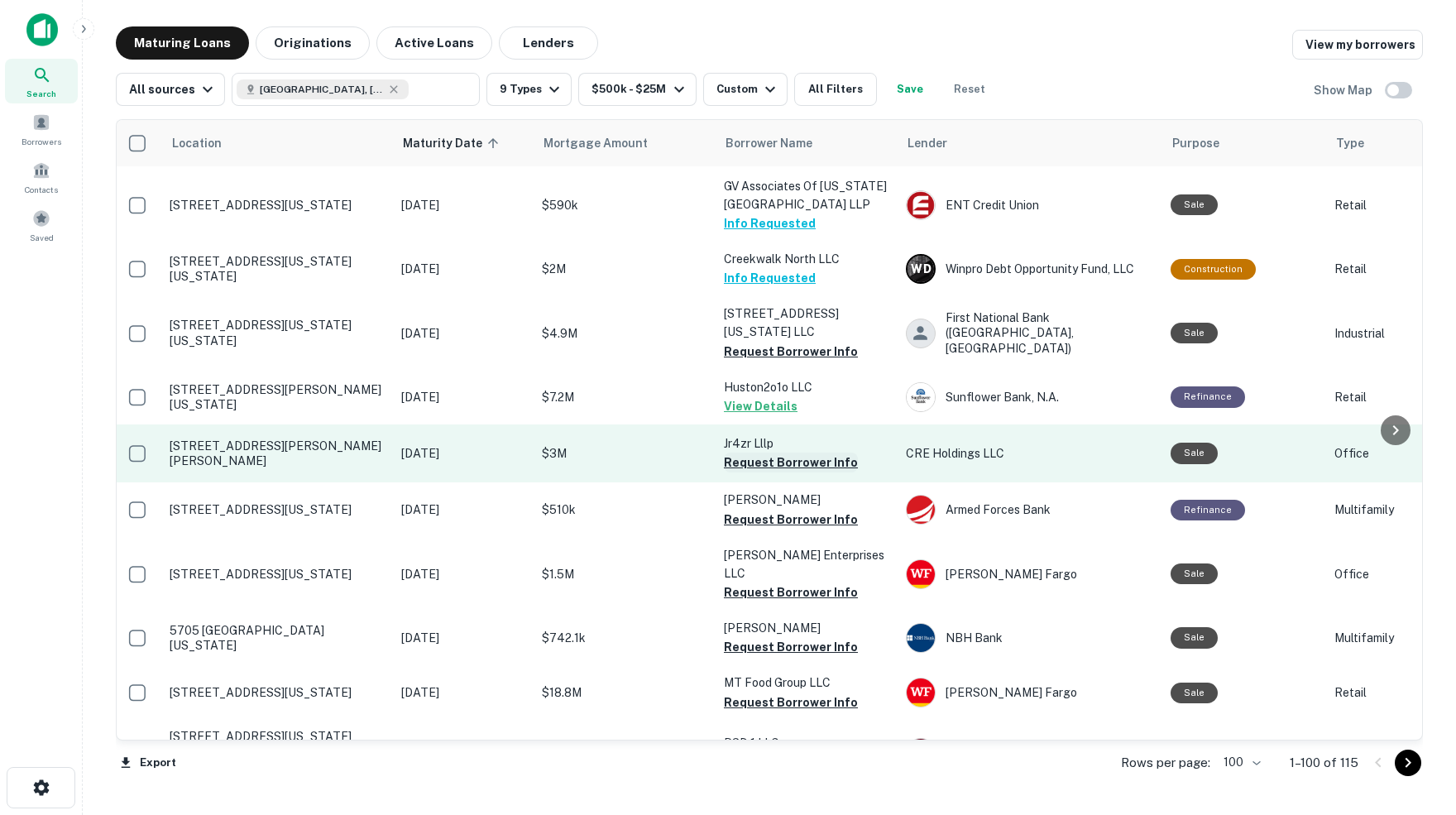
click at [784, 453] on button "Request Borrower Info" at bounding box center [791, 462] width 134 height 20
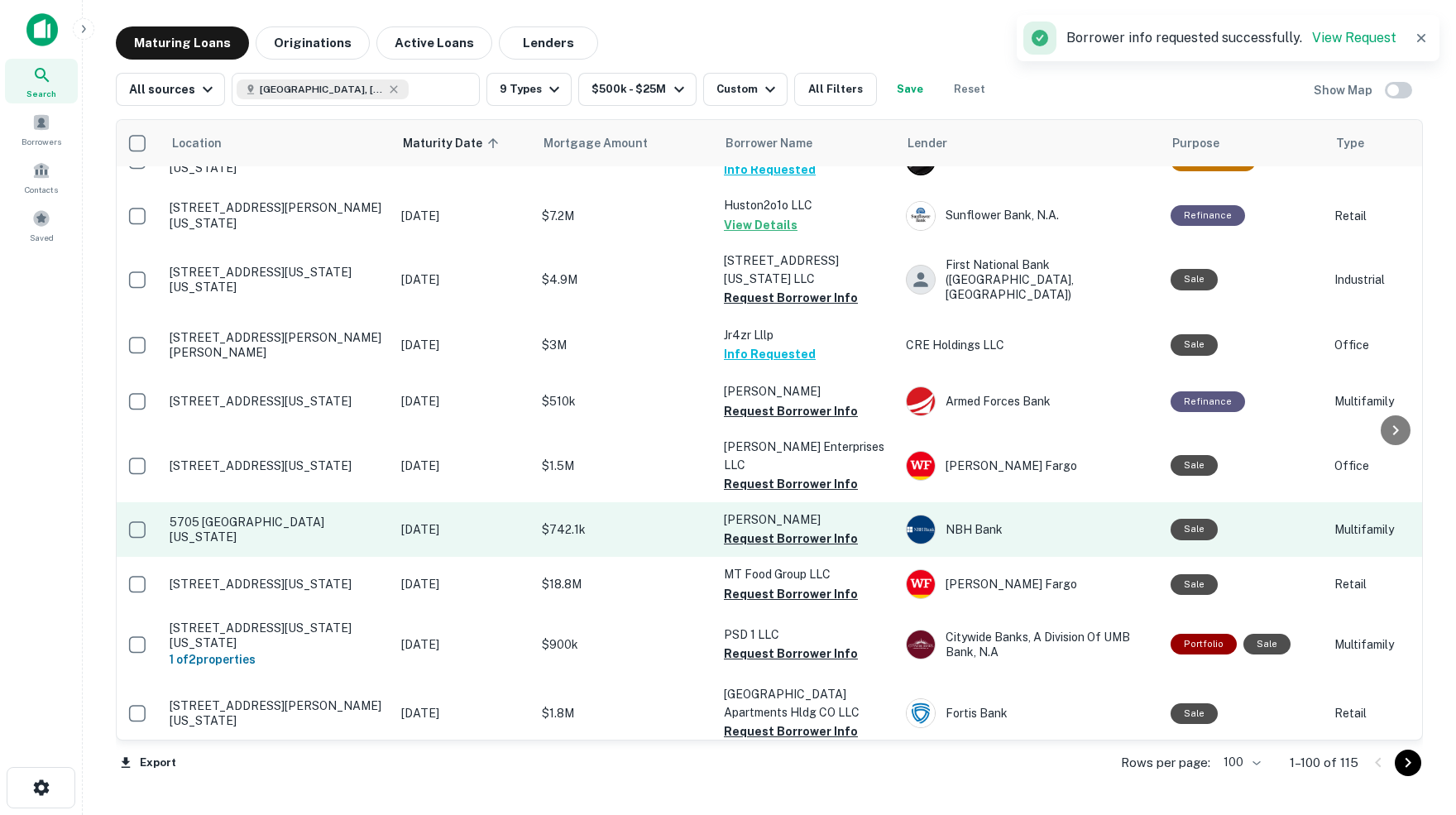
scroll to position [3933, 3]
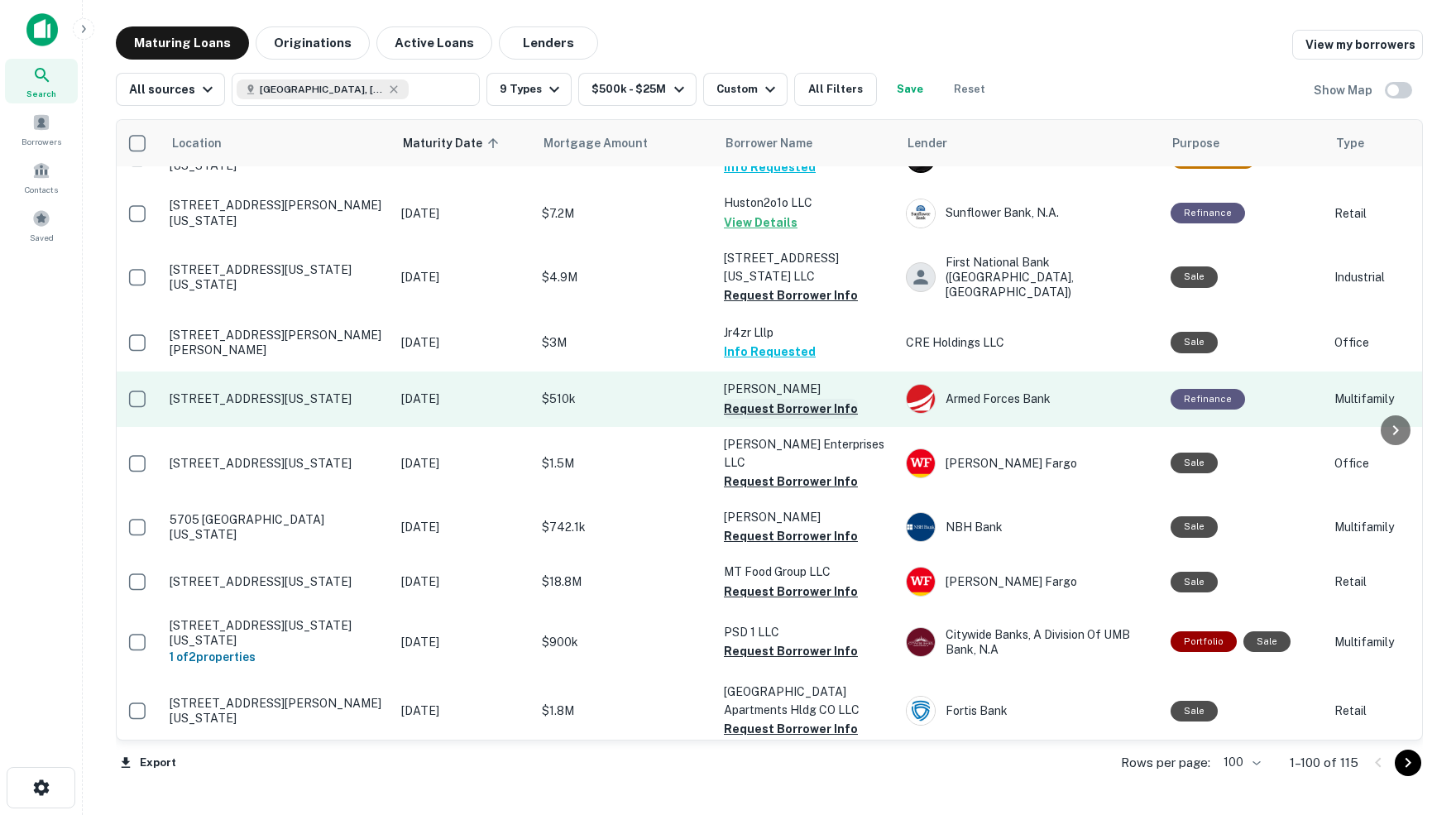
click at [757, 399] on button "Request Borrower Info" at bounding box center [791, 408] width 134 height 20
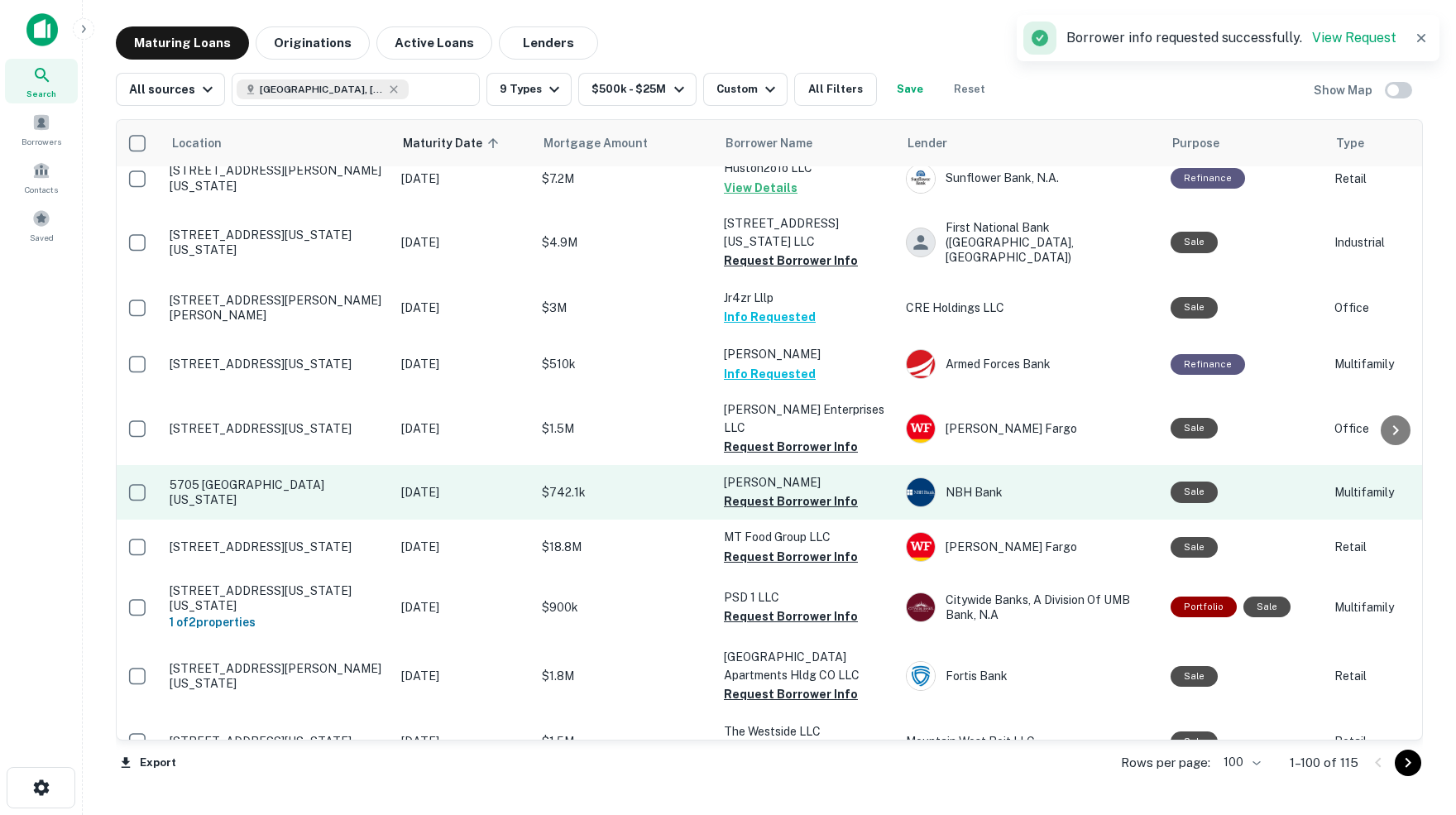
scroll to position [3974, 3]
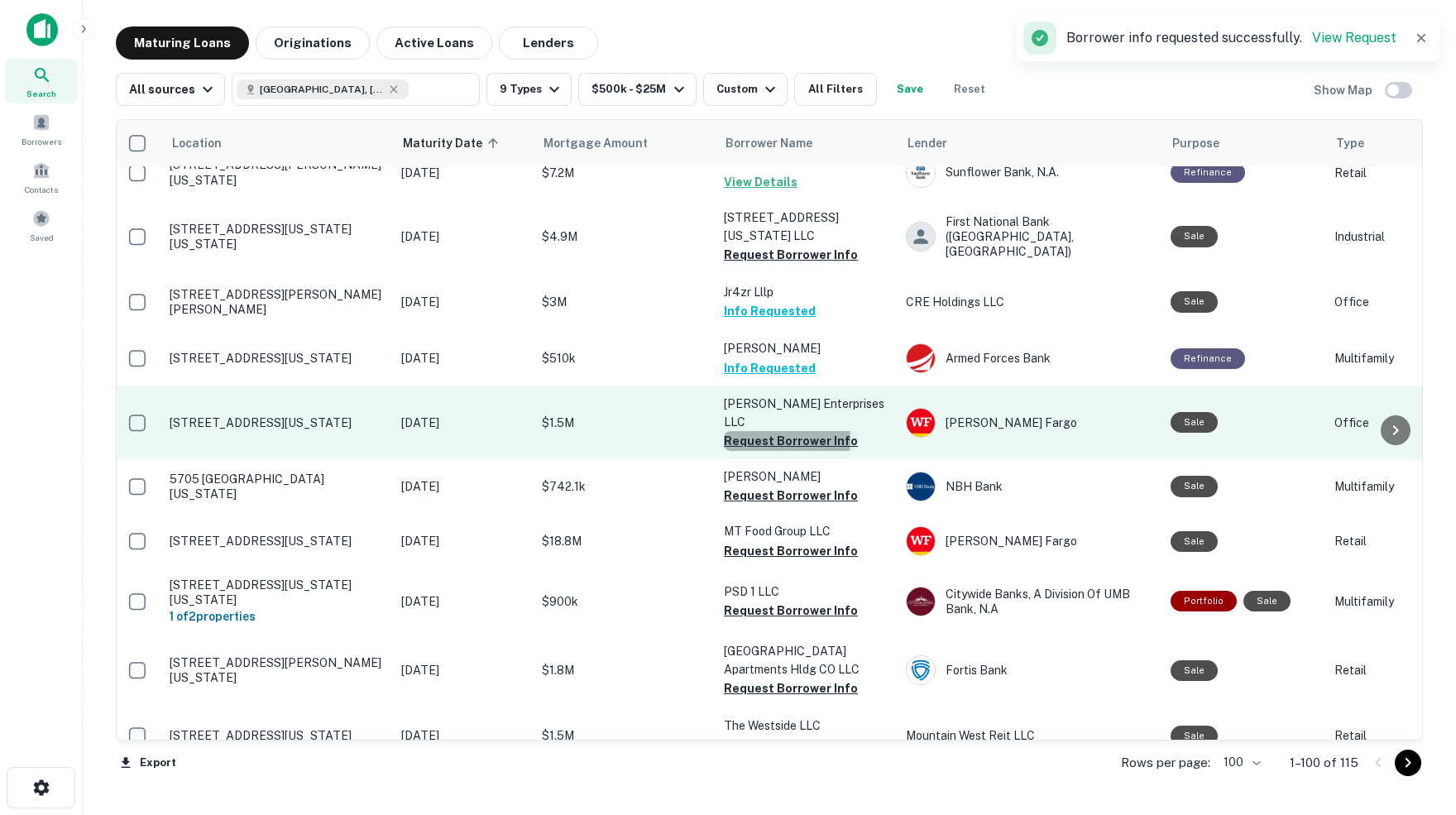
click at [777, 431] on button "Request Borrower Info" at bounding box center [791, 441] width 134 height 20
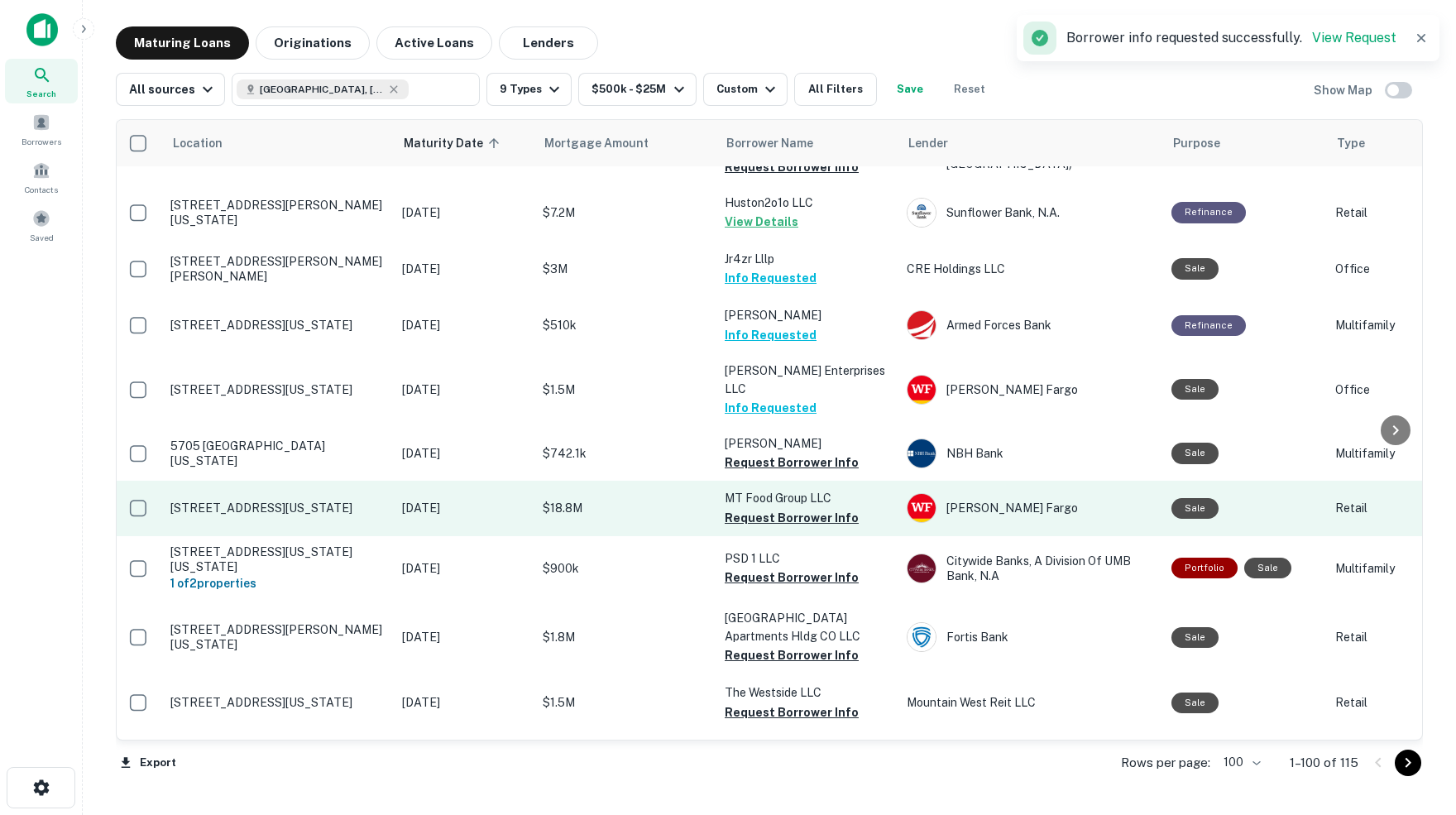
scroll to position [4017, 3]
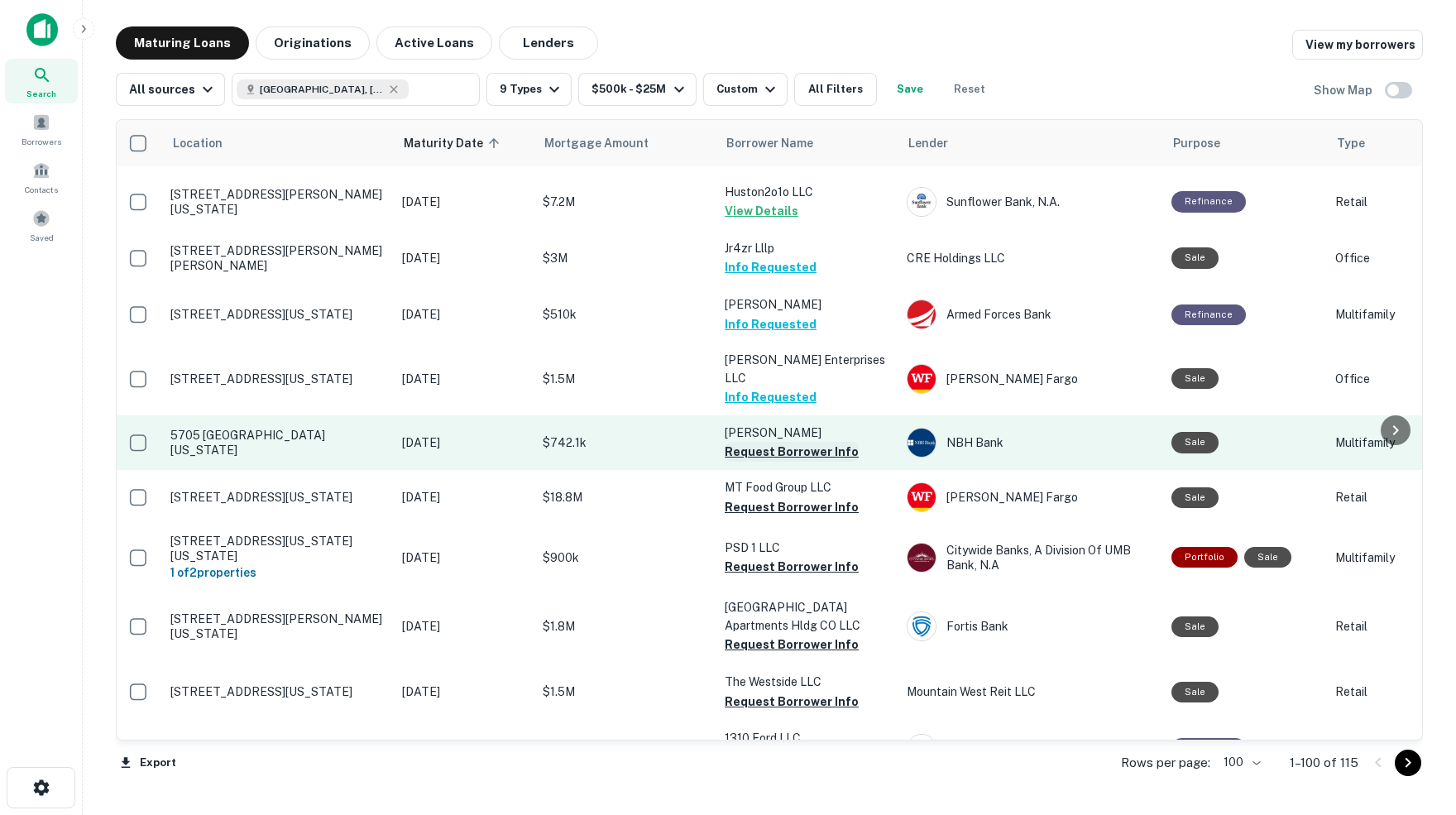
click at [742, 442] on button "Request Borrower Info" at bounding box center [791, 451] width 134 height 20
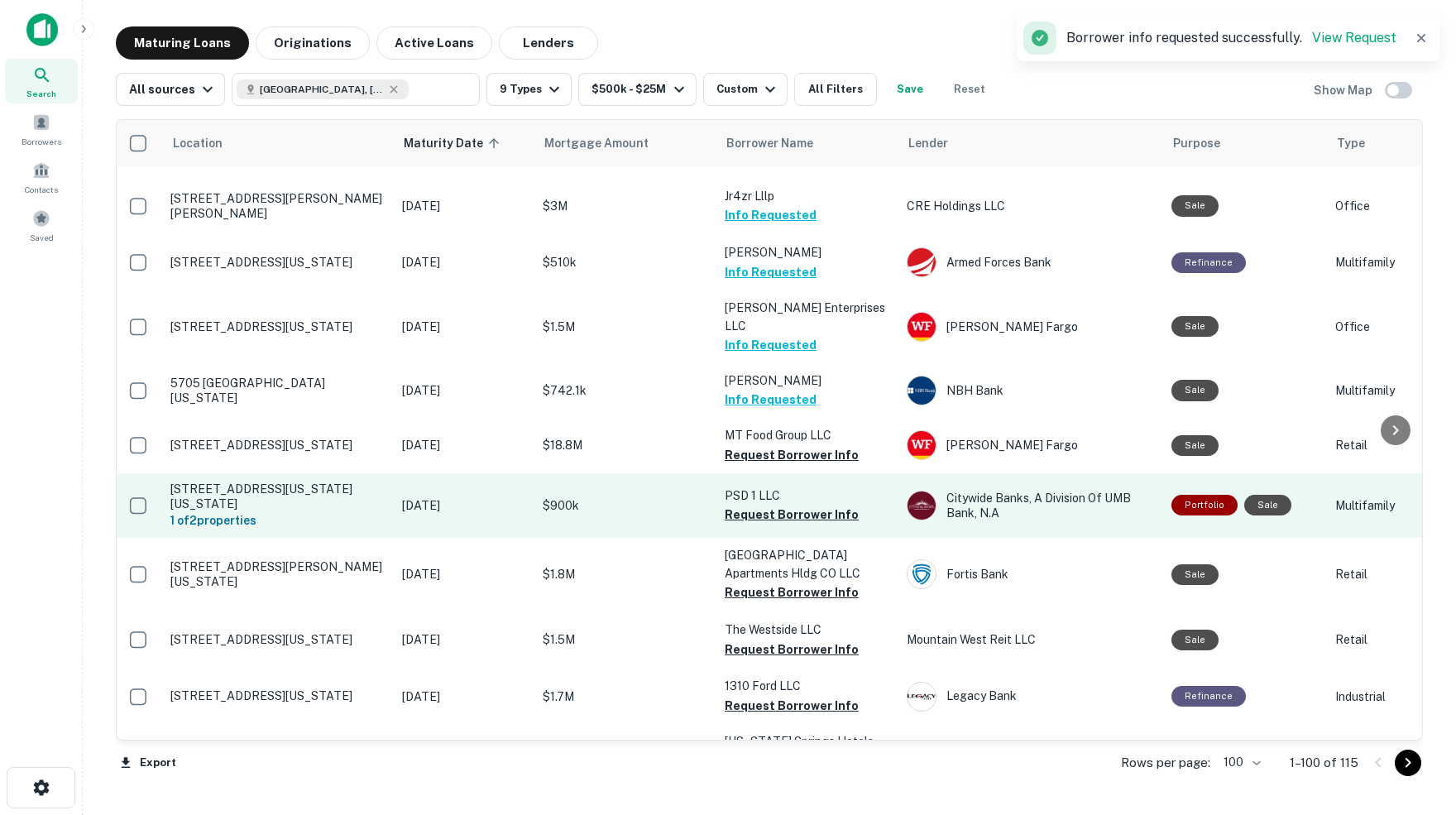
scroll to position [4074, 3]
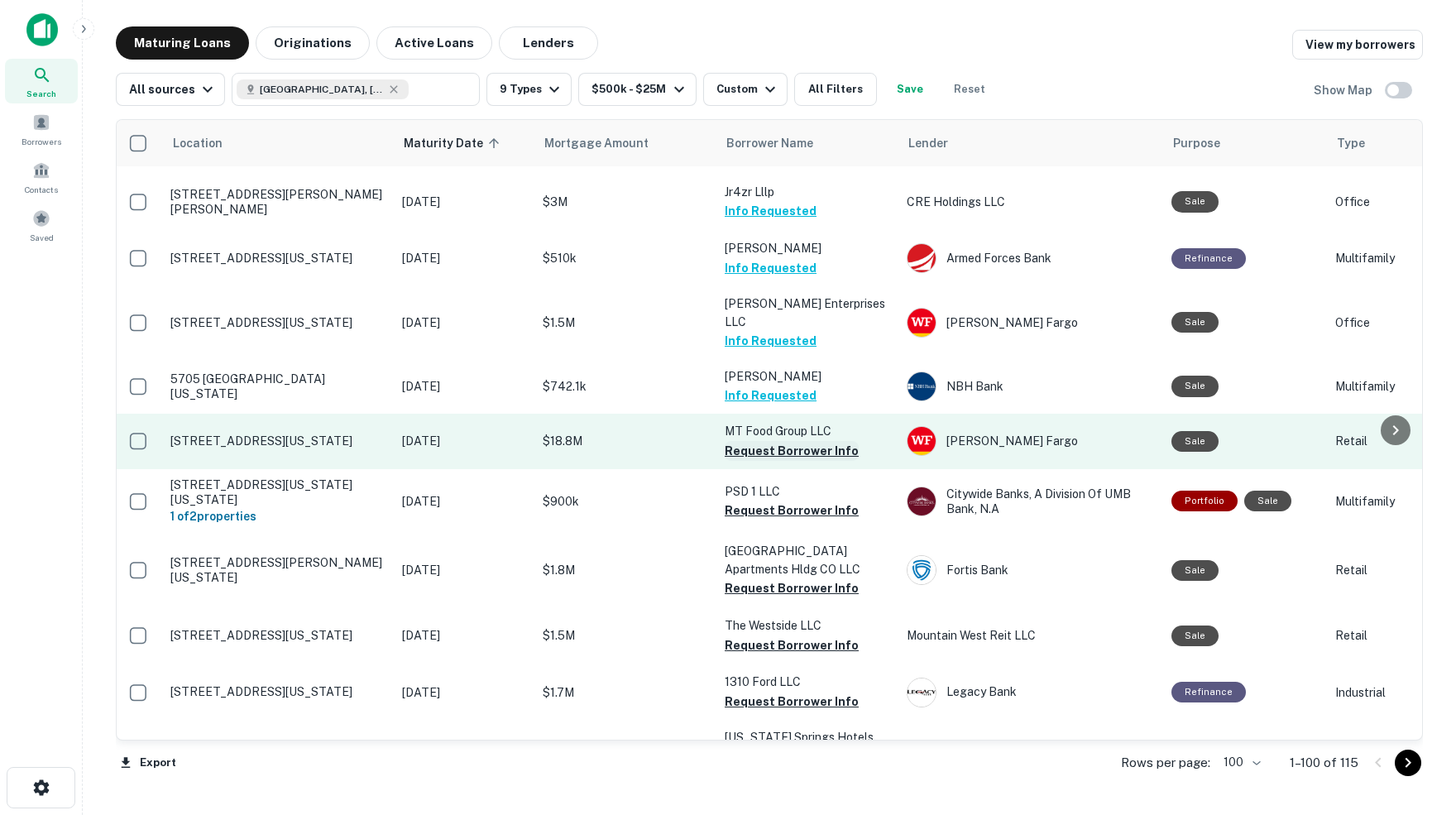
click at [760, 441] on button "Request Borrower Info" at bounding box center [791, 450] width 134 height 20
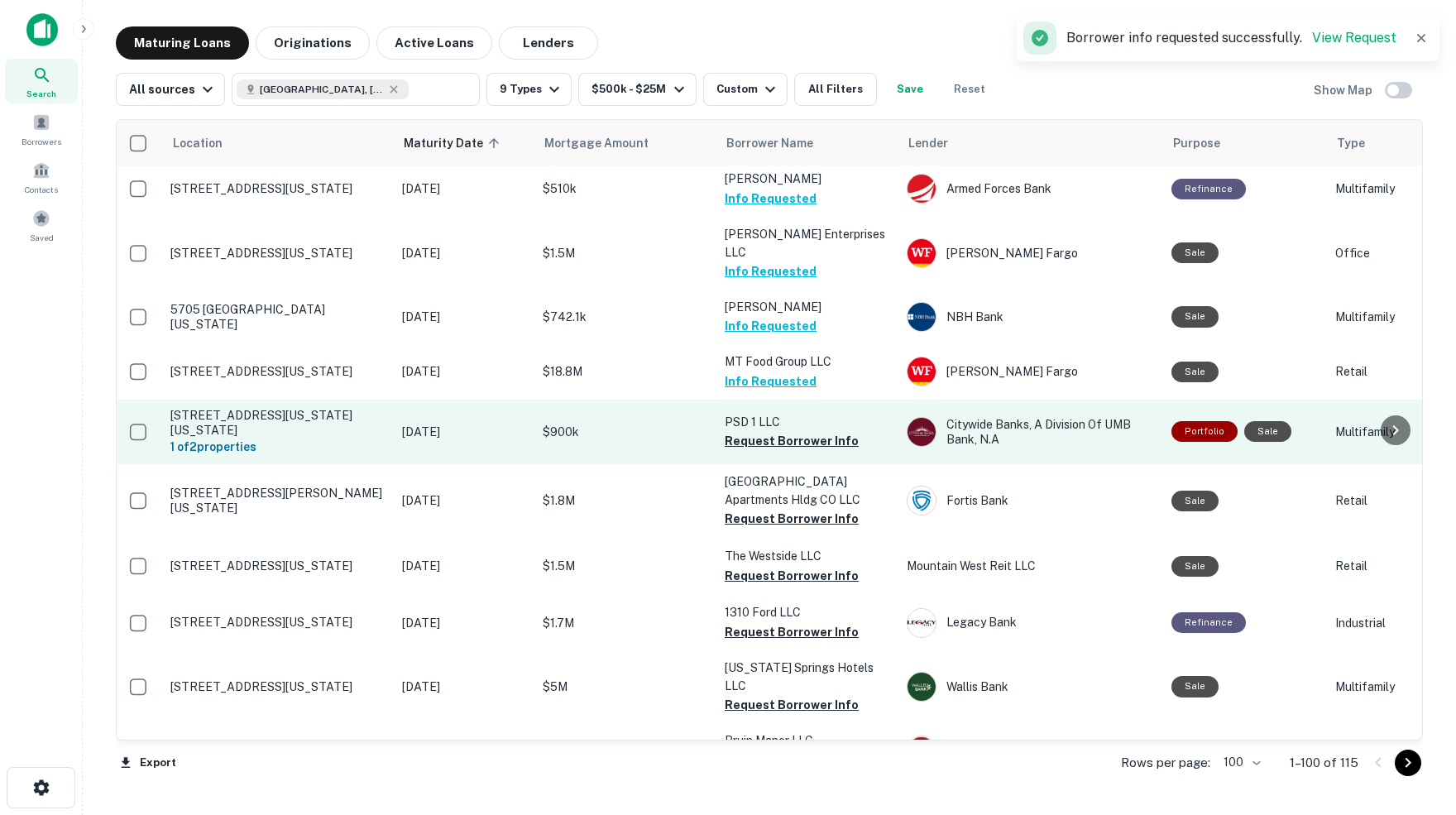
scroll to position [4145, 3]
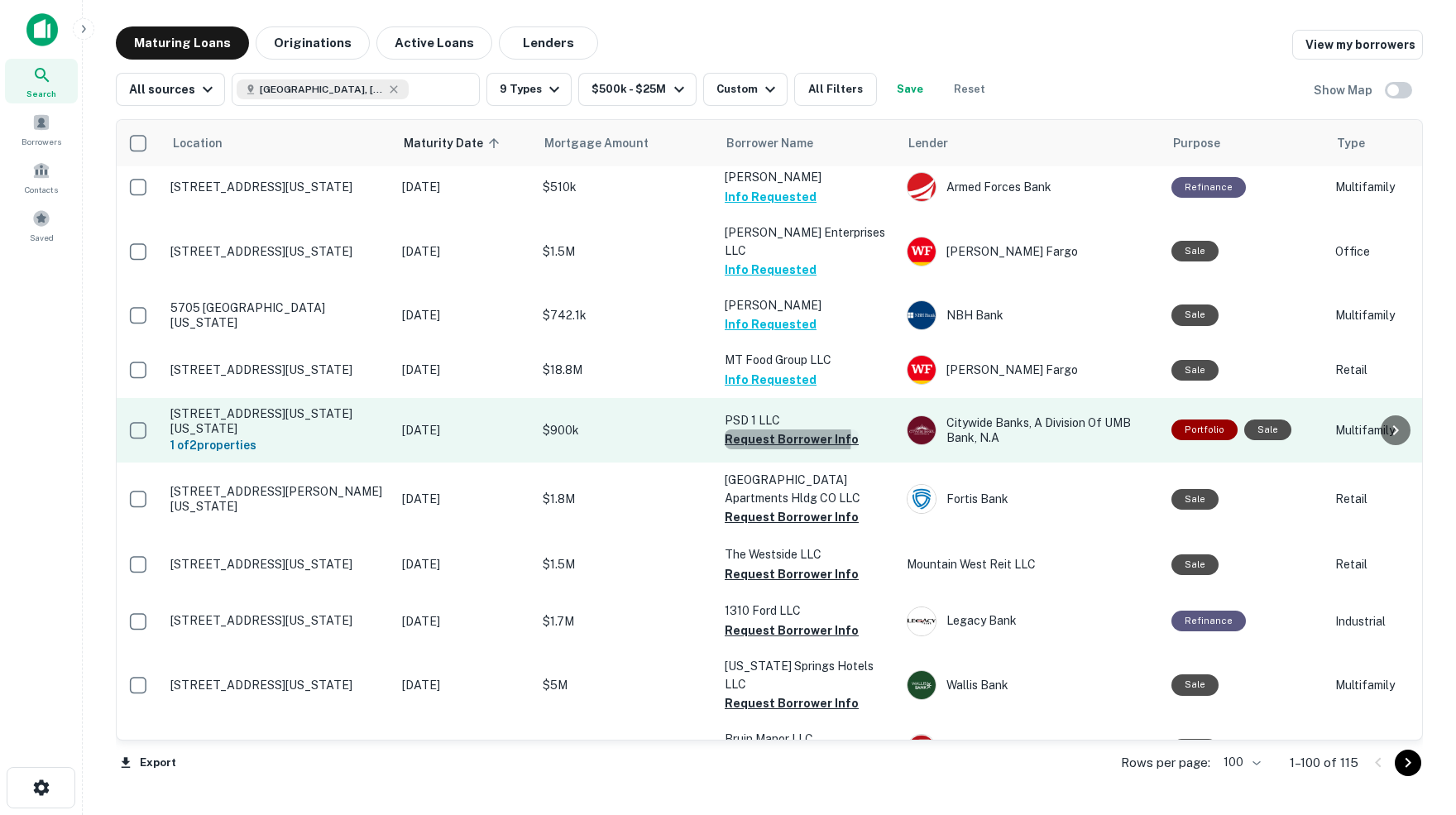
click at [768, 429] on button "Request Borrower Info" at bounding box center [791, 439] width 134 height 20
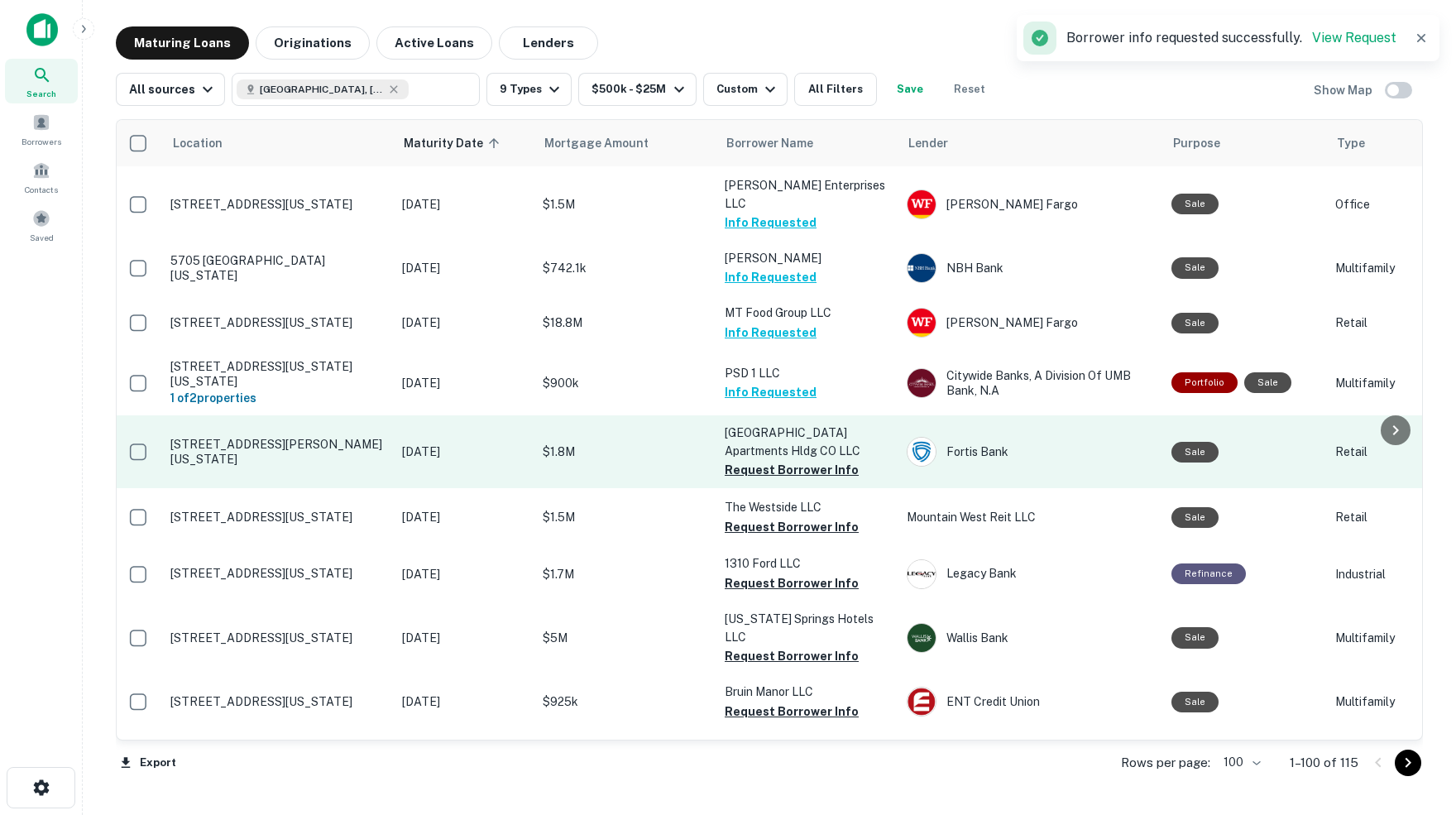
scroll to position [4200, 3]
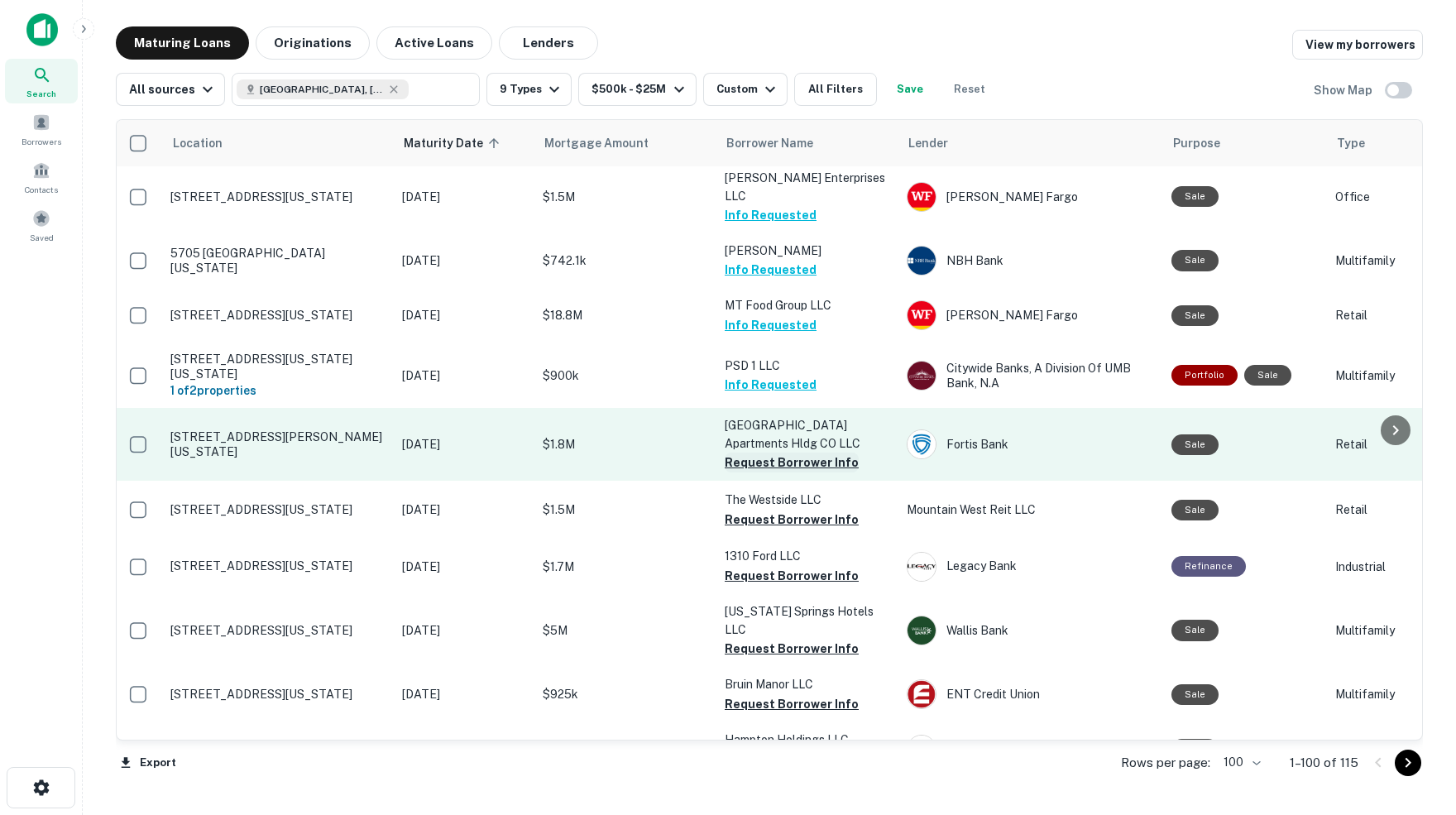
click at [751, 453] on button "Request Borrower Info" at bounding box center [791, 462] width 134 height 20
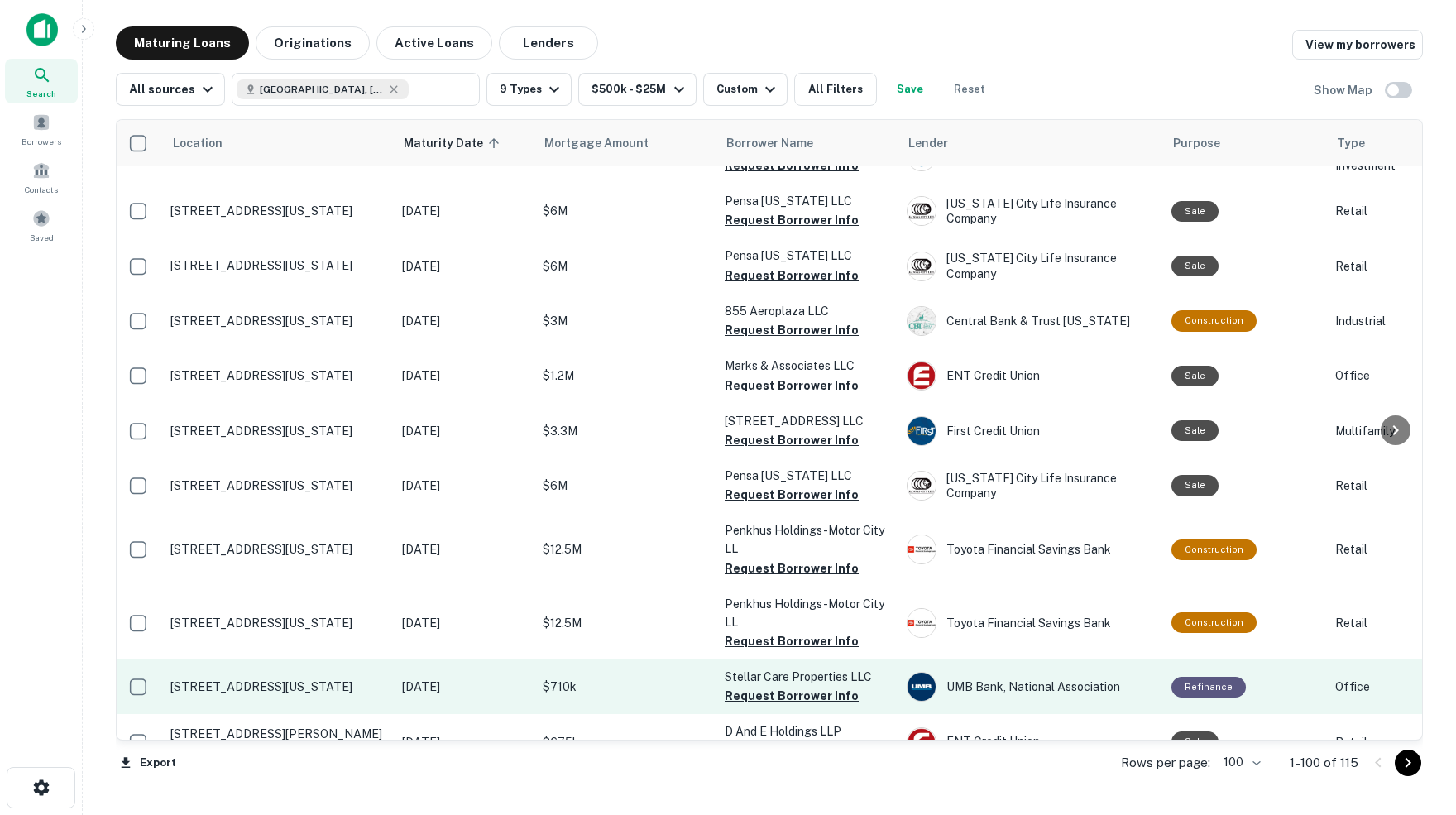
scroll to position [0, 0]
